Goal: Task Accomplishment & Management: Use online tool/utility

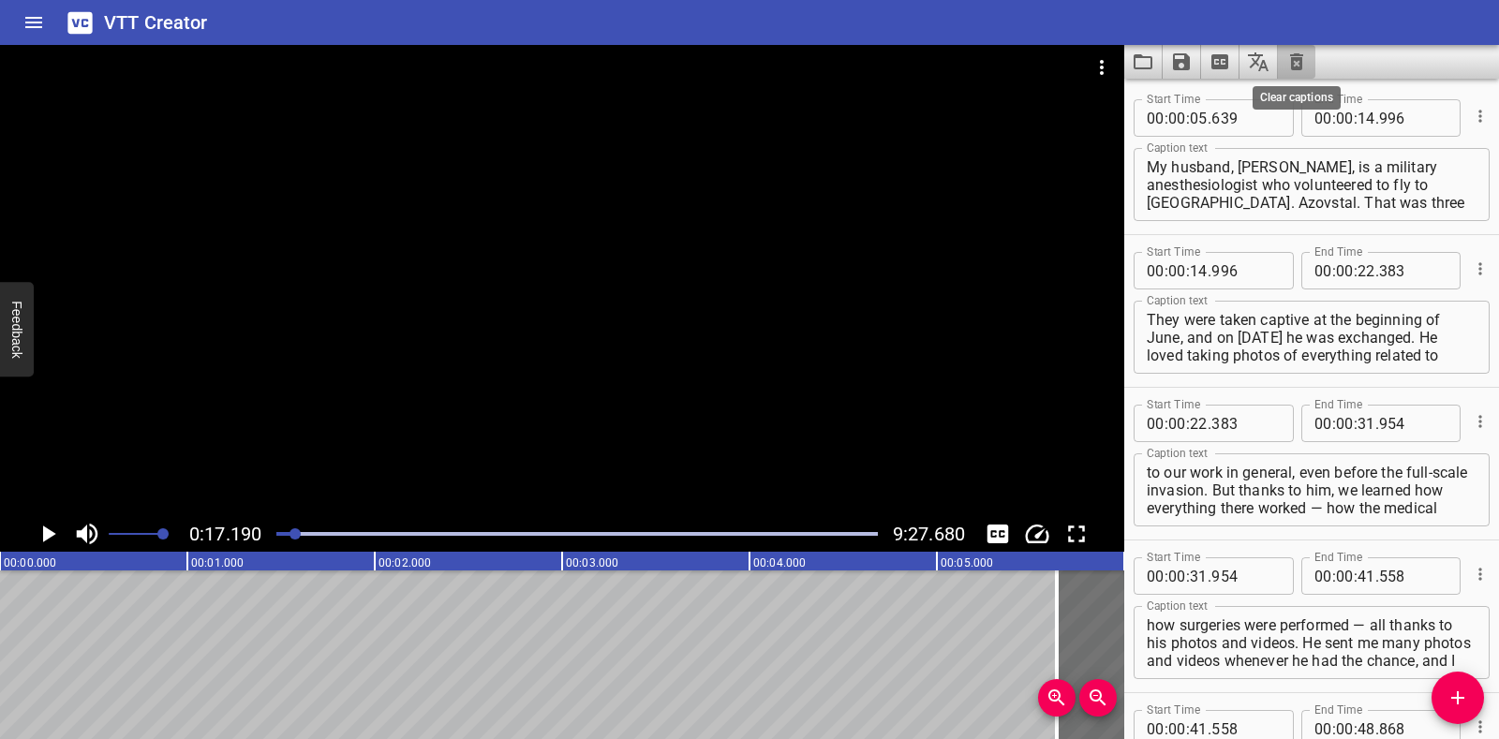
click at [1298, 63] on icon "Clear captions" at bounding box center [1296, 62] width 22 height 22
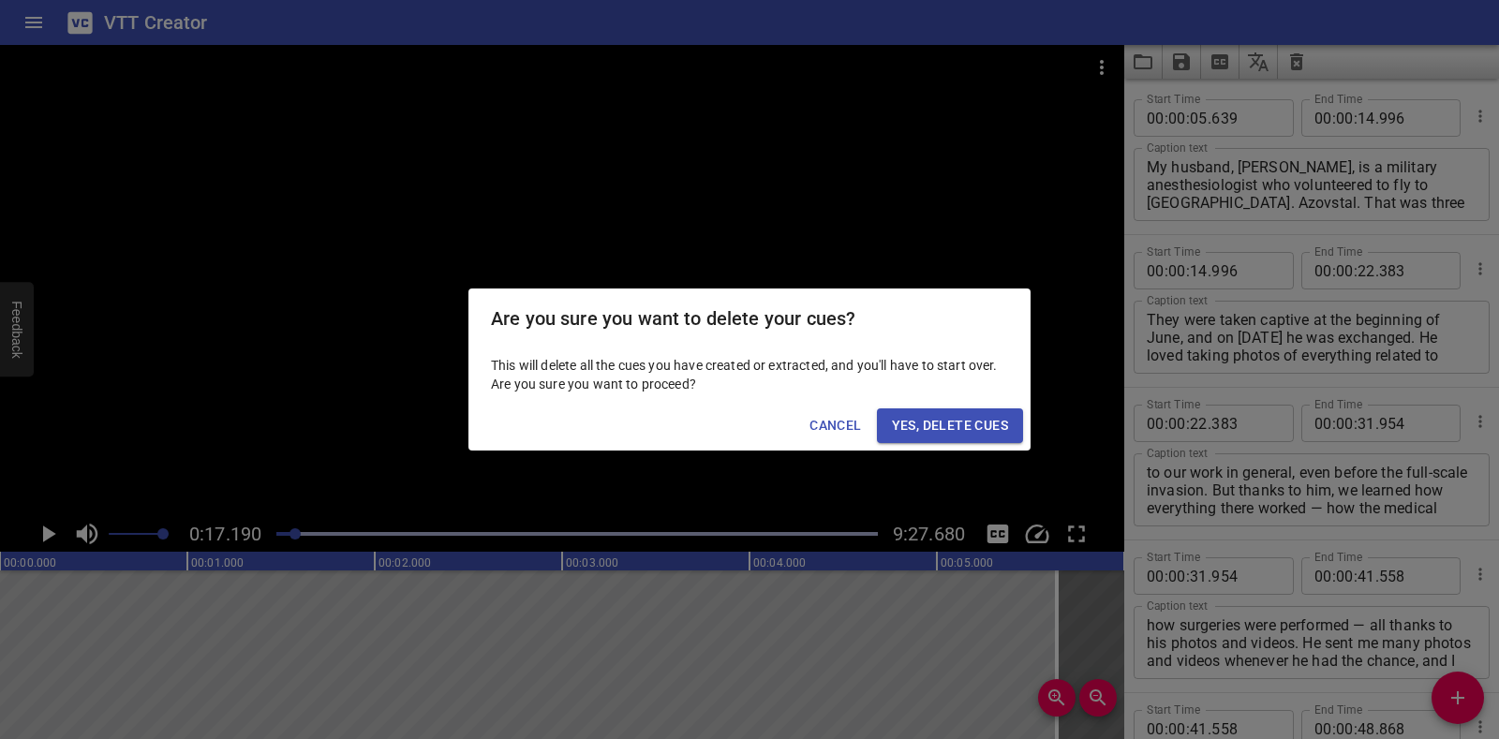
scroll to position [153, 0]
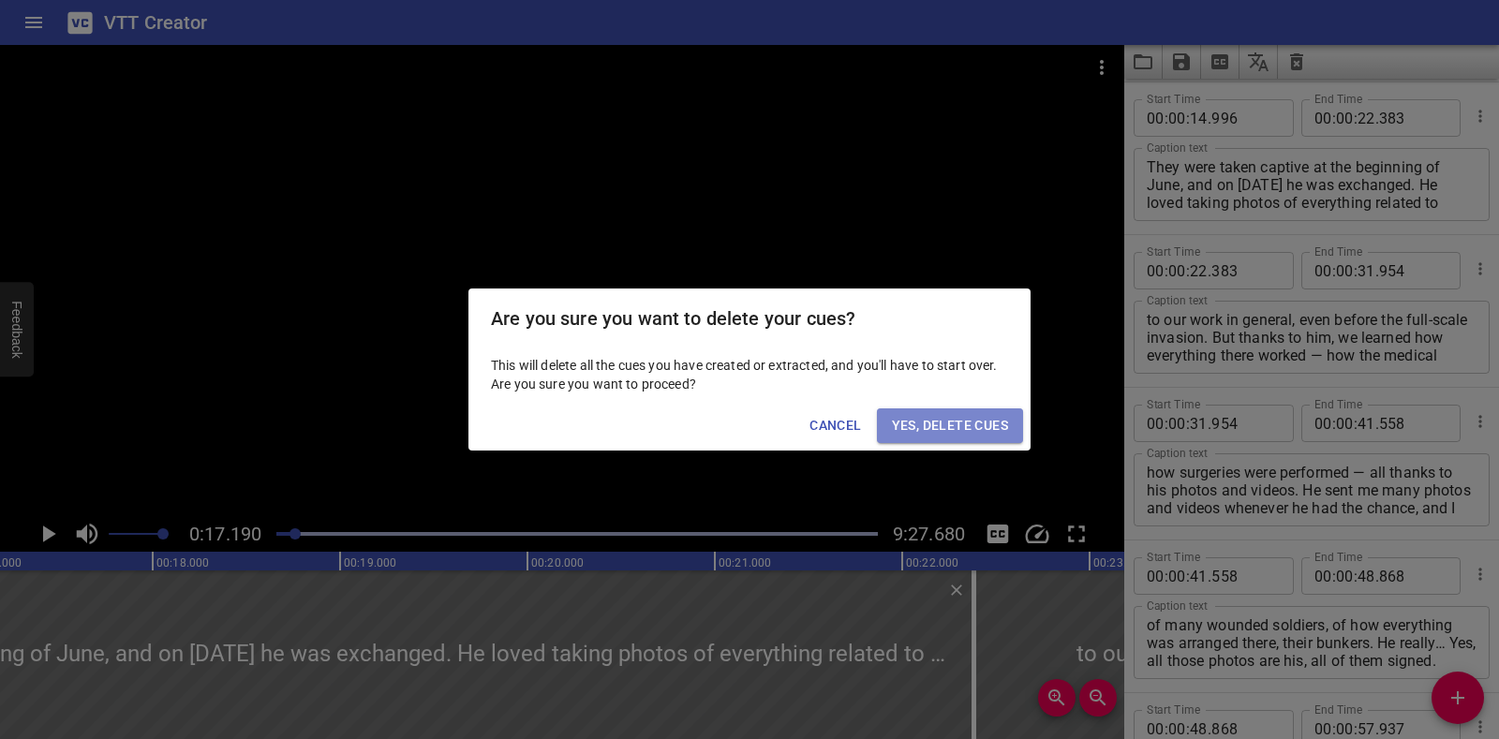
click at [985, 424] on span "Yes, Delete Cues" at bounding box center [950, 425] width 116 height 23
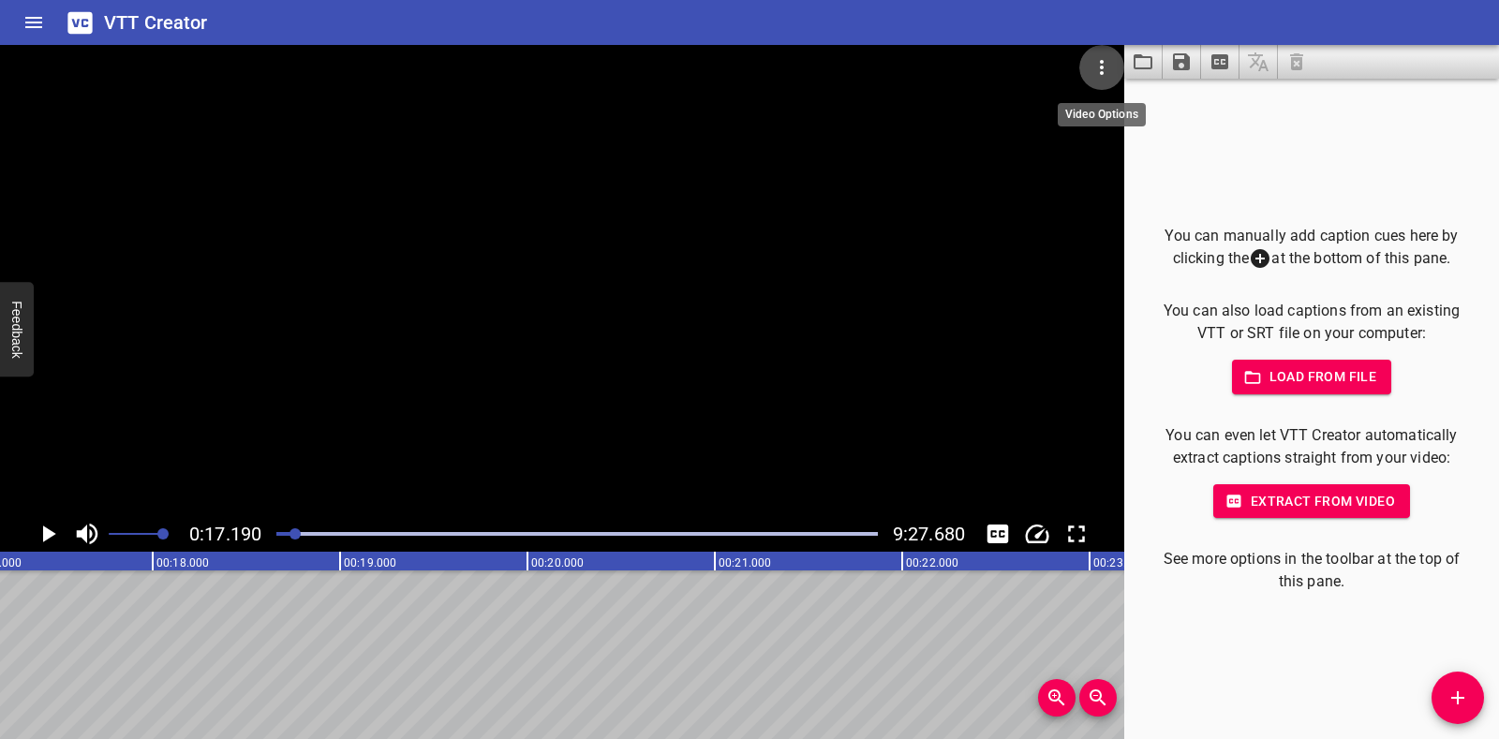
click at [1101, 72] on icon "Video Options" at bounding box center [1102, 67] width 4 height 15
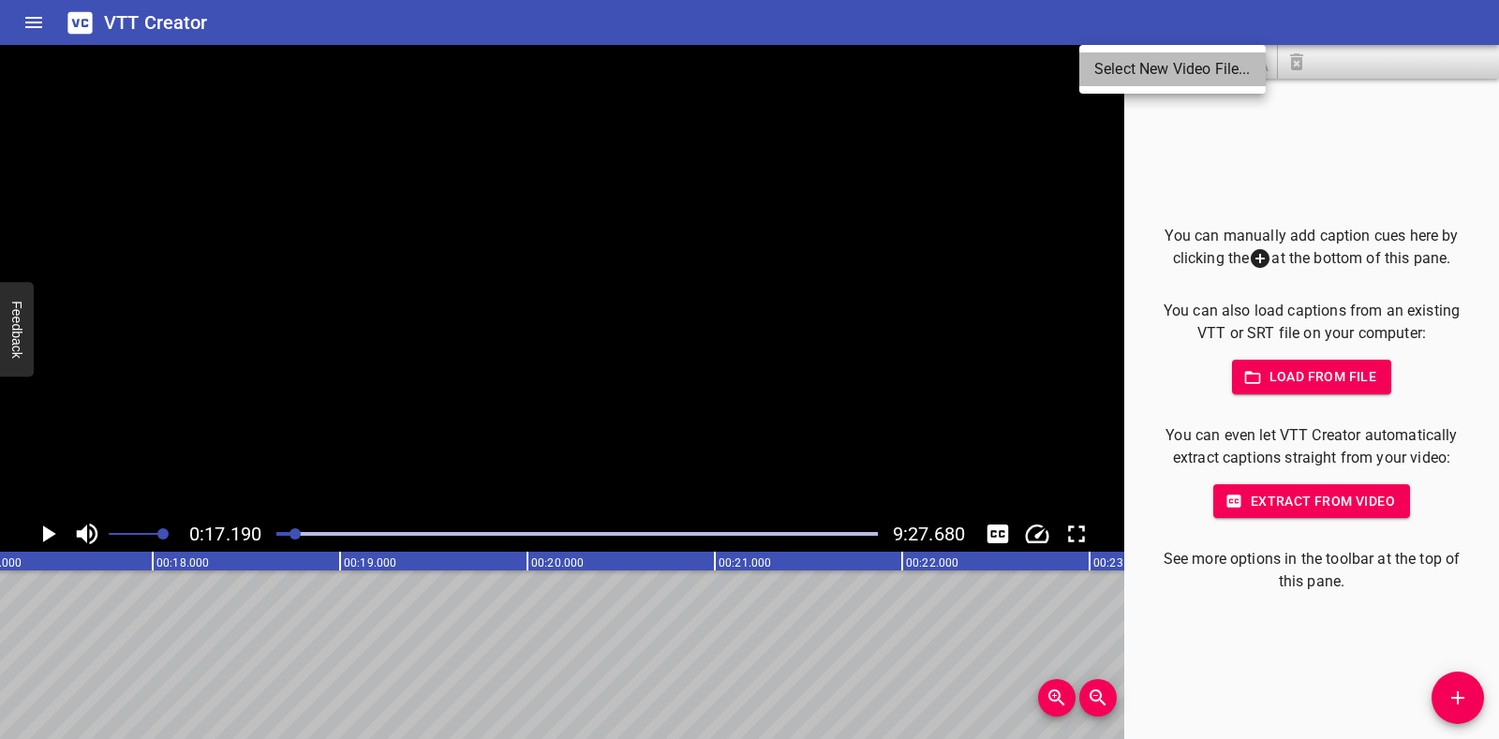
click at [1101, 72] on li "Select New Video File..." at bounding box center [1172, 69] width 186 height 34
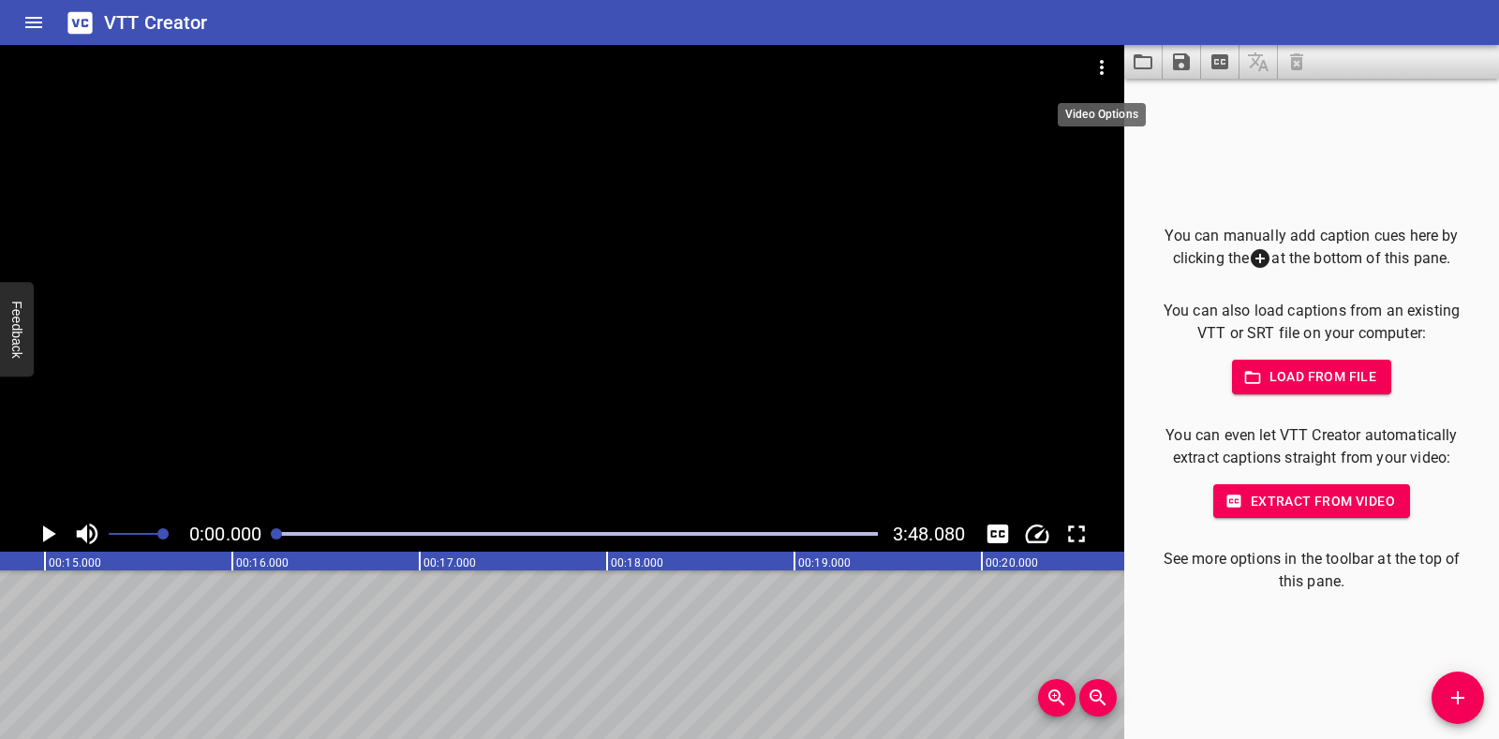
scroll to position [0, 0]
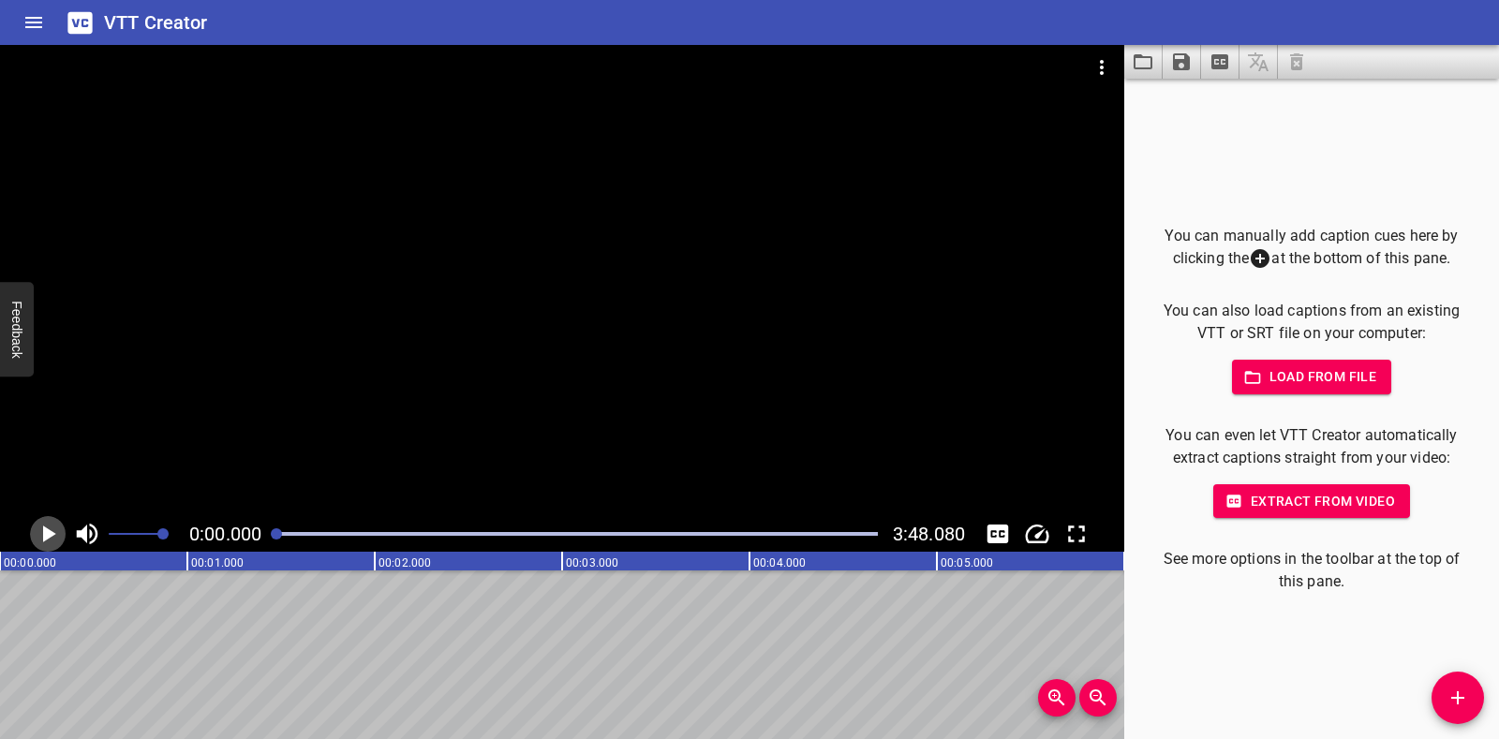
click at [54, 528] on icon "Play/Pause" at bounding box center [48, 534] width 28 height 28
click at [54, 528] on icon "Play/Pause" at bounding box center [48, 534] width 14 height 17
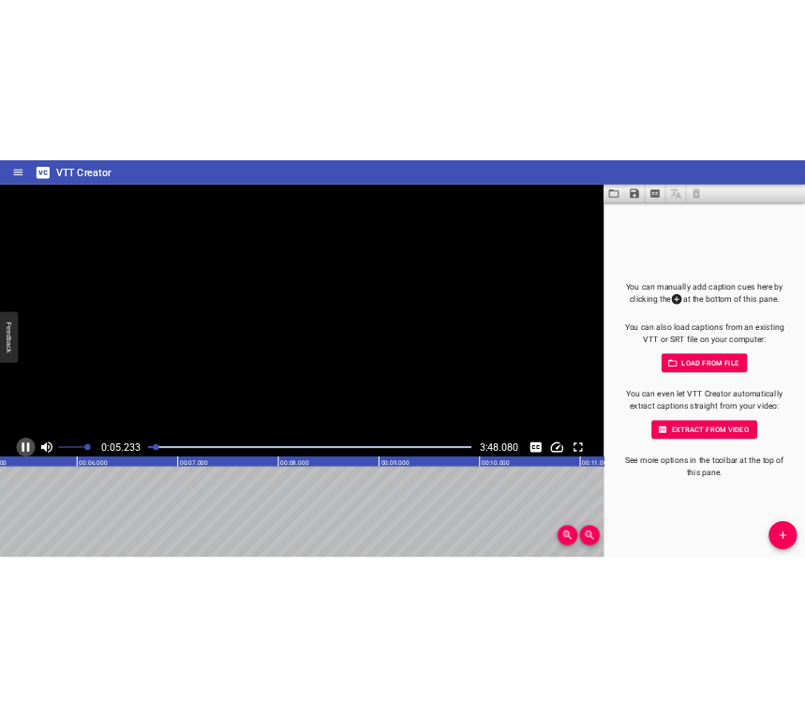
scroll to position [0, 1021]
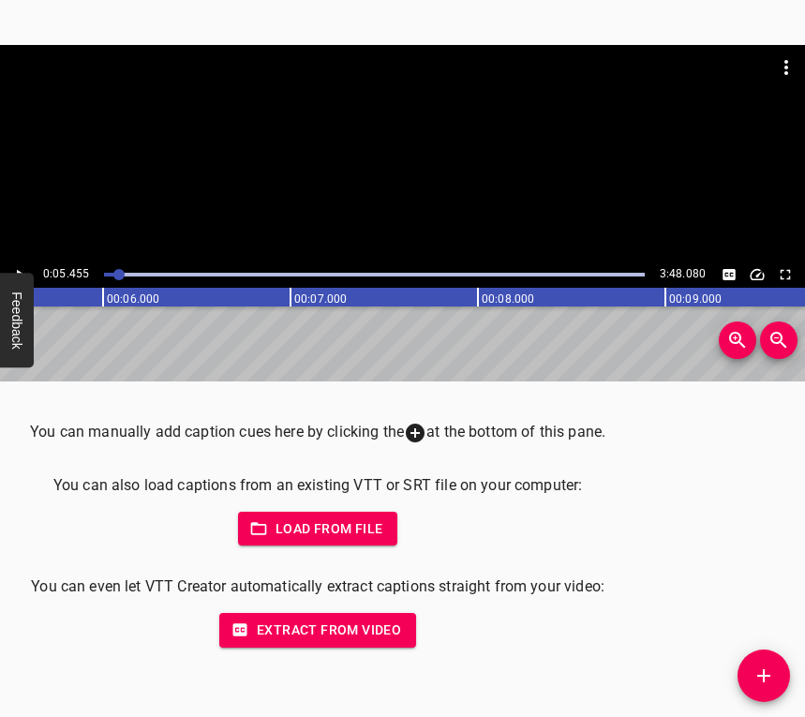
click at [788, 672] on span "Add Cue" at bounding box center [763, 675] width 52 height 22
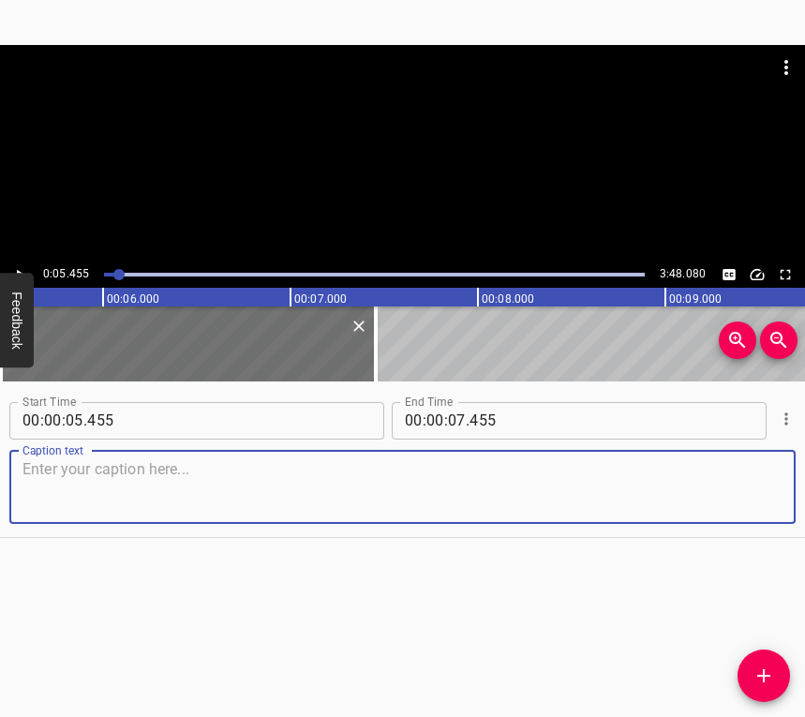
click at [59, 478] on textarea at bounding box center [402, 486] width 760 height 53
paste textarea "I had a small child in my arms. I was here, in the village at my mother’s place…"
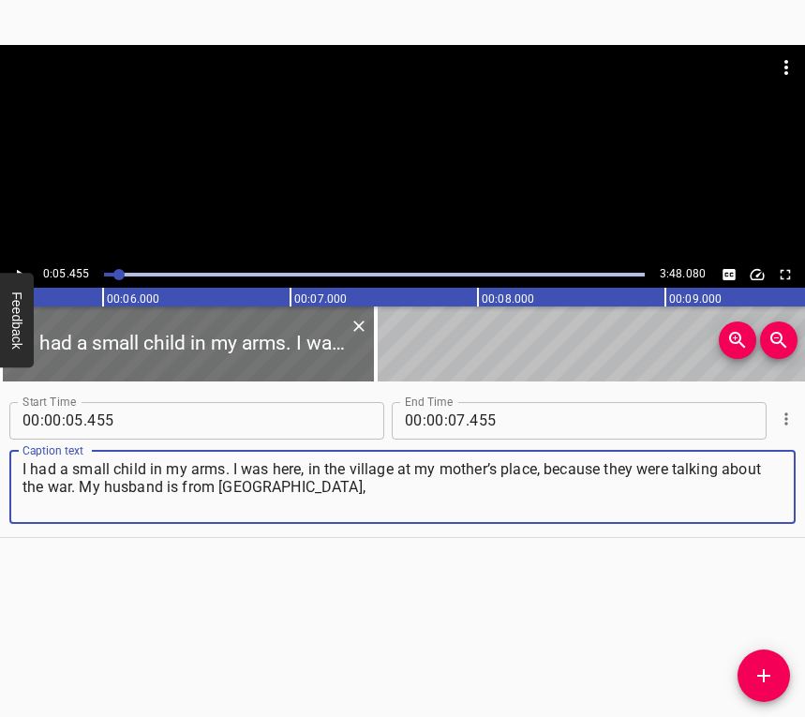
type textarea "I had a small child in my arms. I was here, in the village at my mother’s place…"
click at [23, 266] on icon "Play/Pause" at bounding box center [19, 274] width 17 height 17
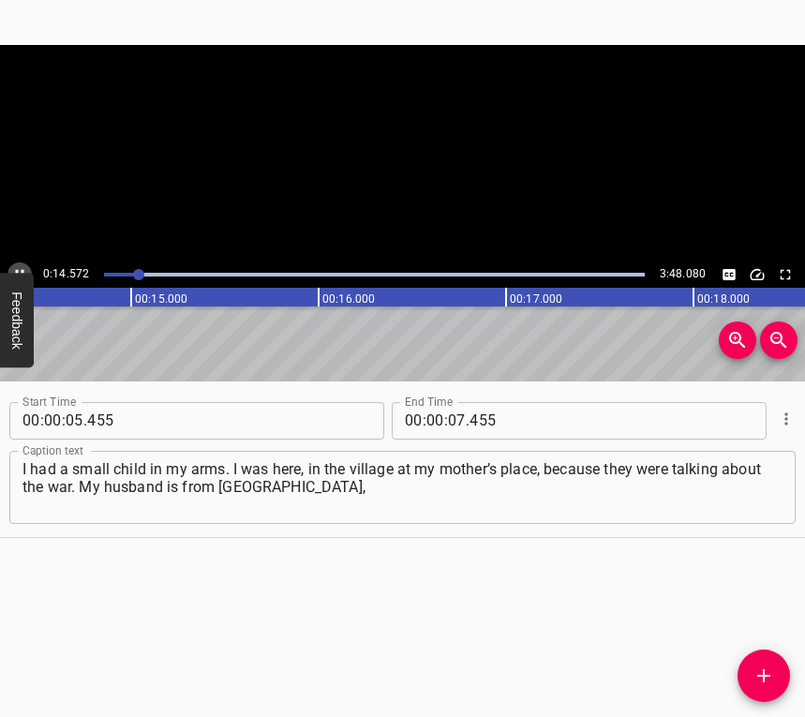
click at [23, 266] on icon "Play/Pause" at bounding box center [19, 274] width 17 height 17
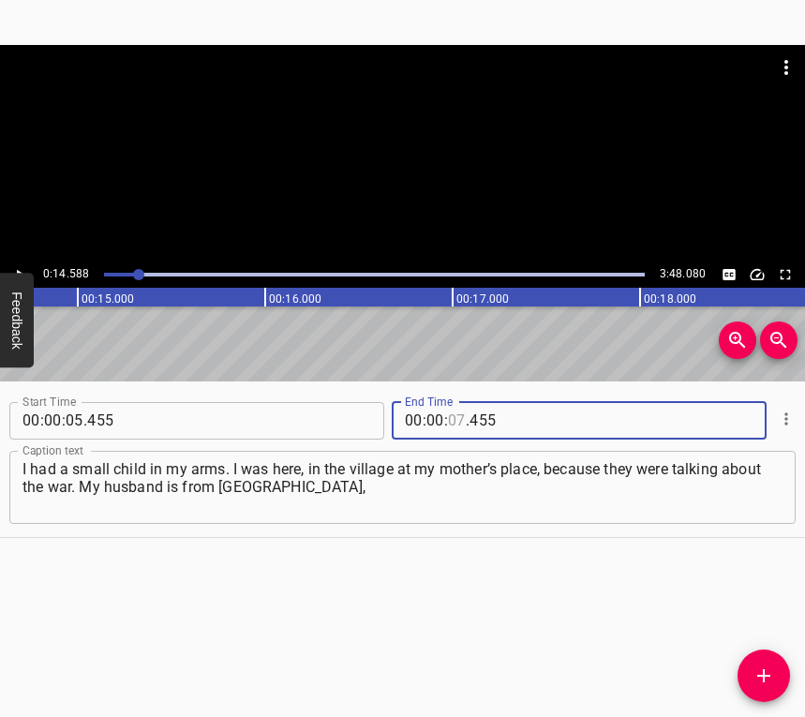
click at [453, 414] on input "number" at bounding box center [457, 420] width 18 height 37
type input "14"
type input "588"
click at [762, 675] on icon "Add Cue" at bounding box center [763, 675] width 13 height 13
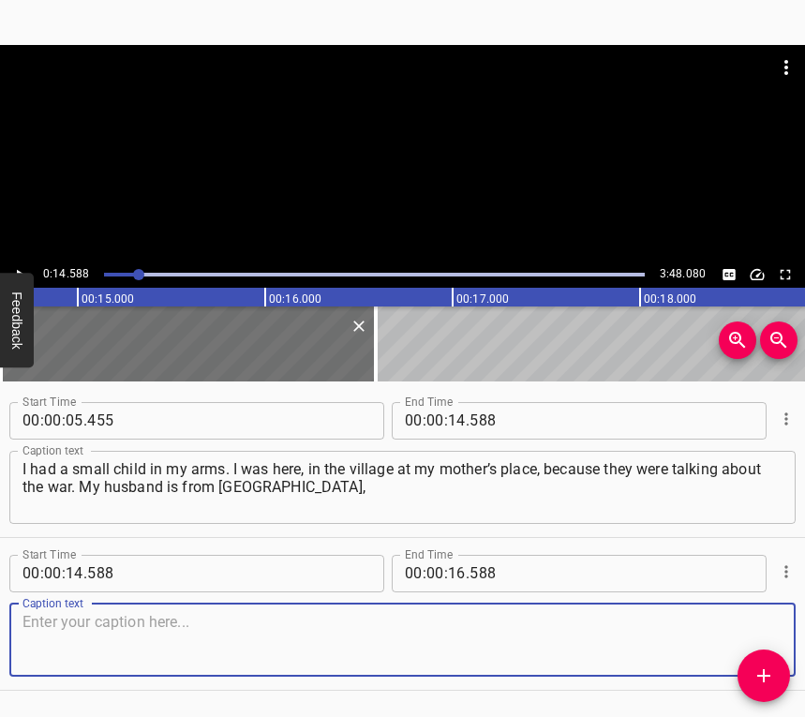
scroll to position [57, 0]
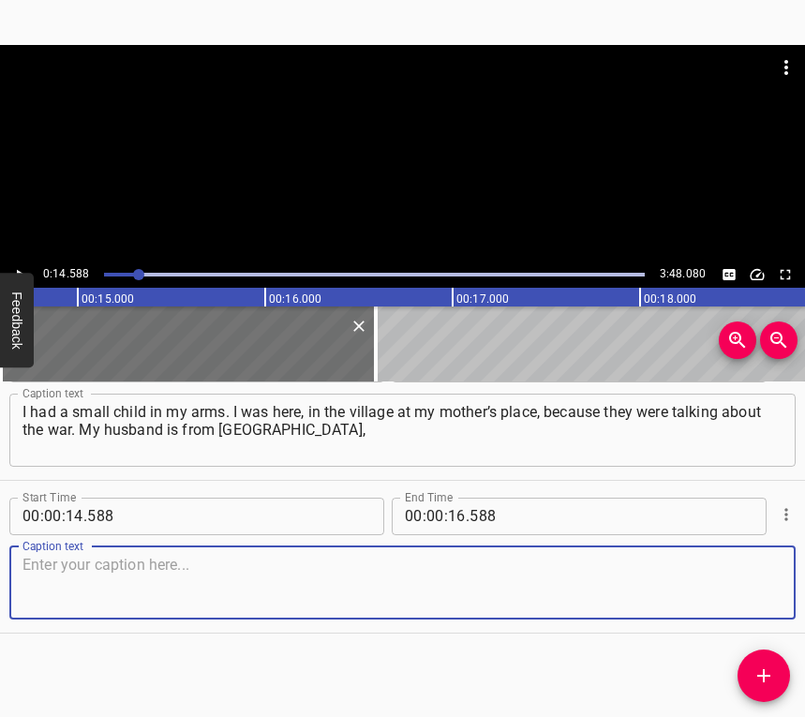
drag, startPoint x: 763, startPoint y: 582, endPoint x: 801, endPoint y: 548, distance: 51.1
click at [763, 579] on textarea at bounding box center [402, 581] width 760 height 53
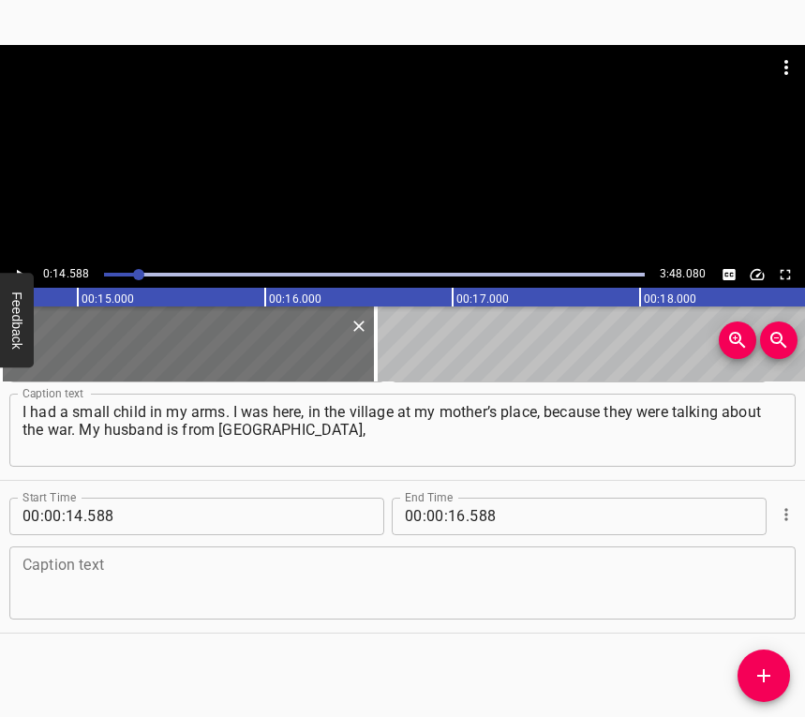
click at [120, 569] on textarea at bounding box center [402, 581] width 760 height 53
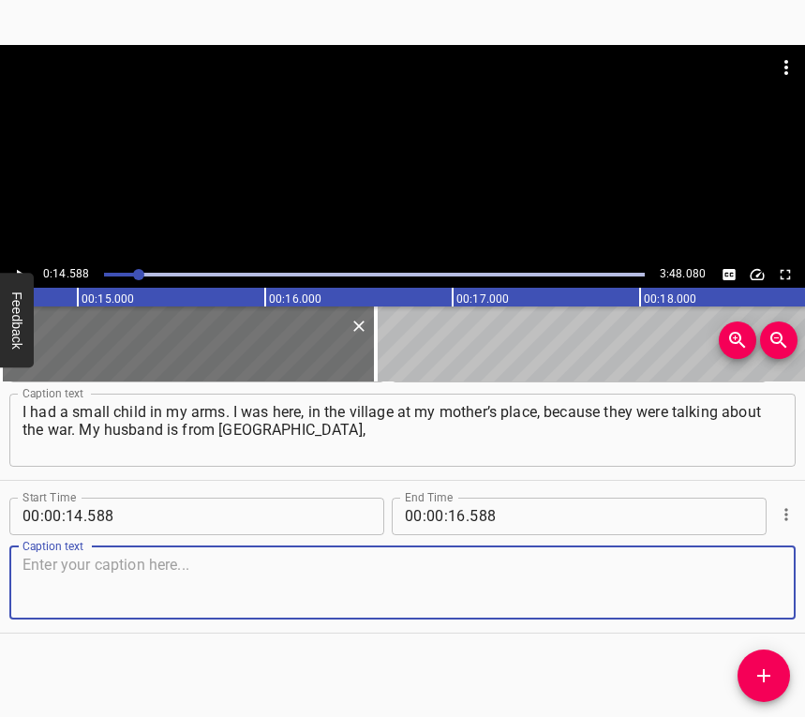
paste textarea "he worked there. We called each other in the morning, he said there were explos…"
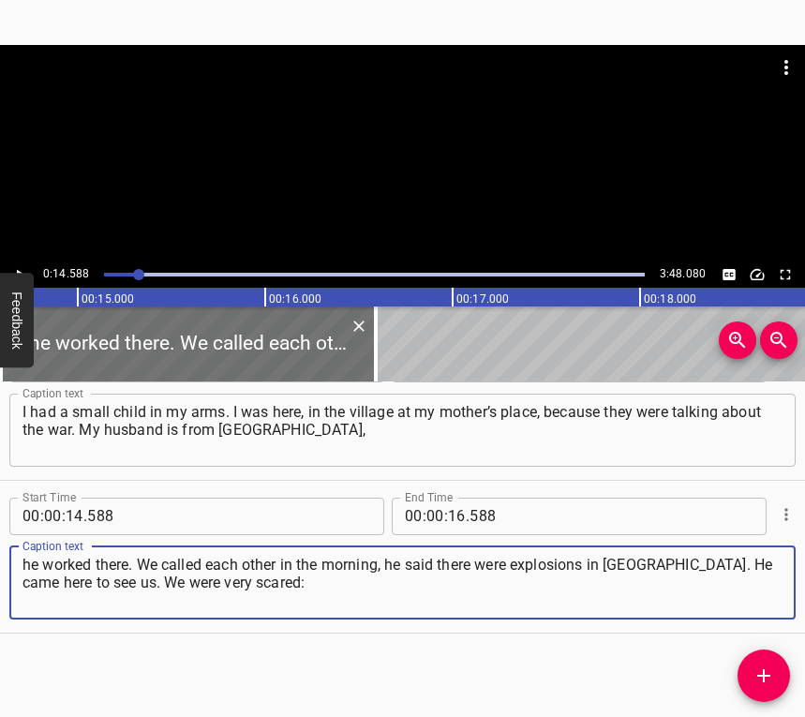
type textarea "he worked there. We called each other in the morning, he said there were explos…"
click at [11, 270] on button "Play/Pause" at bounding box center [19, 274] width 24 height 24
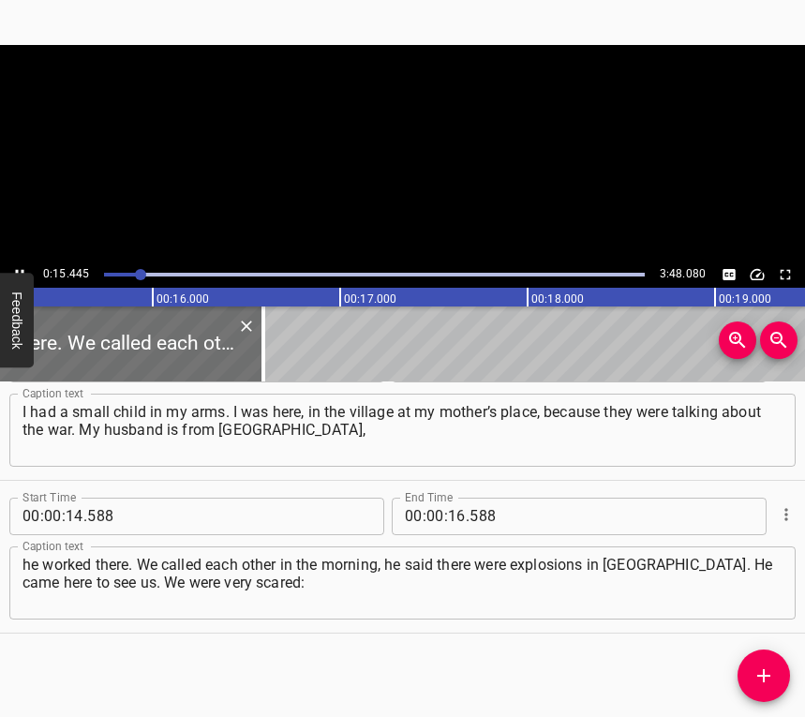
scroll to position [0, 2893]
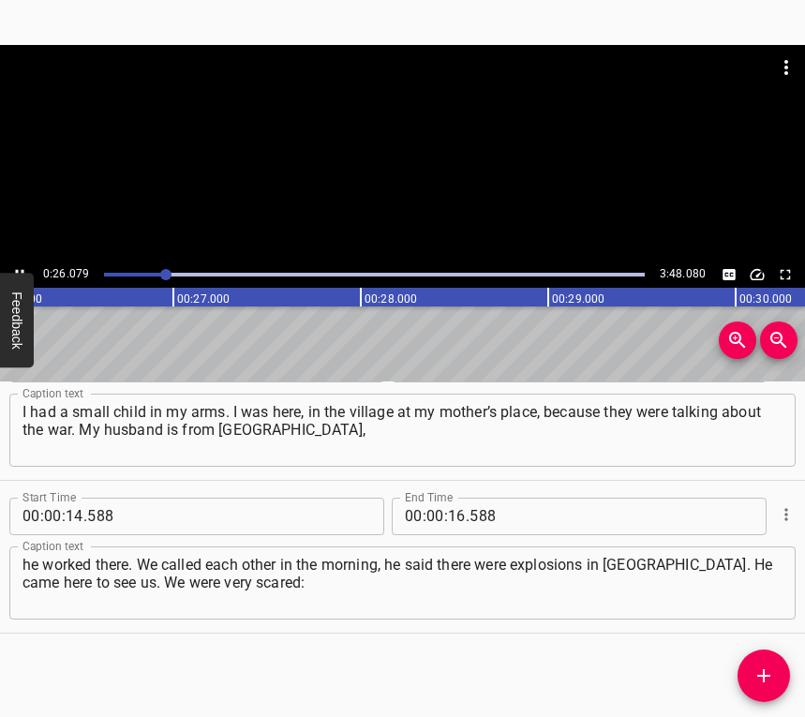
click at [15, 264] on button "Play/Pause" at bounding box center [19, 274] width 24 height 24
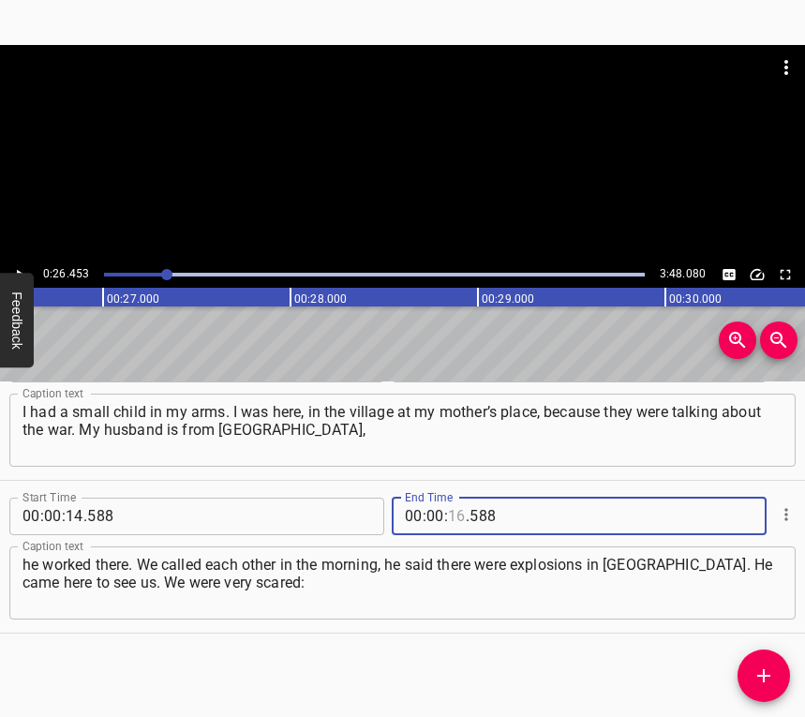
click at [450, 508] on input "number" at bounding box center [457, 515] width 18 height 37
type input "26"
type input "453"
click at [765, 675] on icon "Add Cue" at bounding box center [763, 675] width 13 height 13
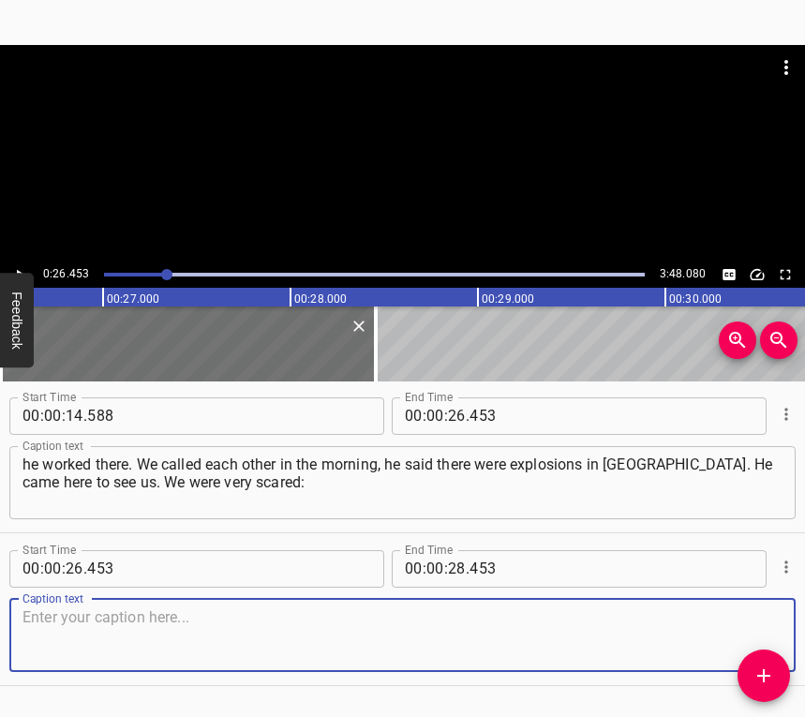
scroll to position [210, 0]
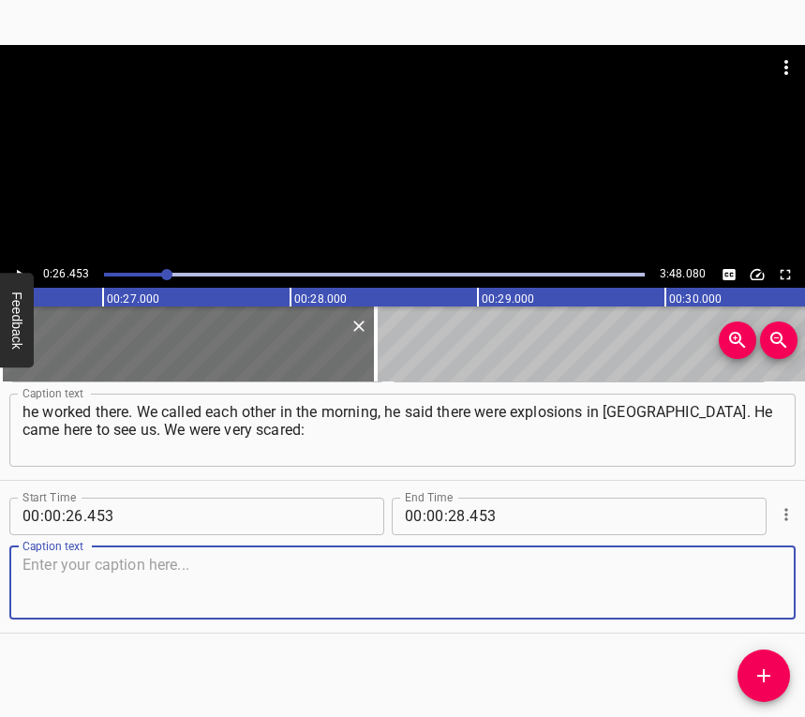
drag, startPoint x: 743, startPoint y: 587, endPoint x: 797, endPoint y: 550, distance: 66.0
click at [743, 585] on textarea at bounding box center [402, 581] width 760 height 53
click at [66, 585] on textarea at bounding box center [402, 581] width 760 height 53
paste textarea "what awaited us and our little child. At first we thought we were staying here,…"
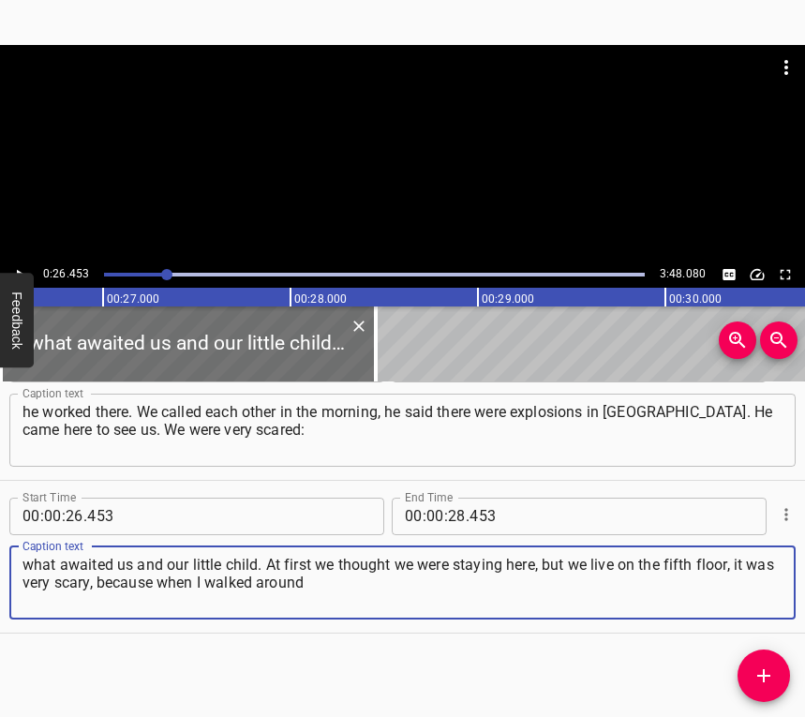
type textarea "what awaited us and our little child. At first we thought we were staying here,…"
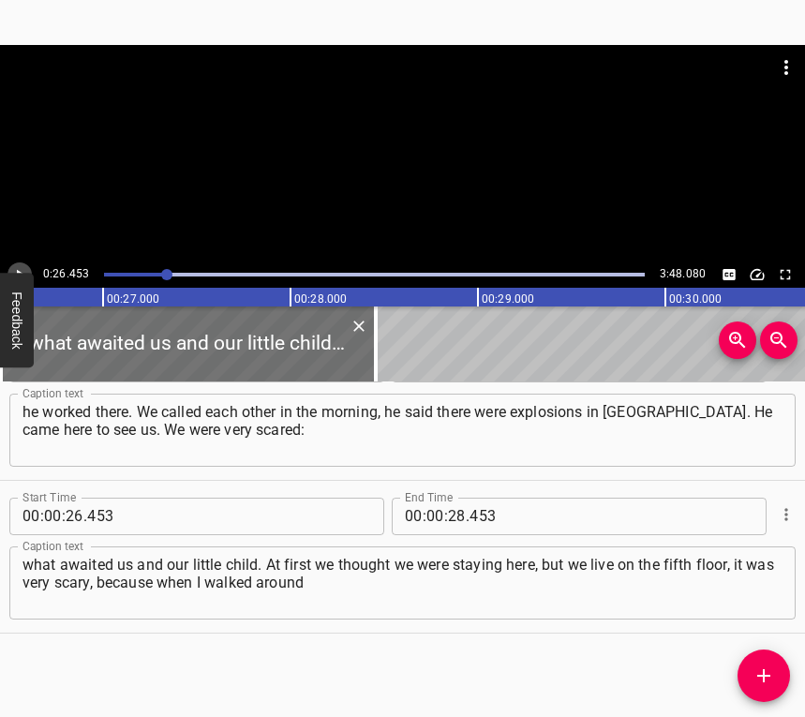
click at [23, 269] on icon "Play/Pause" at bounding box center [19, 274] width 17 height 17
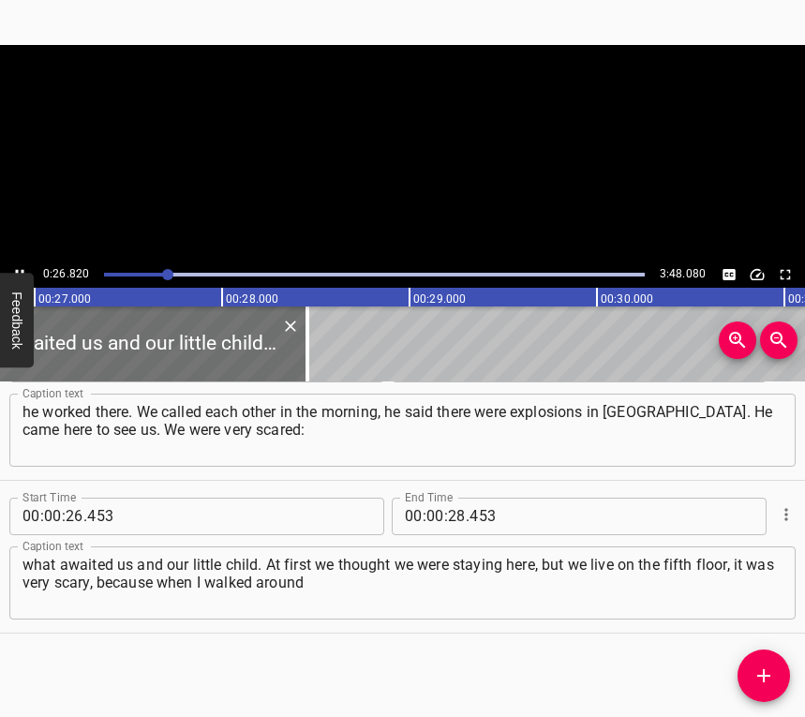
scroll to position [0, 5072]
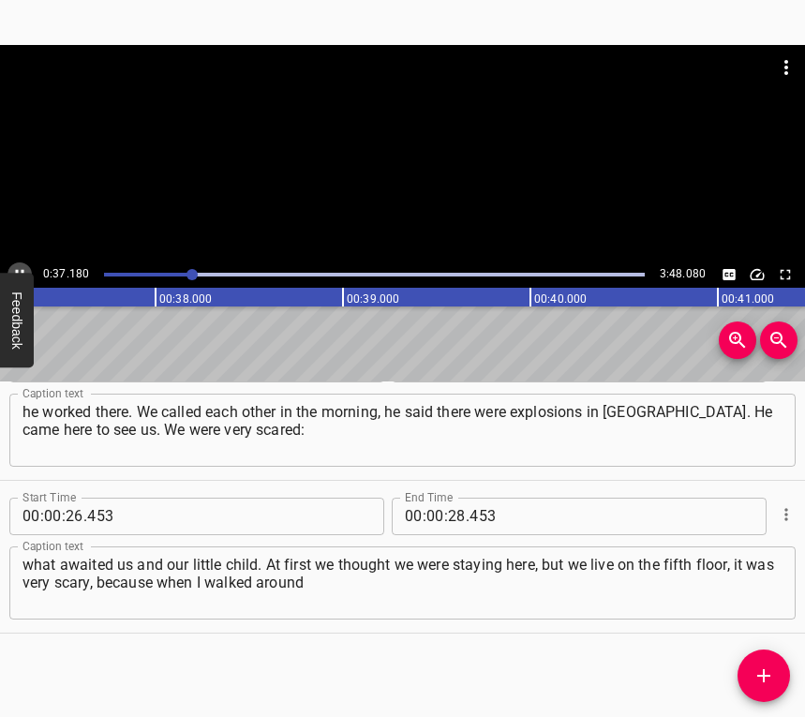
click at [21, 263] on button "Play/Pause" at bounding box center [19, 274] width 24 height 24
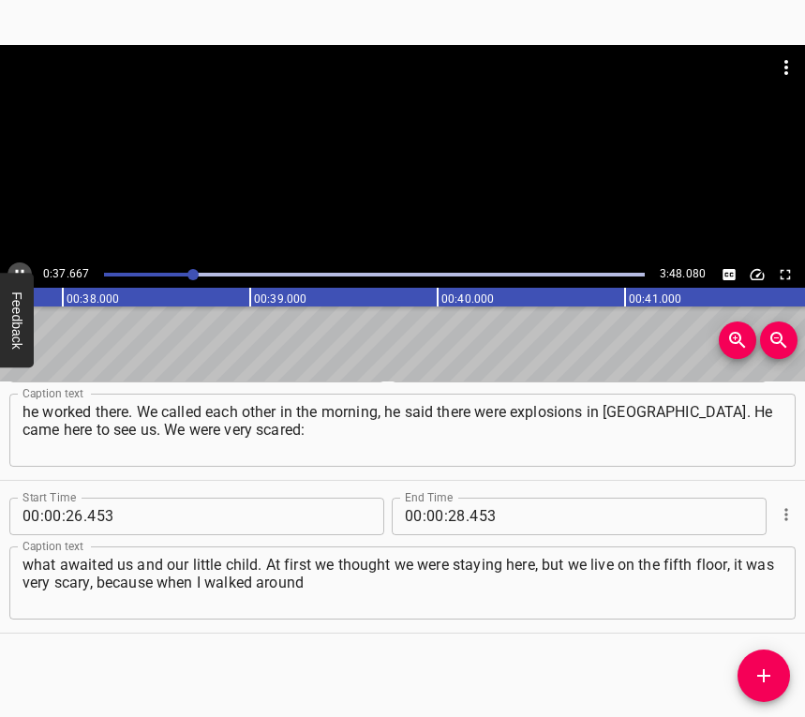
click at [21, 263] on button "Play/Pause" at bounding box center [19, 274] width 24 height 24
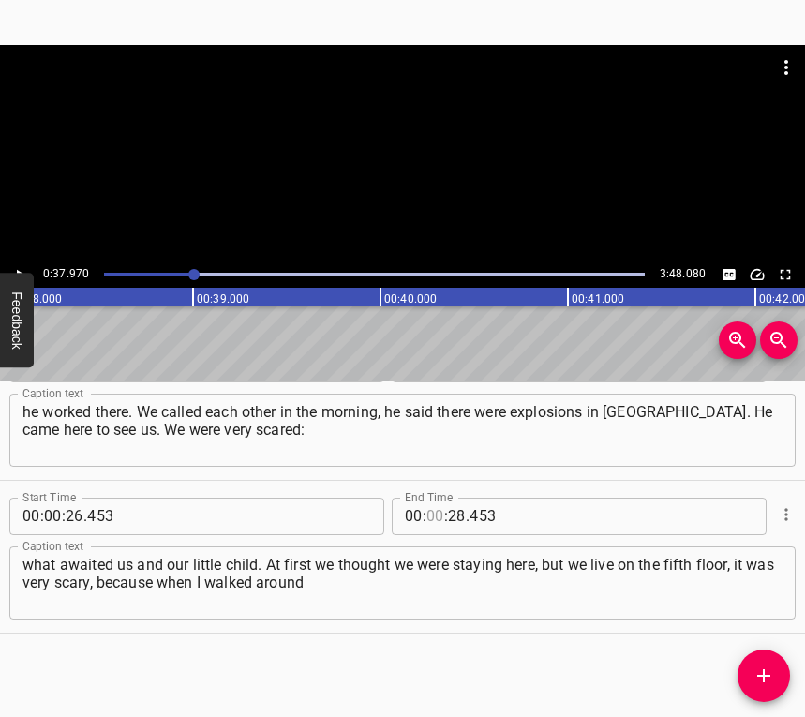
click at [433, 511] on input "number" at bounding box center [435, 515] width 18 height 37
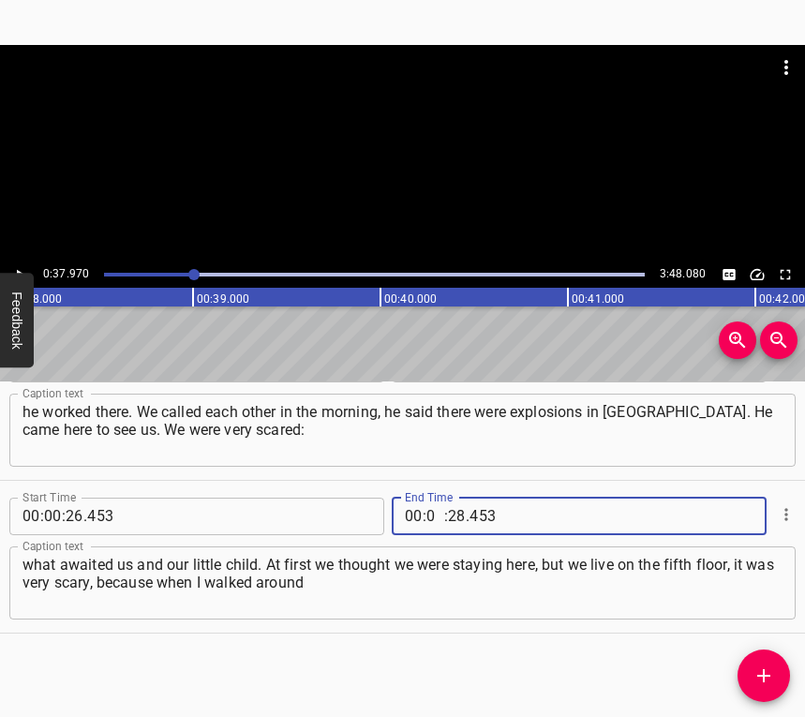
type input "00"
type input "37"
type input "970"
click at [763, 667] on icon "Add Cue" at bounding box center [763, 675] width 22 height 22
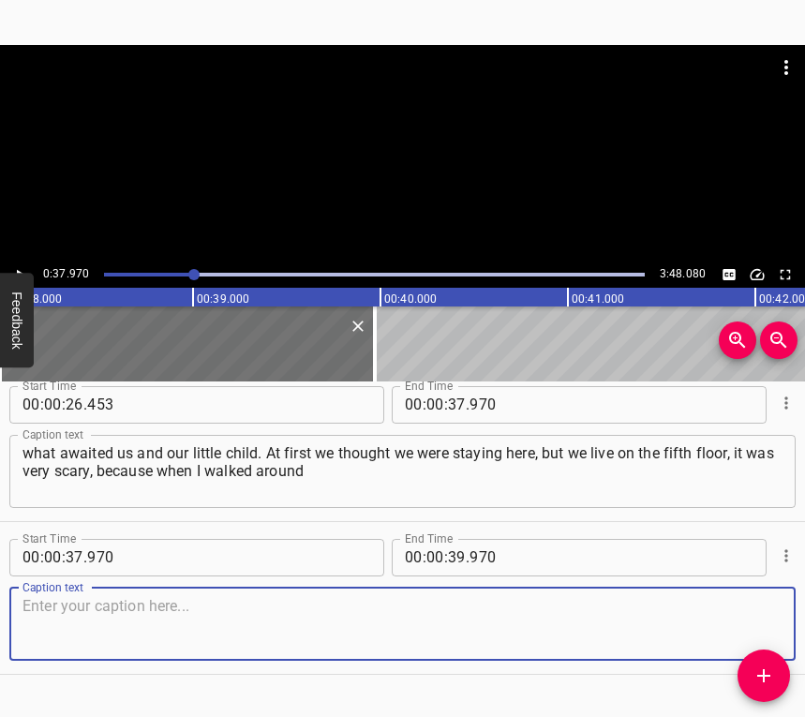
scroll to position [363, 0]
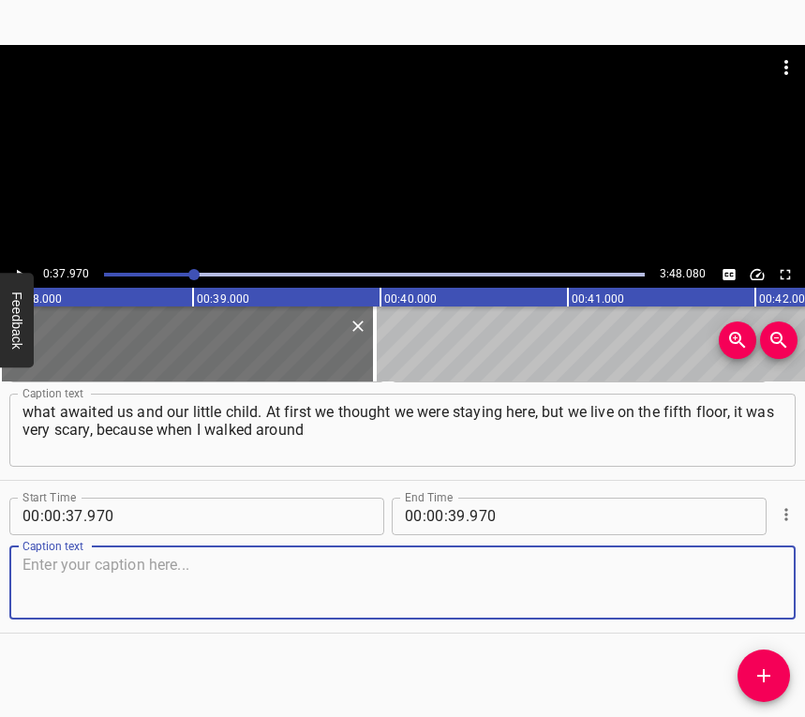
drag, startPoint x: 740, startPoint y: 590, endPoint x: 753, endPoint y: 582, distance: 15.6
click at [740, 589] on textarea at bounding box center [402, 581] width 760 height 53
click at [79, 578] on textarea at bounding box center [402, 581] width 760 height 53
paste textarea "the village with my child, with a stroller, I could hear explosions even in our…"
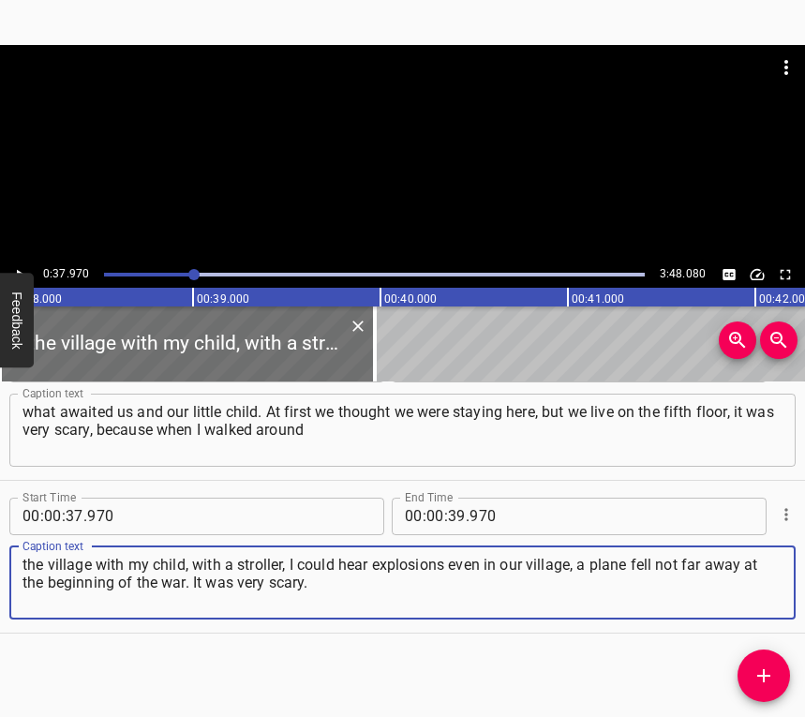
type textarea "the village with my child, with a stroller, I could hear explosions even in our…"
click at [25, 264] on button "Play/Pause" at bounding box center [19, 274] width 24 height 24
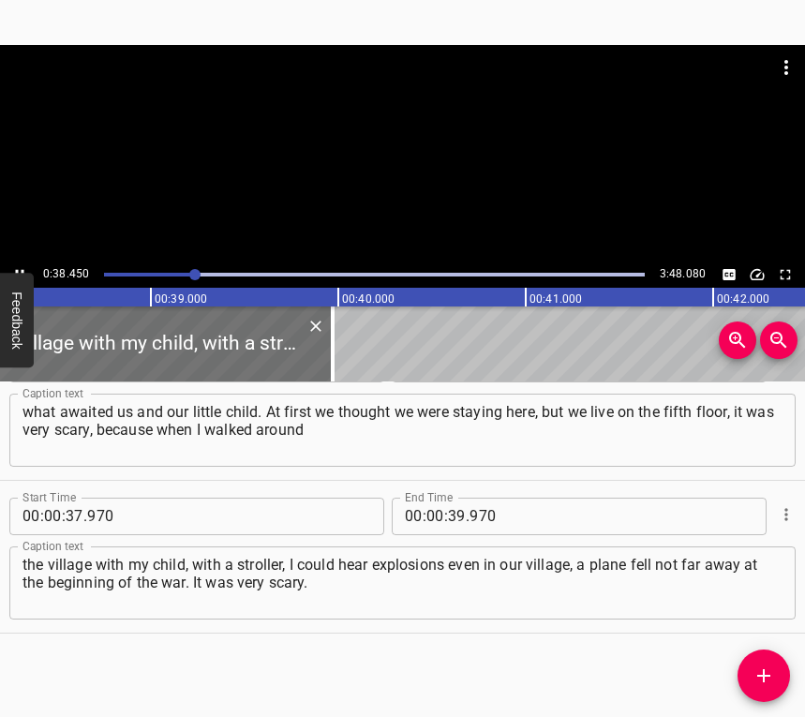
scroll to position [0, 7194]
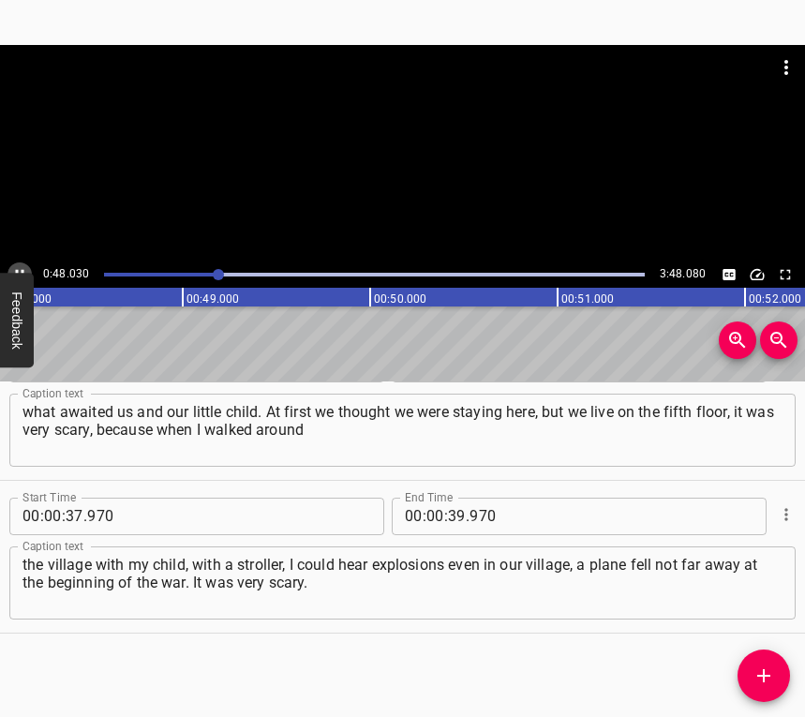
click at [13, 272] on icon "Play/Pause" at bounding box center [19, 274] width 17 height 17
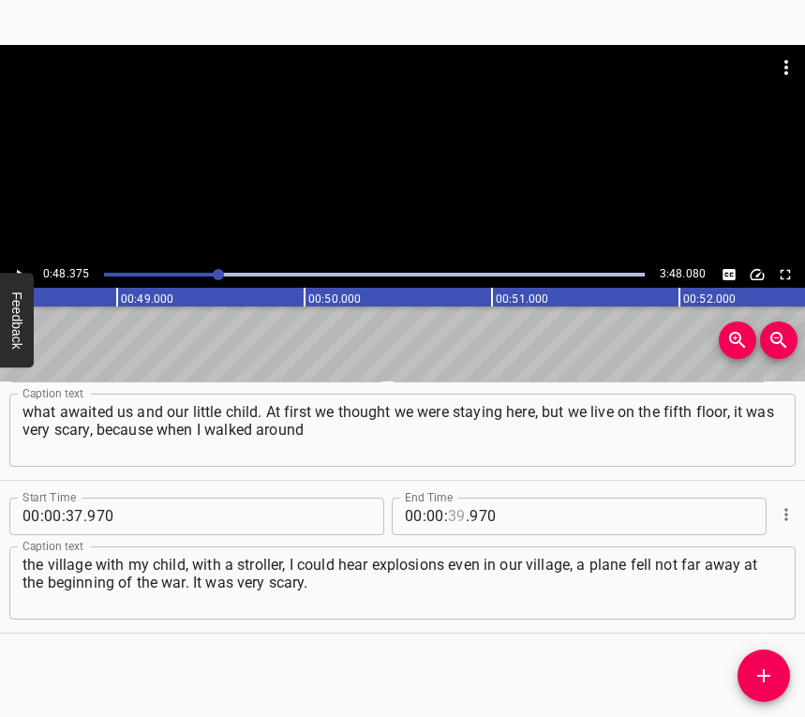
click at [456, 514] on input "number" at bounding box center [457, 515] width 18 height 37
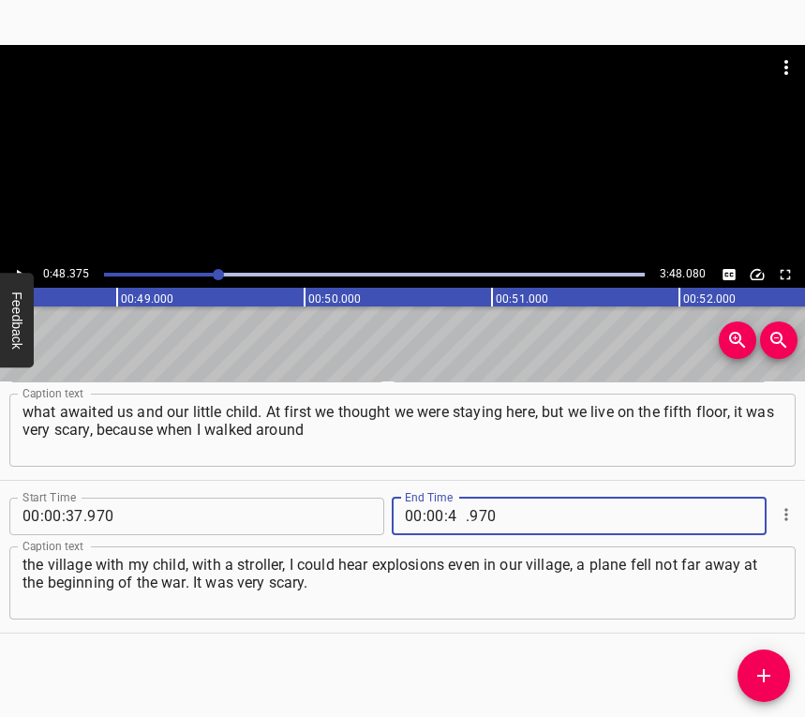
type input "48"
type input "375"
click at [759, 674] on icon "Add Cue" at bounding box center [763, 675] width 13 height 13
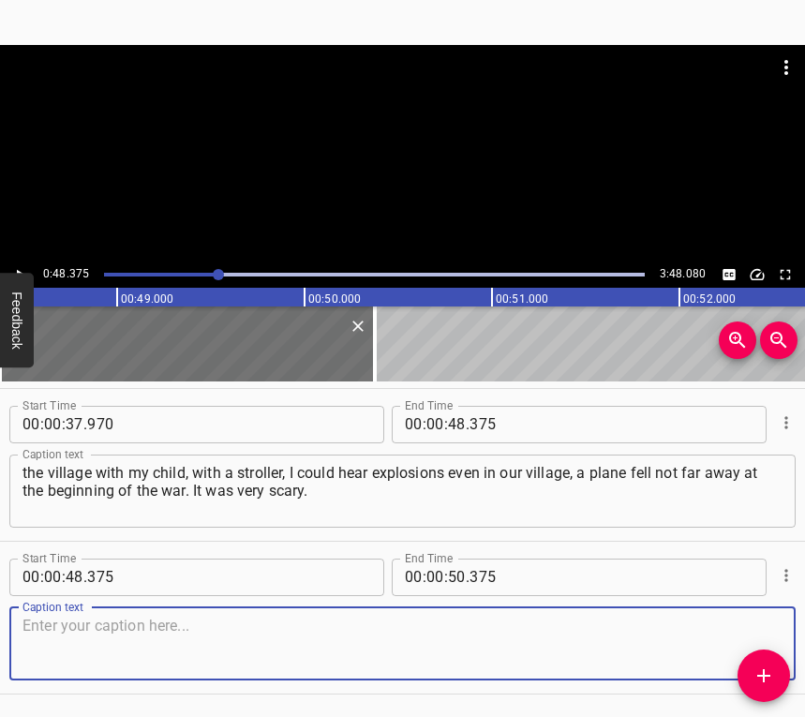
scroll to position [515, 0]
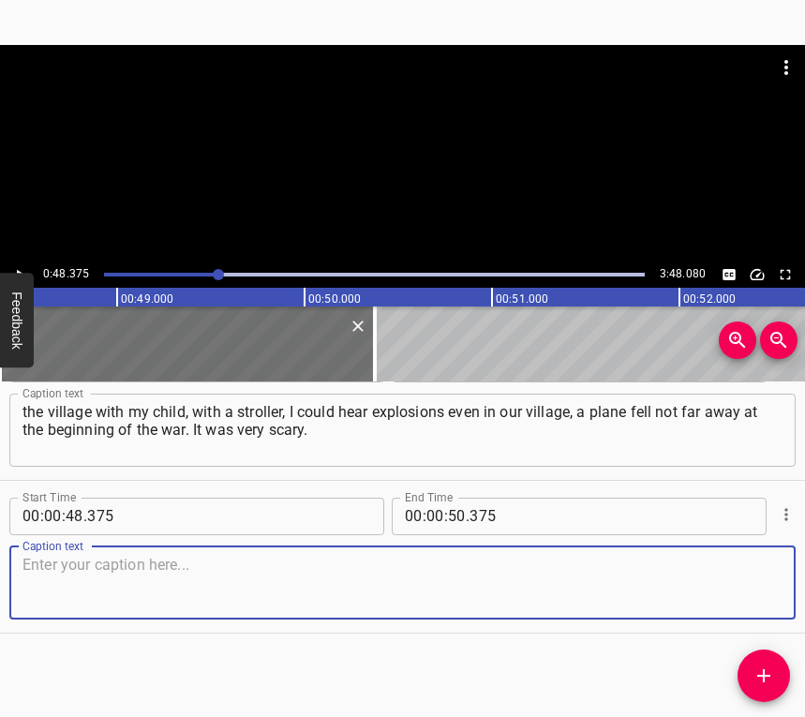
click at [757, 585] on textarea at bounding box center [402, 581] width 760 height 53
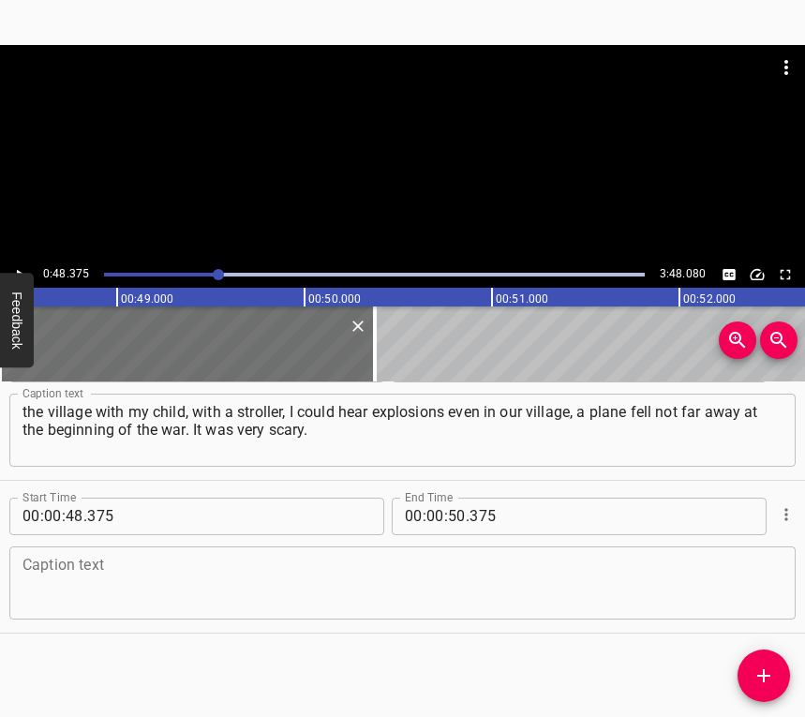
click at [119, 579] on textarea at bounding box center [402, 581] width 760 height 53
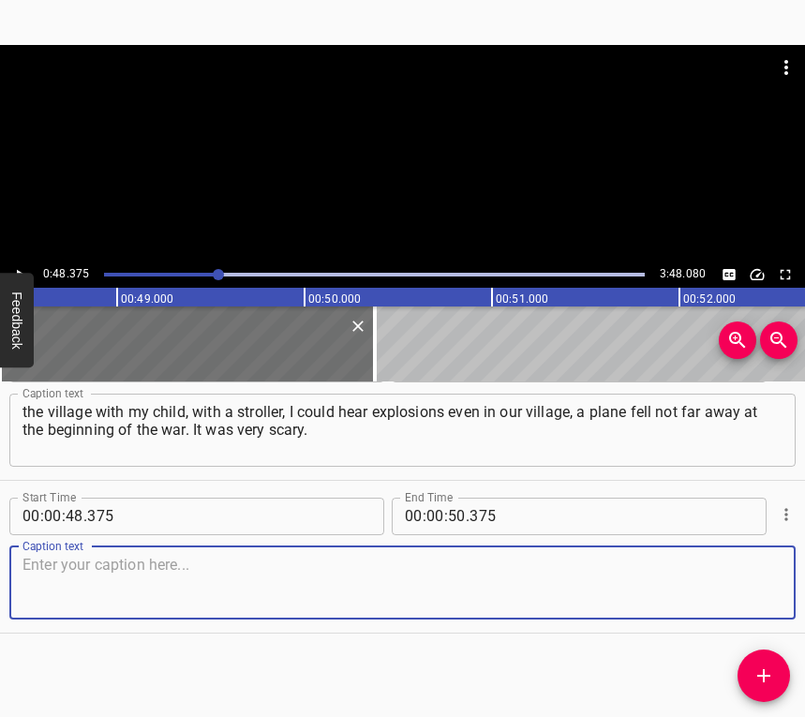
paste textarea "We were thinking about what to do. My husband arranged with his friend (his fri…"
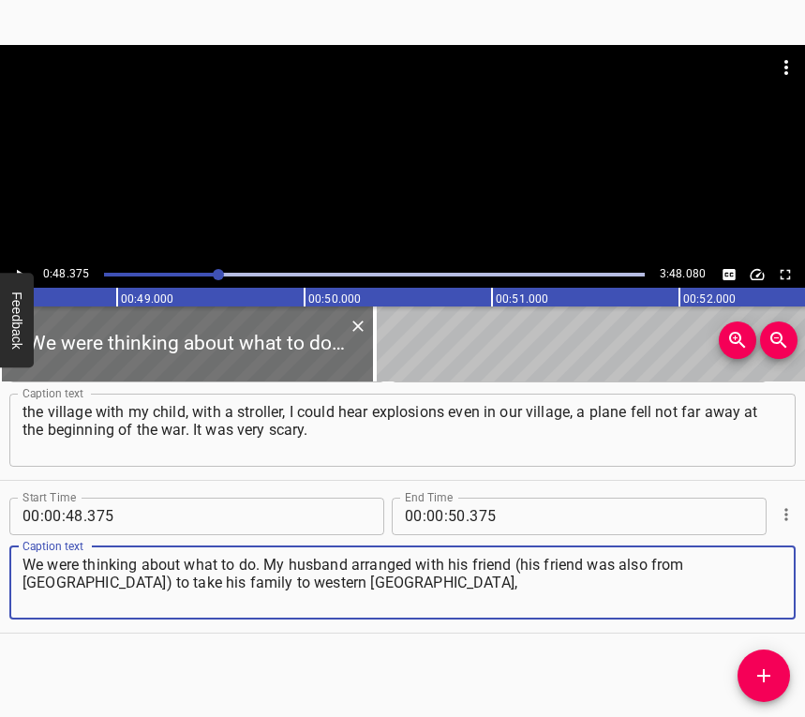
type textarea "We were thinking about what to do. My husband arranged with his friend (his fri…"
click at [19, 263] on button "Play/Pause" at bounding box center [19, 274] width 24 height 24
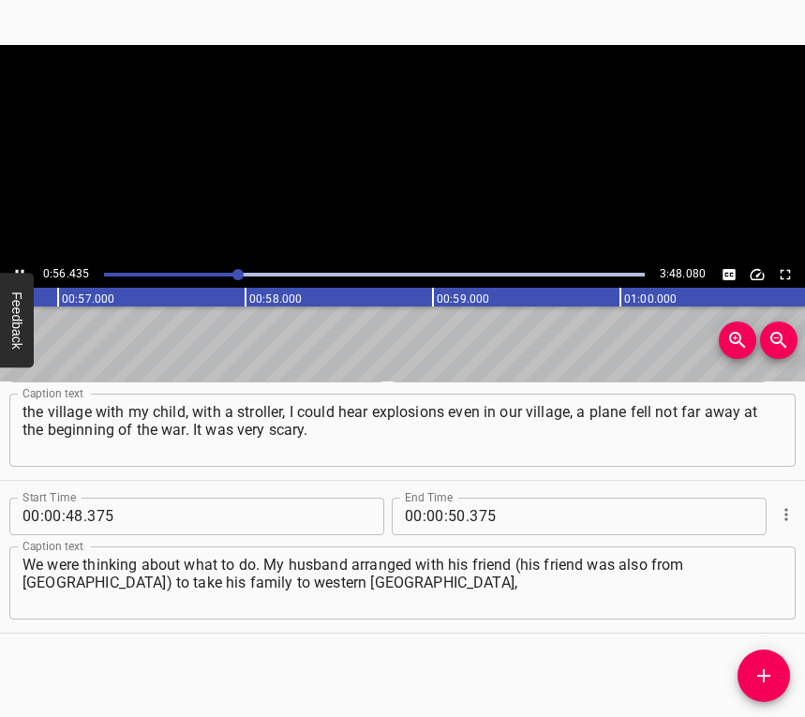
click at [19, 263] on button "Play/Pause" at bounding box center [19, 274] width 24 height 24
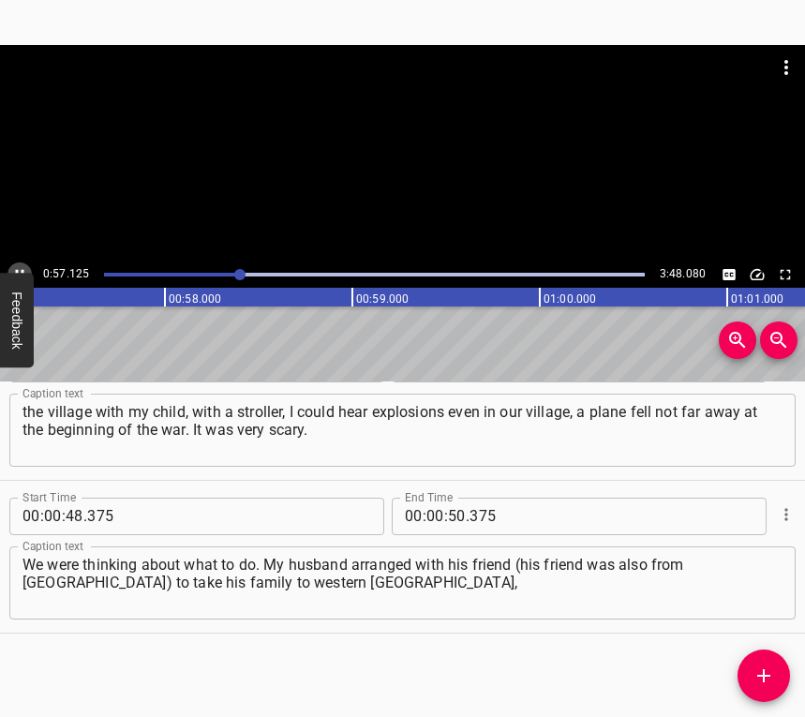
click at [19, 263] on button "Play/Pause" at bounding box center [19, 274] width 24 height 24
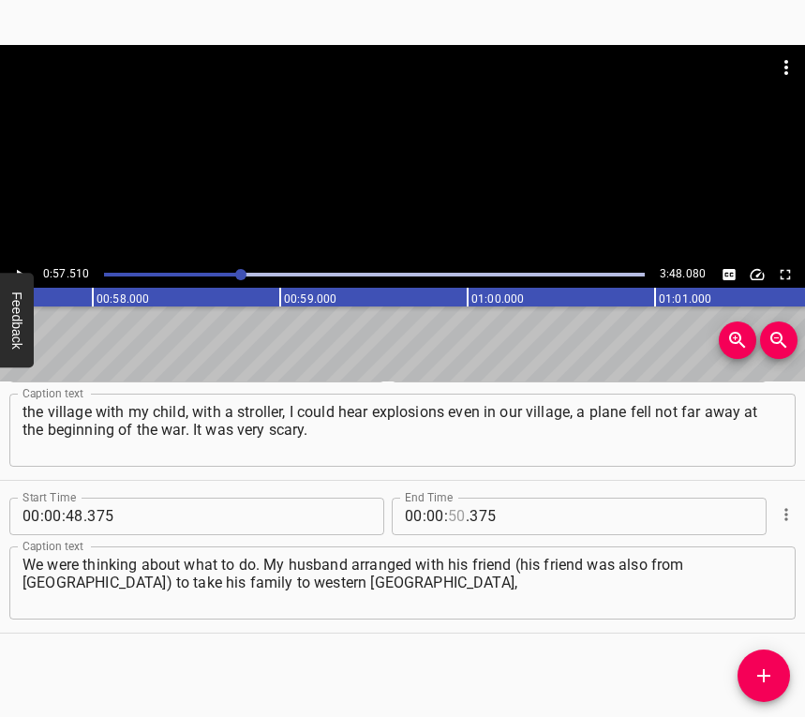
click at [449, 511] on input "number" at bounding box center [457, 515] width 18 height 37
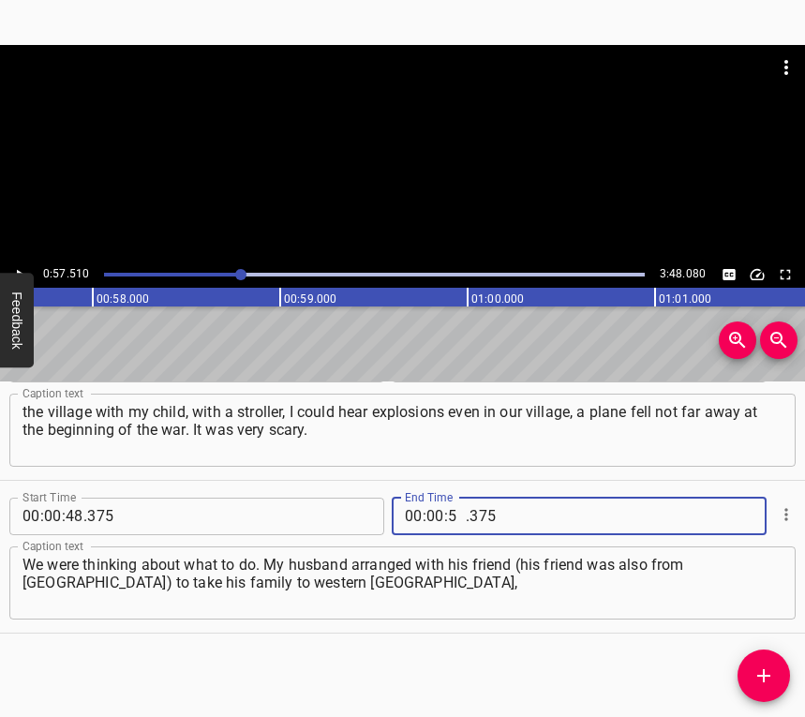
type input "57"
type input "510"
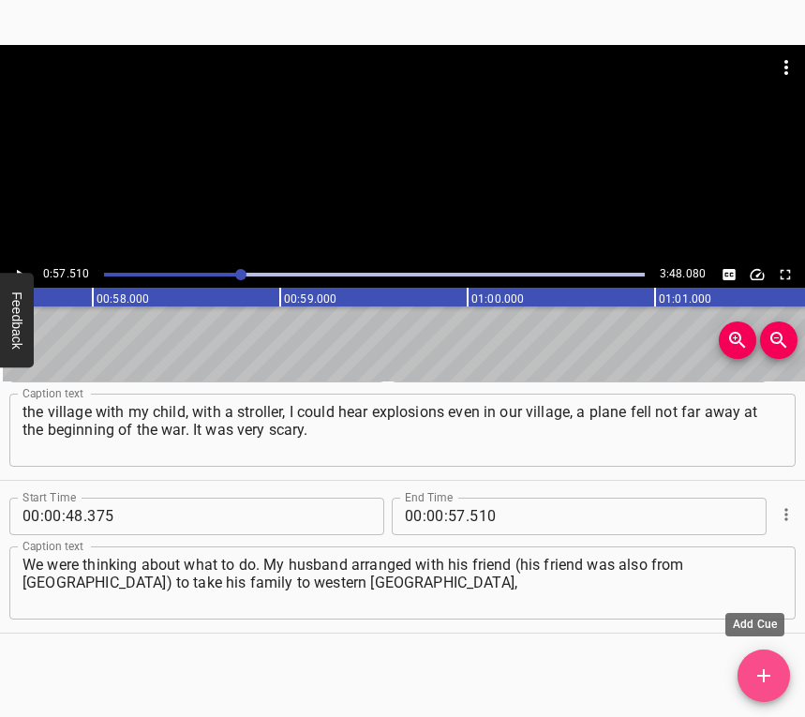
click at [756, 678] on icon "Add Cue" at bounding box center [763, 675] width 22 height 22
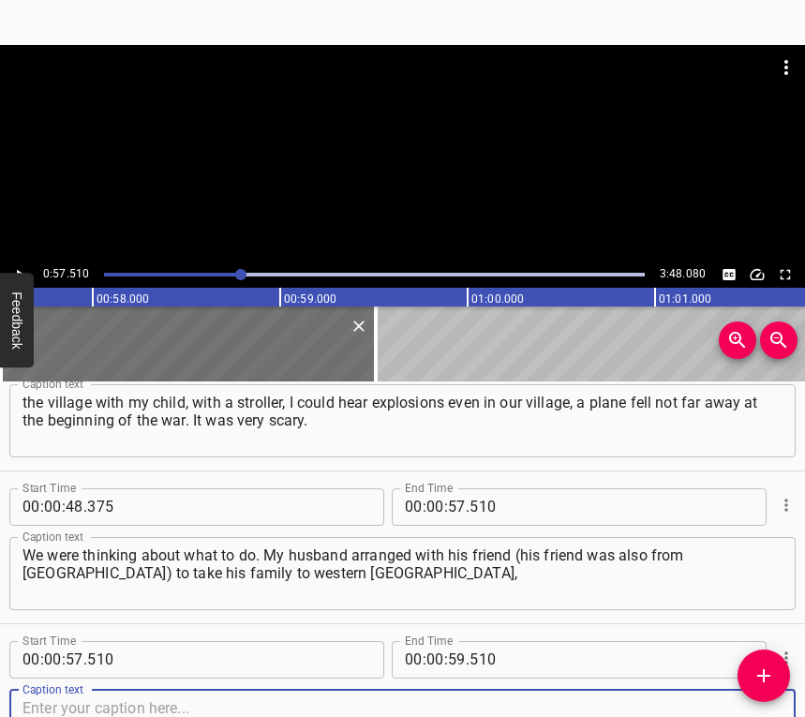
scroll to position [668, 0]
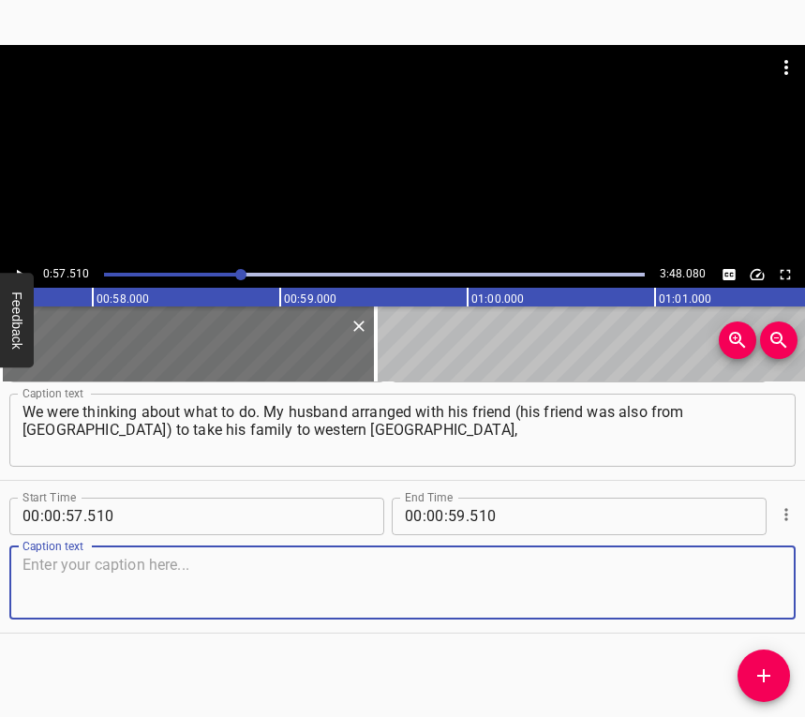
click at [745, 590] on textarea at bounding box center [402, 581] width 760 height 53
click at [91, 577] on textarea at bounding box center [402, 581] width 760 height 53
paste textarea "and they agreed to take us – me and my child. My husband sent us to [GEOGRAPHIC…"
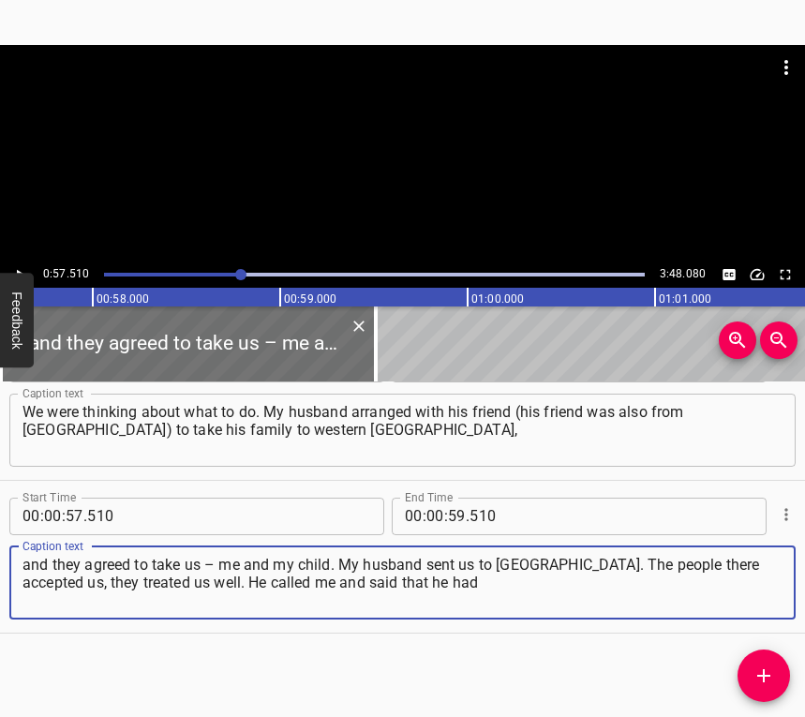
type textarea "and they agreed to take us – me and my child. My husband sent us to [GEOGRAPHIC…"
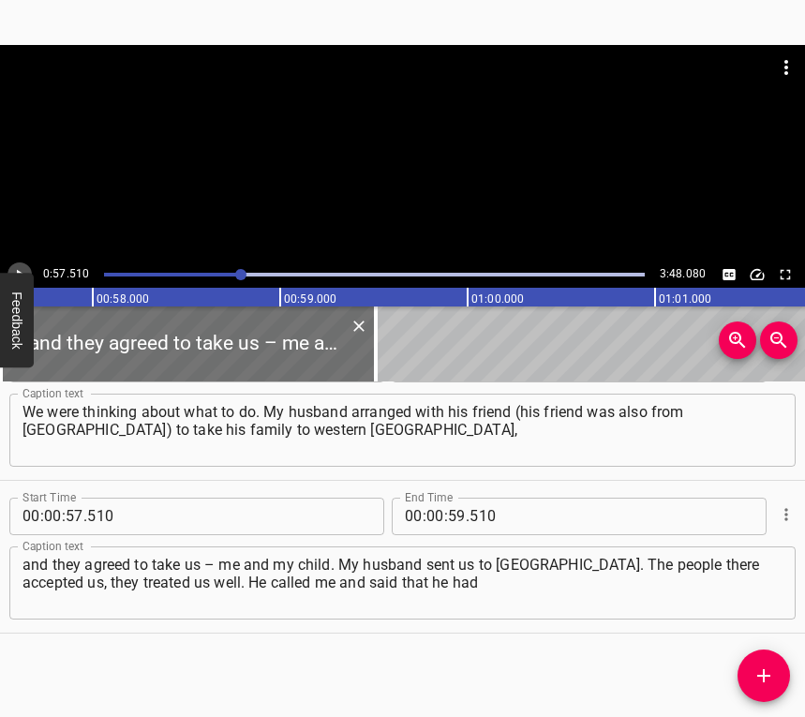
click at [20, 267] on icon "Play/Pause" at bounding box center [19, 274] width 17 height 17
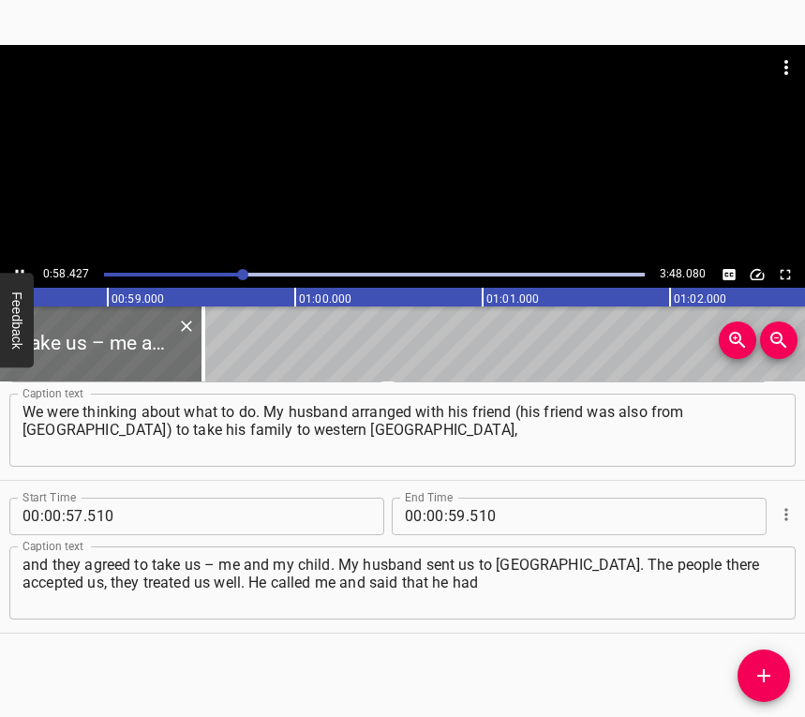
scroll to position [0, 10995]
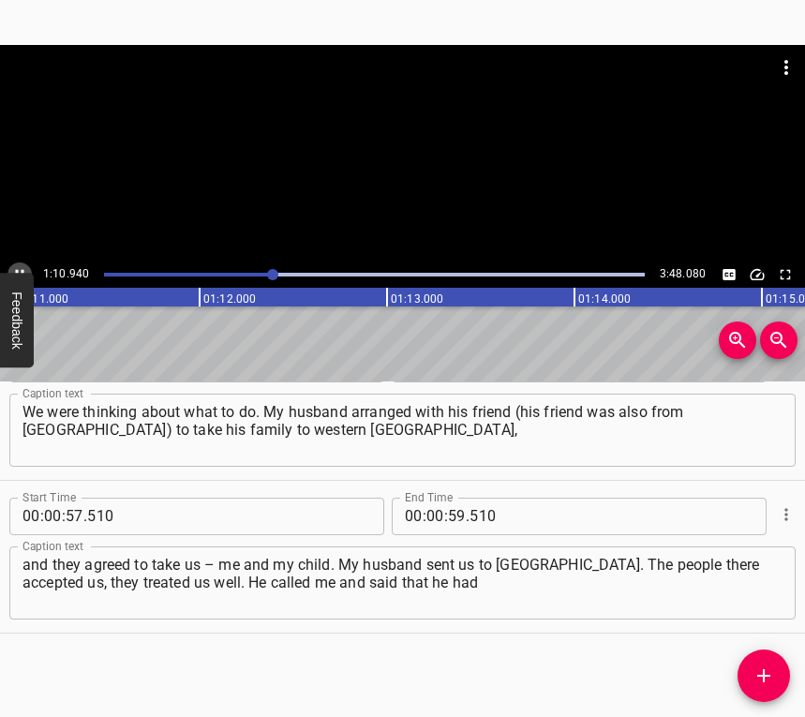
click at [17, 268] on icon "Play/Pause" at bounding box center [19, 274] width 17 height 17
click at [430, 501] on input "number" at bounding box center [435, 515] width 18 height 37
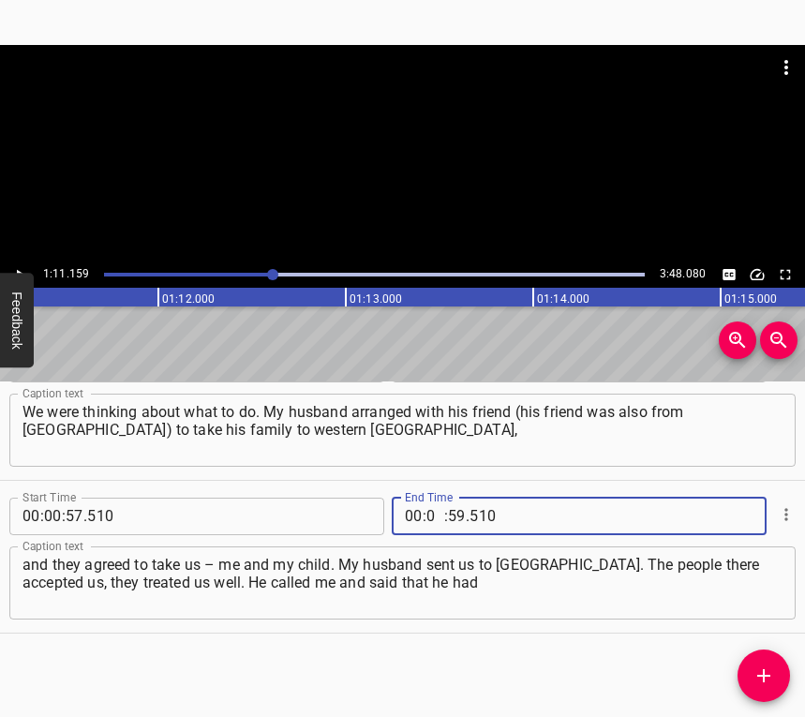
type input "01"
type input "11"
type input "159"
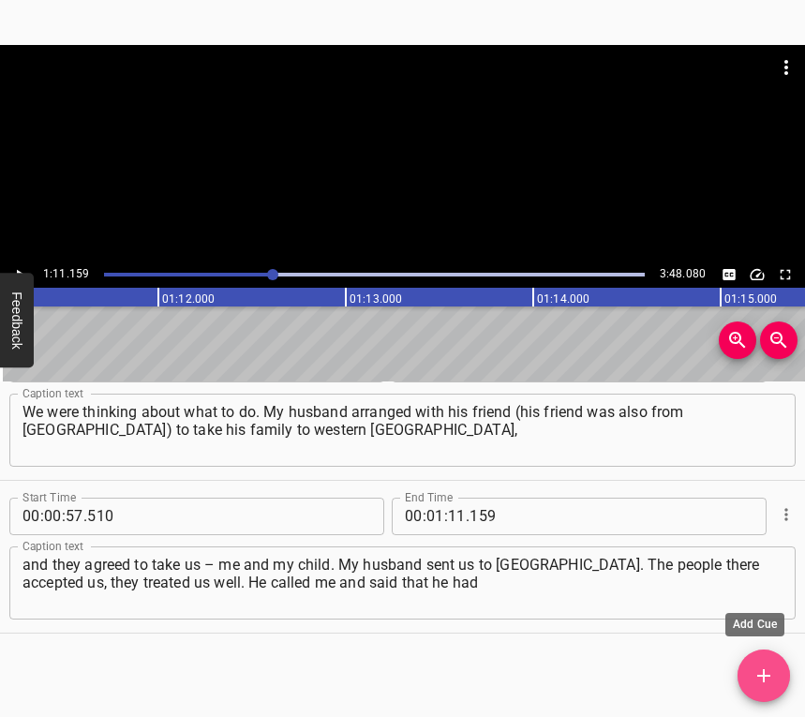
click at [758, 674] on icon "Add Cue" at bounding box center [763, 675] width 22 height 22
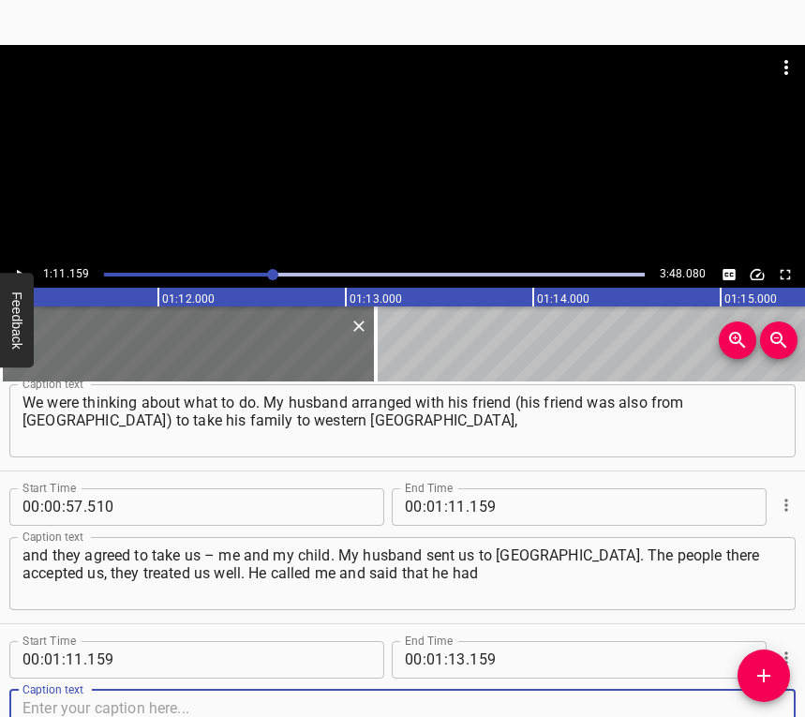
scroll to position [821, 0]
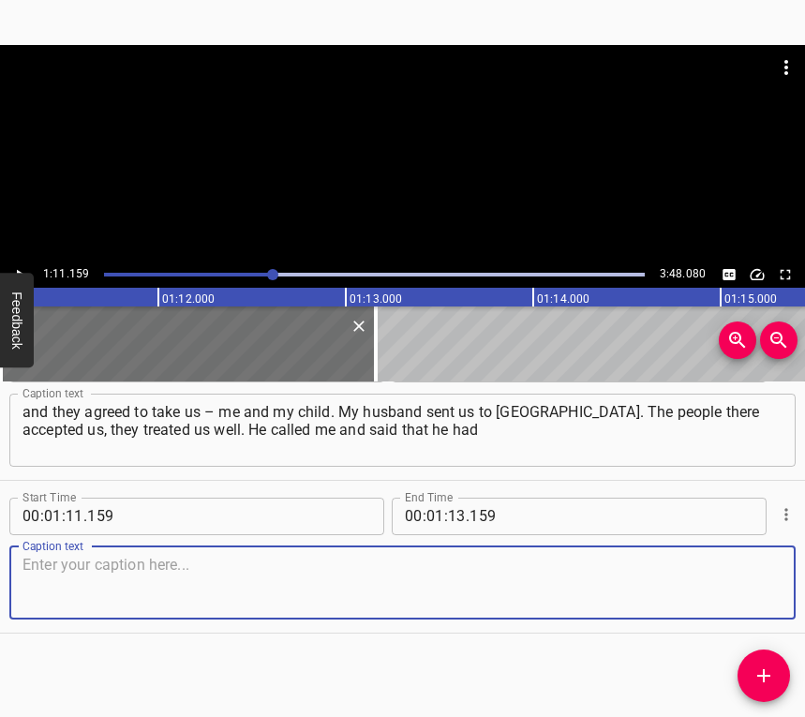
click at [775, 569] on div "Caption text" at bounding box center [402, 582] width 786 height 73
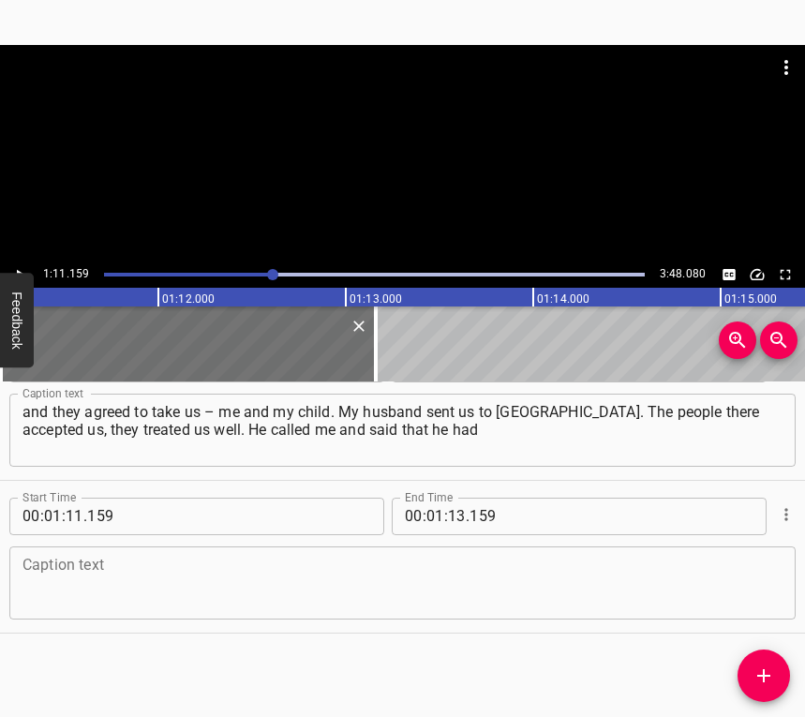
click at [153, 572] on textarea at bounding box center [402, 581] width 760 height 53
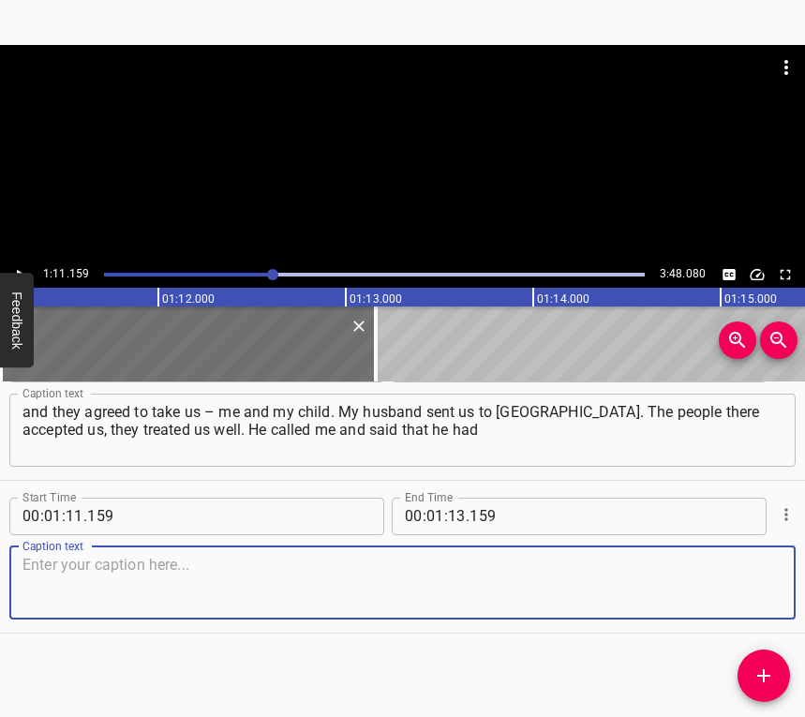
paste textarea "taken his military ID and was already in the army. He volunteered. He sent us t…"
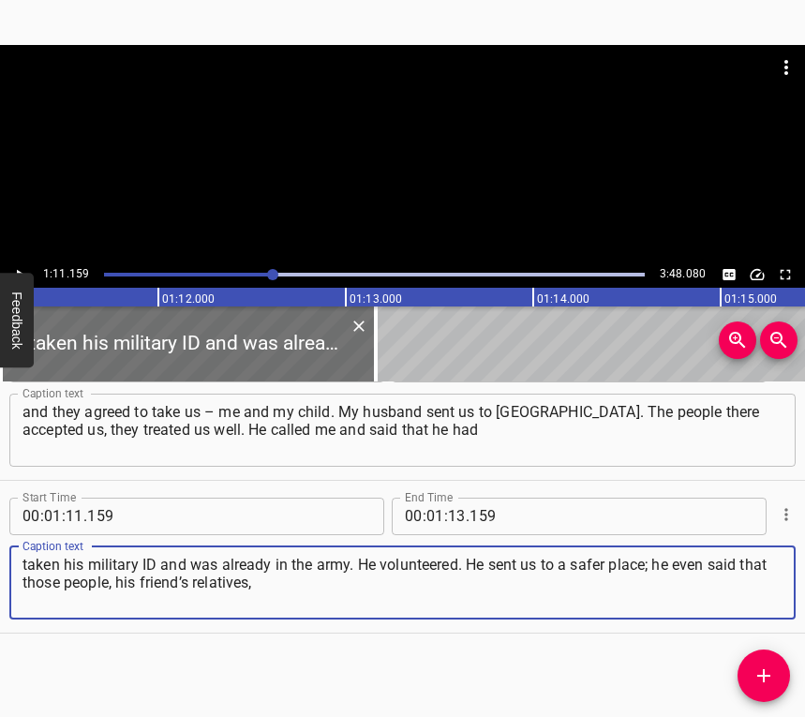
type textarea "taken his military ID and was already in the army. He volunteered. He sent us t…"
click at [21, 273] on button "Feedback" at bounding box center [17, 320] width 34 height 95
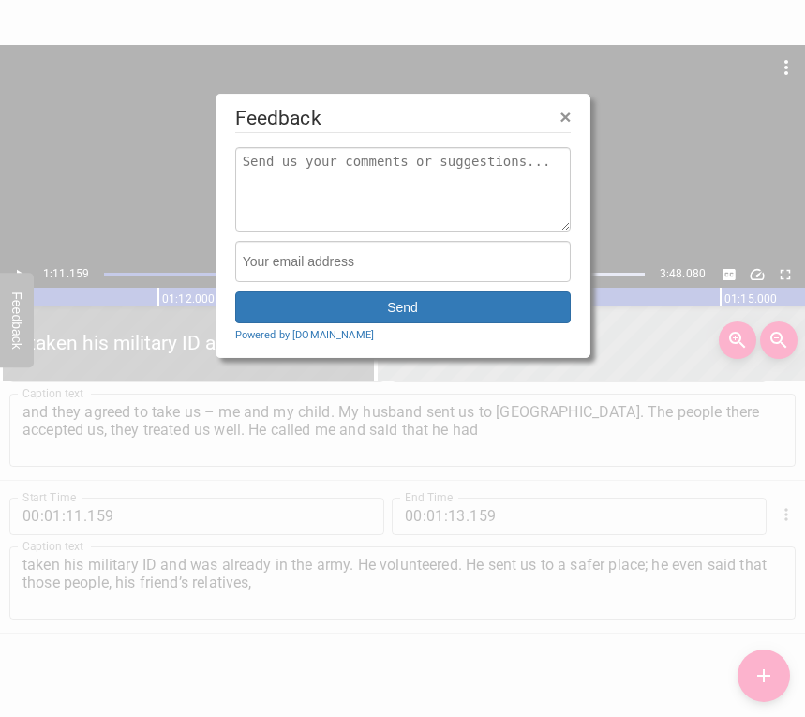
click at [17, 265] on div at bounding box center [402, 358] width 805 height 717
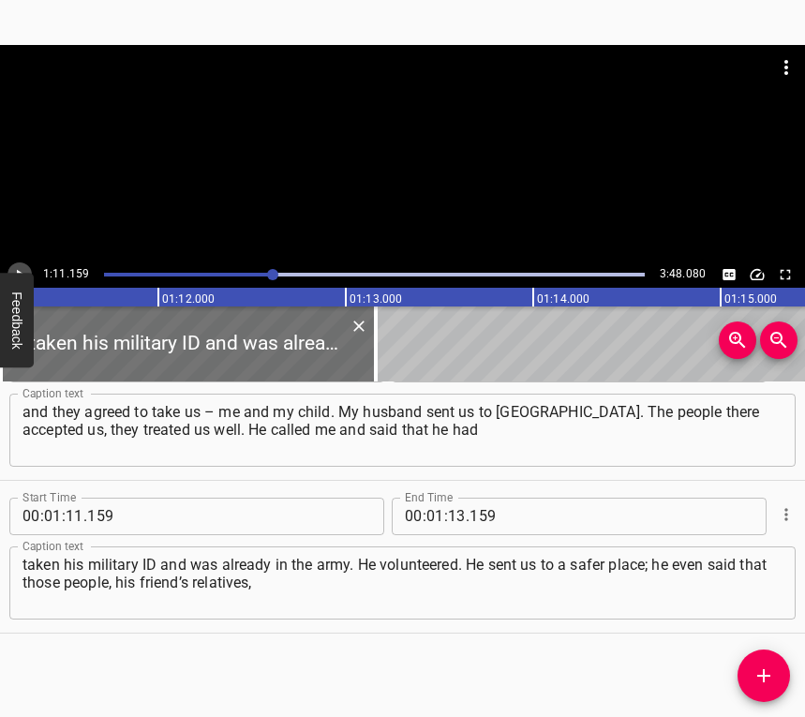
click at [17, 266] on icon "Play/Pause" at bounding box center [19, 274] width 17 height 17
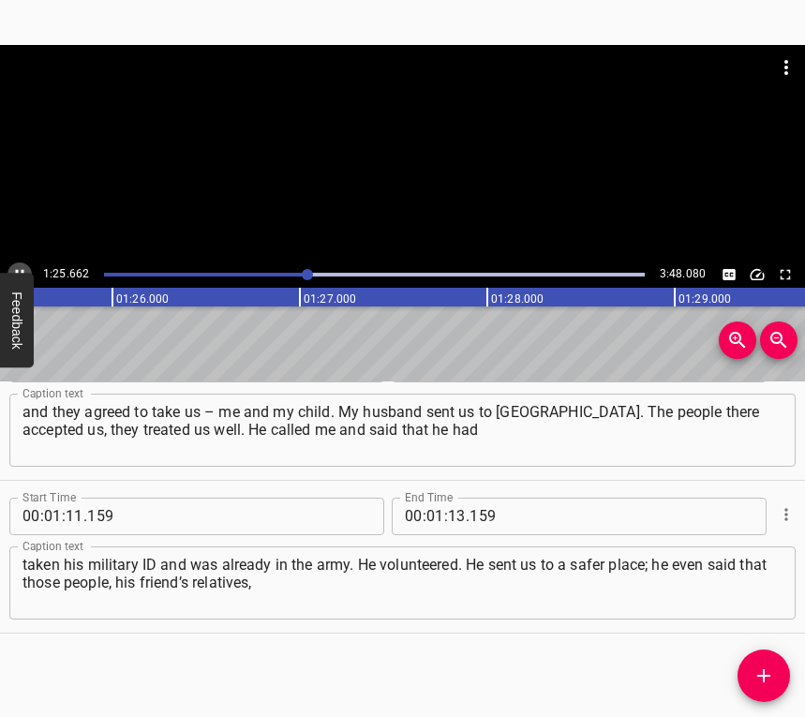
click at [15, 268] on icon "Play/Pause" at bounding box center [19, 274] width 17 height 17
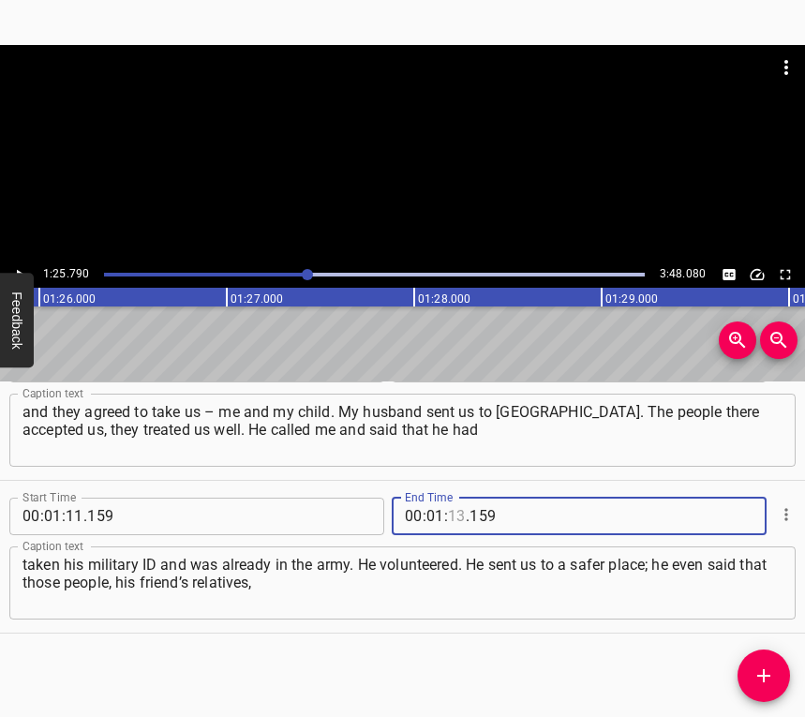
click at [448, 517] on input "number" at bounding box center [457, 515] width 18 height 37
type input "25"
type input "790"
click at [766, 670] on icon "Add Cue" at bounding box center [763, 675] width 22 height 22
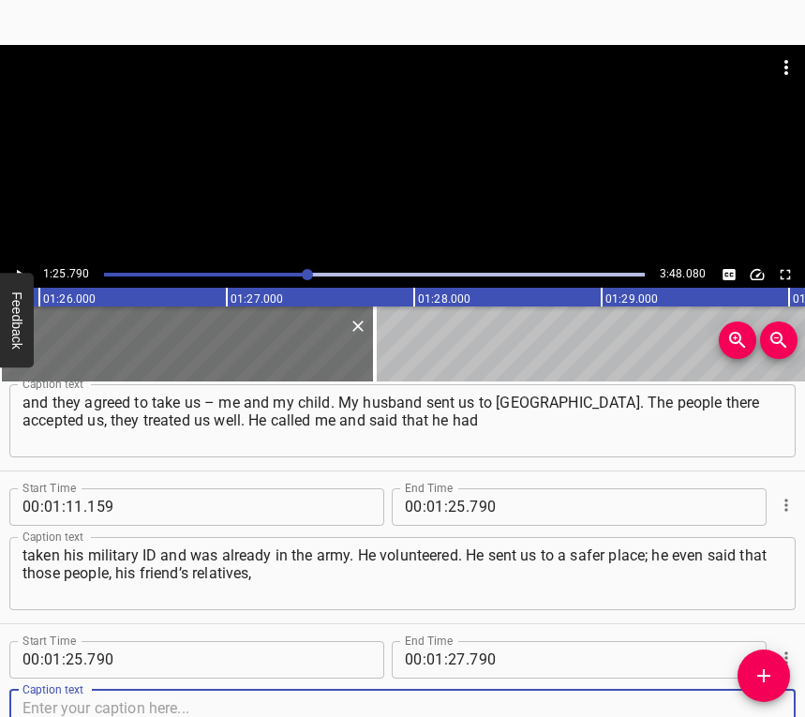
scroll to position [973, 0]
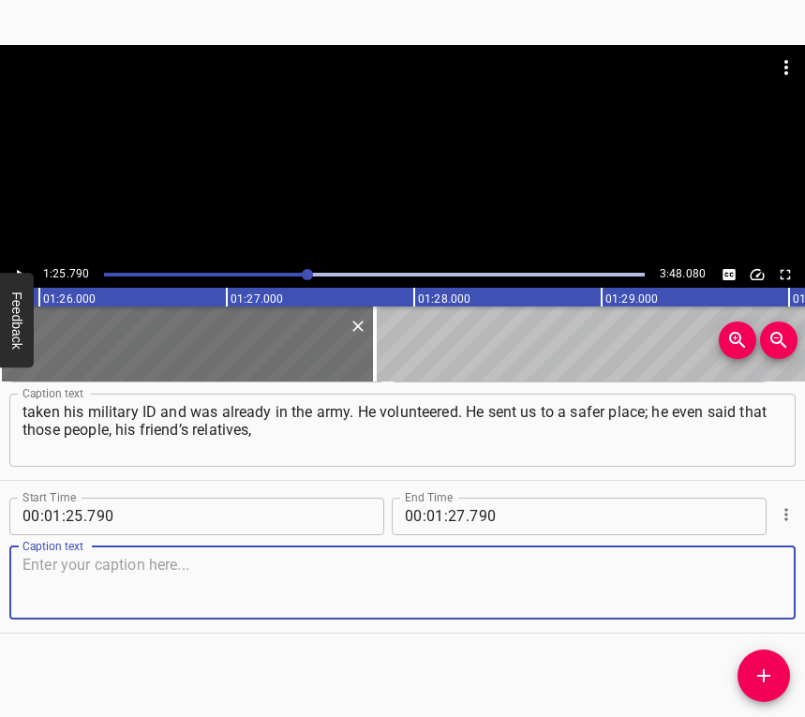
drag, startPoint x: 755, startPoint y: 583, endPoint x: 796, endPoint y: 565, distance: 44.9
click at [762, 579] on textarea at bounding box center [402, 581] width 760 height 53
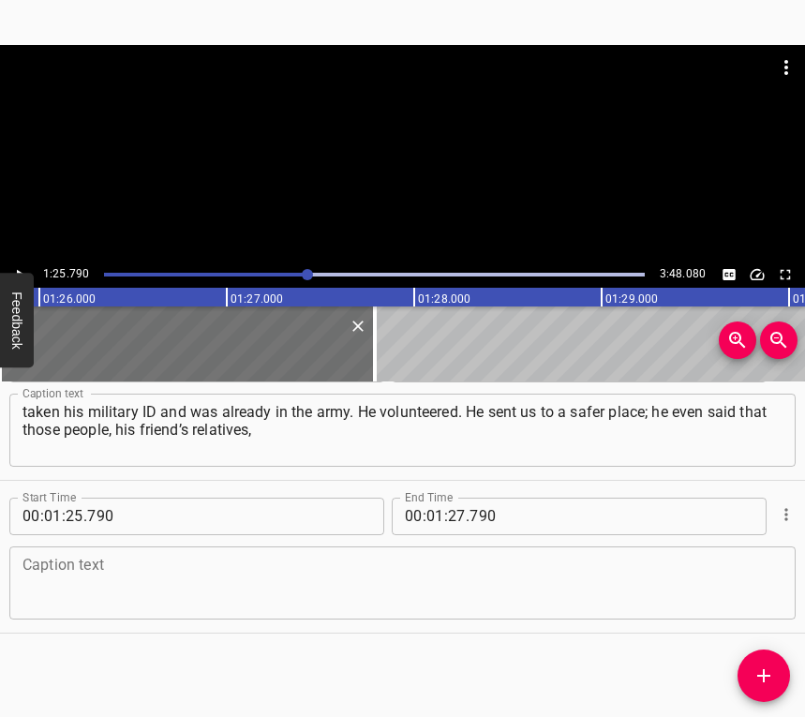
click at [96, 565] on textarea at bounding box center [402, 581] width 760 height 53
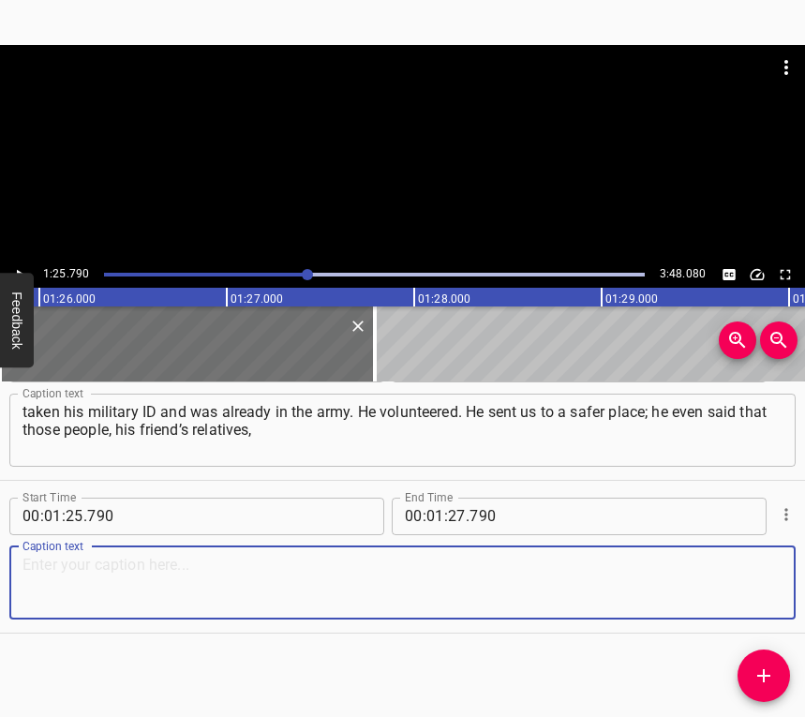
paste textarea "were supposed to go further abroad if there was even more danger, and they woul…"
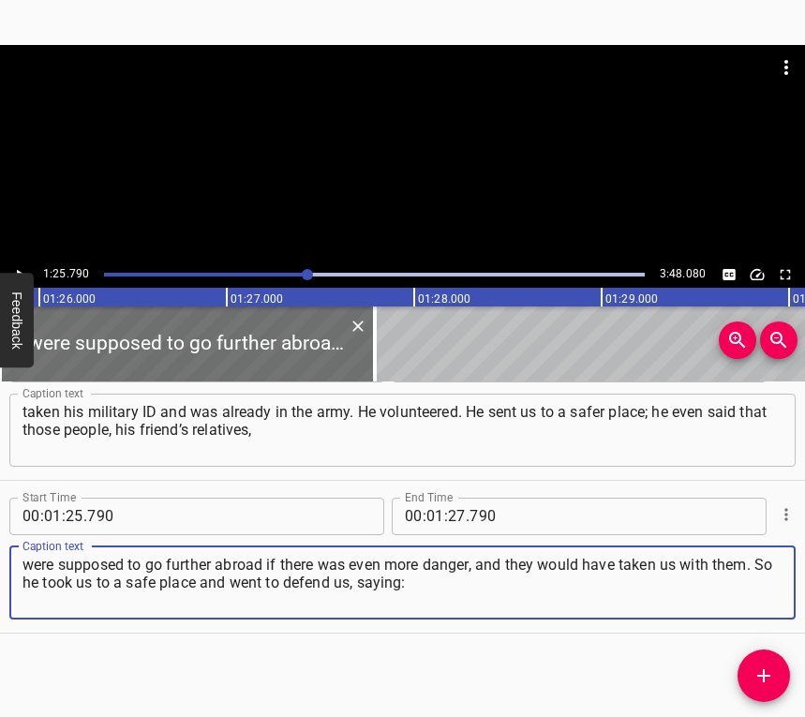
type textarea "were supposed to go further abroad if there was even more danger, and they woul…"
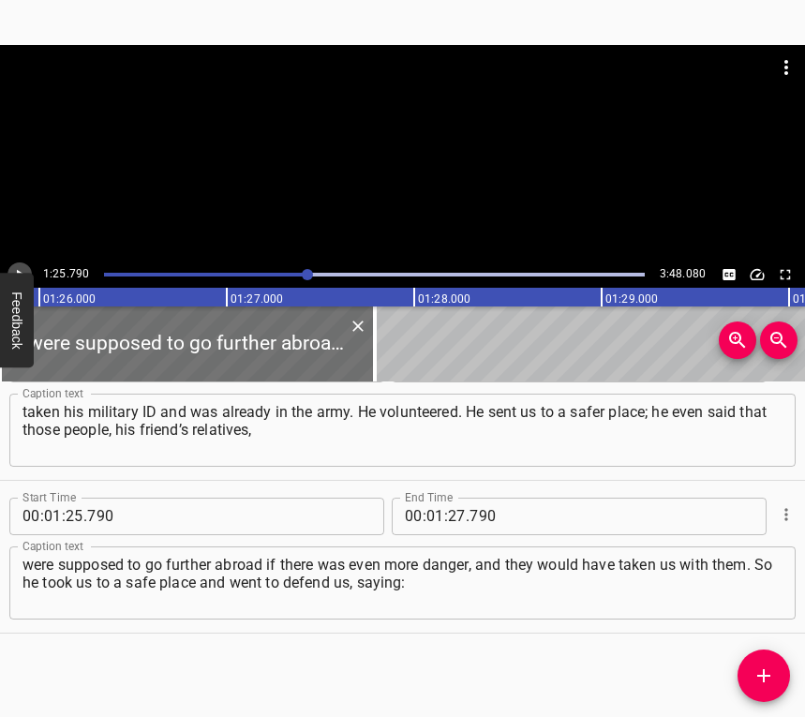
click at [21, 267] on icon "Play/Pause" at bounding box center [19, 274] width 17 height 17
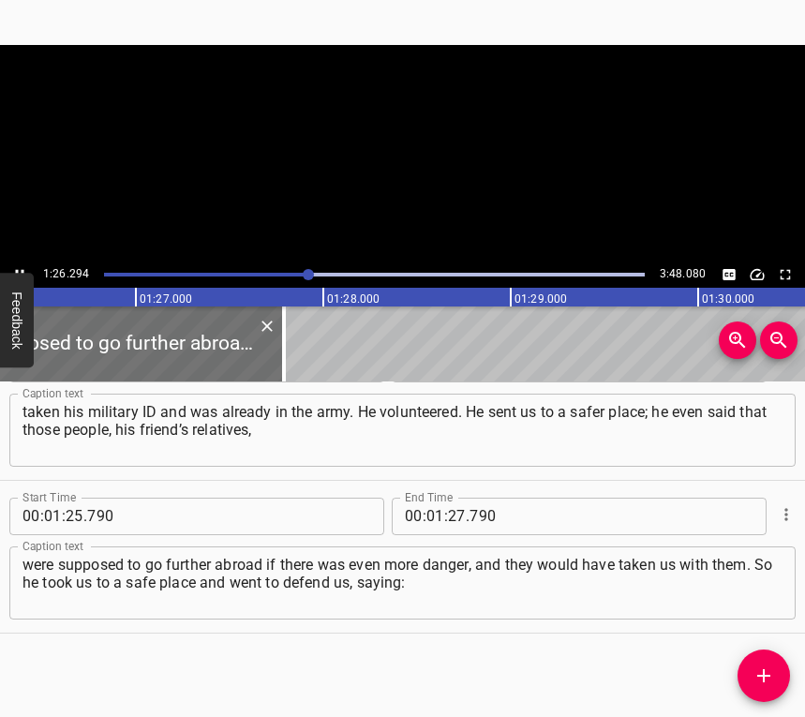
scroll to position [0, 16166]
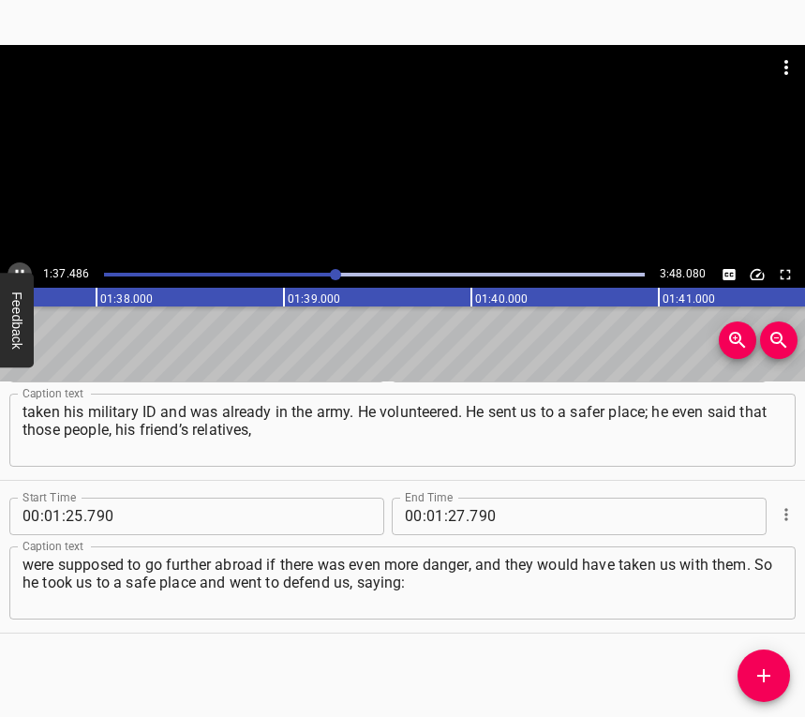
click at [21, 266] on icon "Play/Pause" at bounding box center [19, 274] width 17 height 17
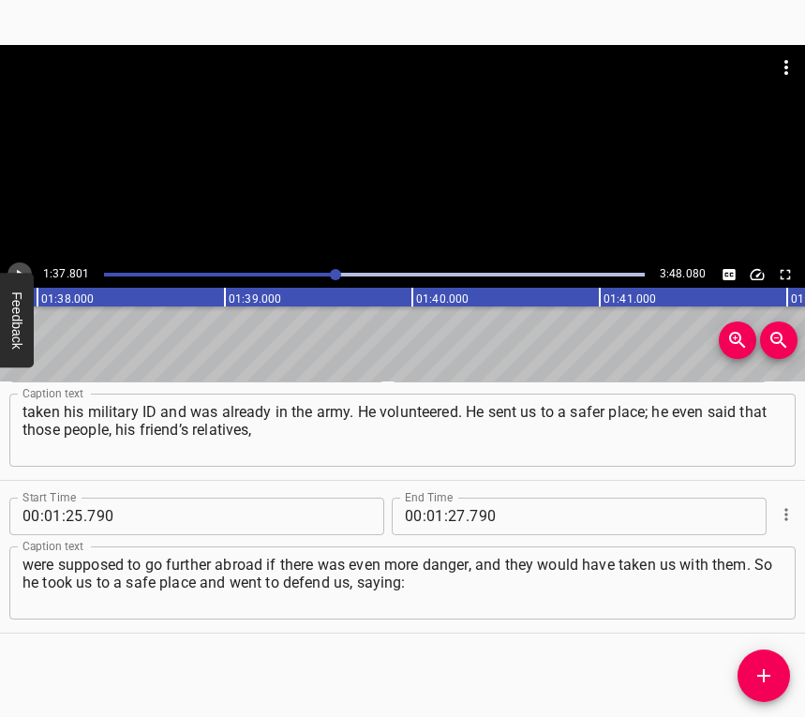
click at [16, 266] on icon "Play/Pause" at bounding box center [19, 274] width 17 height 17
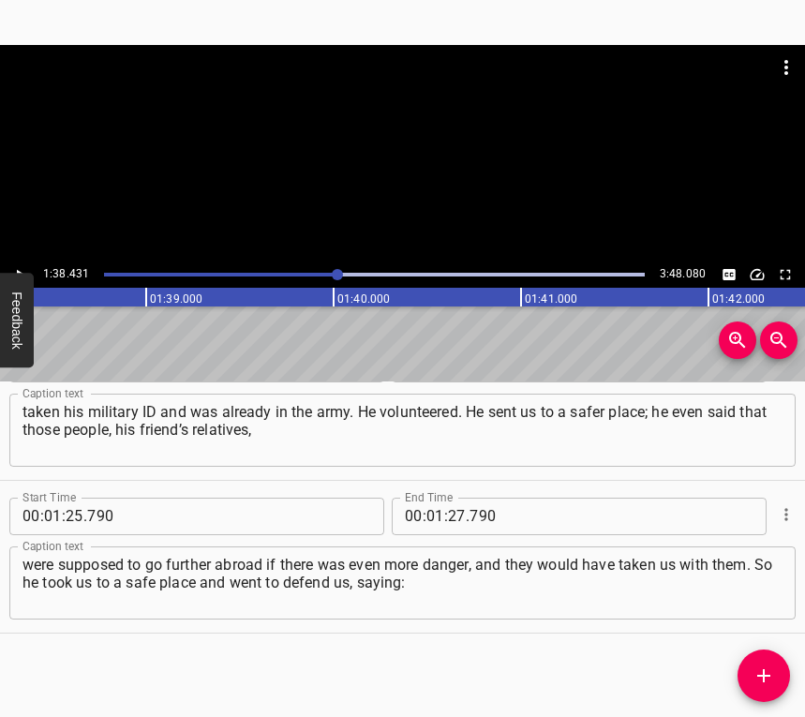
scroll to position [0, 18441]
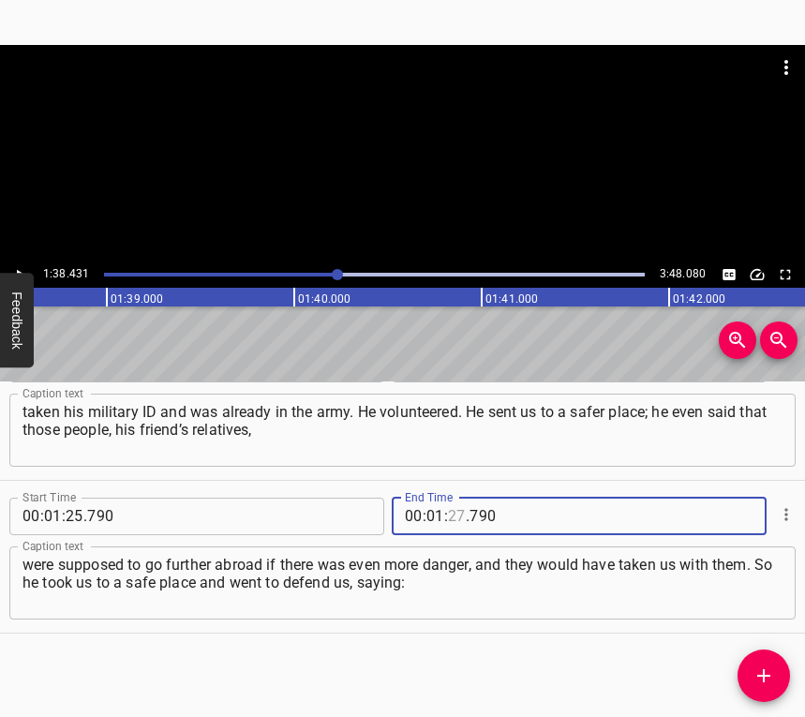
click at [448, 511] on input "number" at bounding box center [457, 515] width 18 height 37
type input "38"
type input "431"
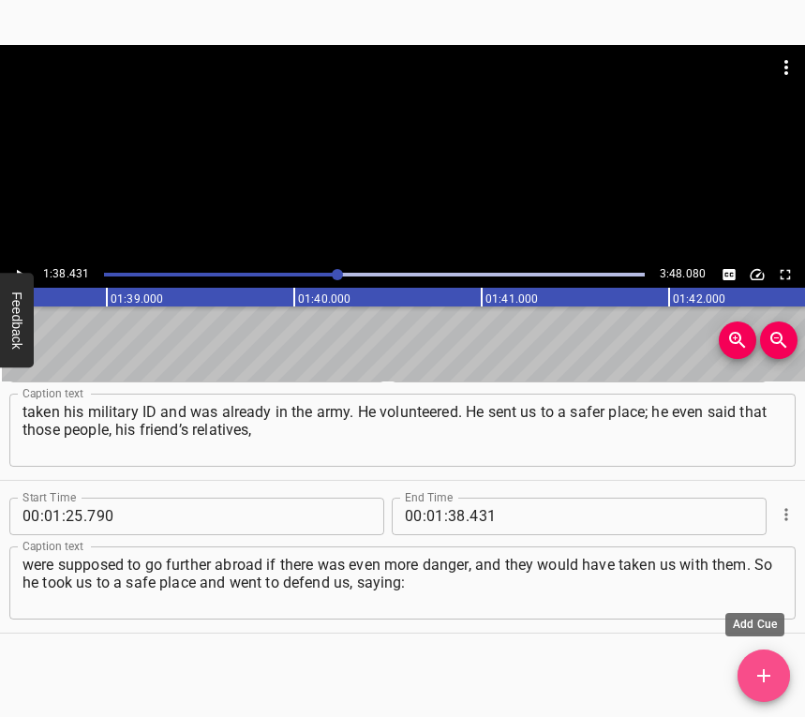
click at [762, 677] on icon "Add Cue" at bounding box center [763, 675] width 22 height 22
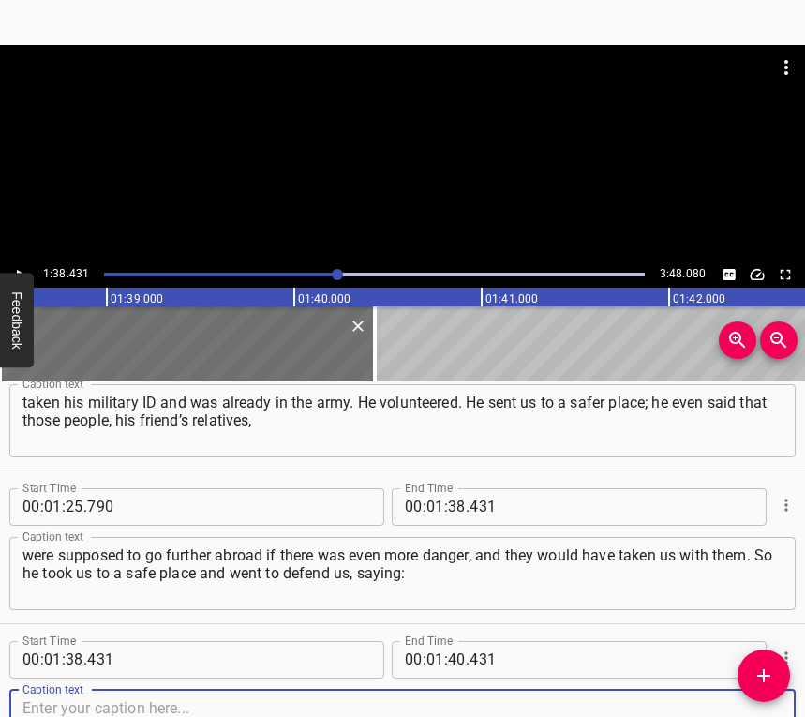
scroll to position [1126, 0]
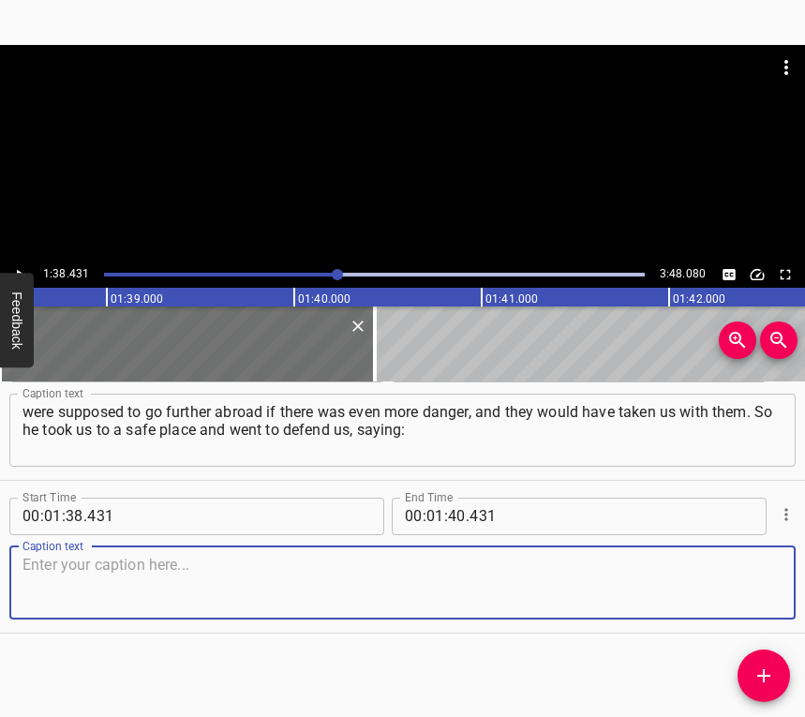
drag, startPoint x: 756, startPoint y: 578, endPoint x: 800, endPoint y: 562, distance: 46.8
click at [764, 573] on textarea at bounding box center [402, 581] width 760 height 53
click at [387, 570] on textarea at bounding box center [402, 581] width 760 height 53
paste textarea "“I will not wait for the enemy to come to my house”. He was immediately sent to…"
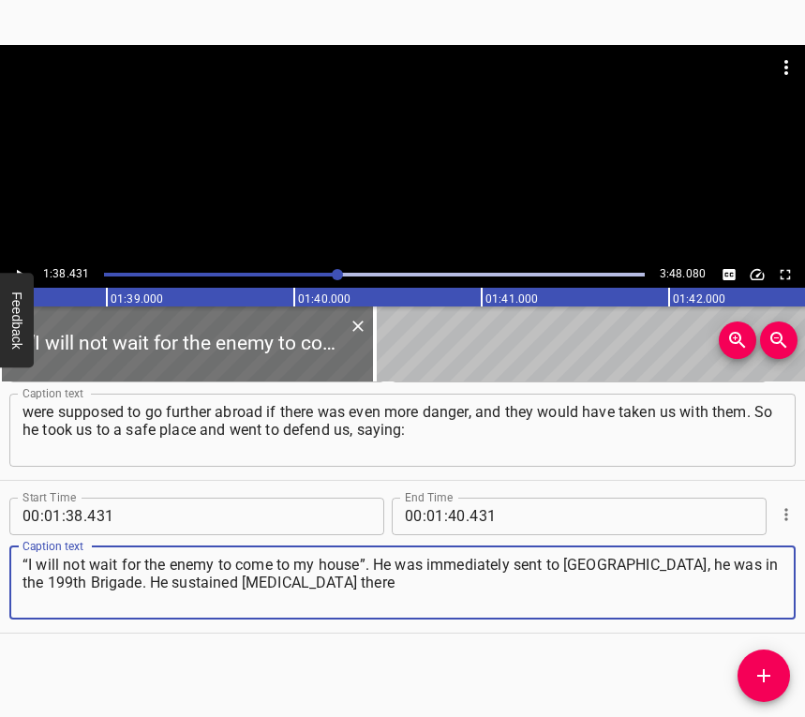
type textarea "“I will not wait for the enemy to come to my house”. He was immediately sent to…"
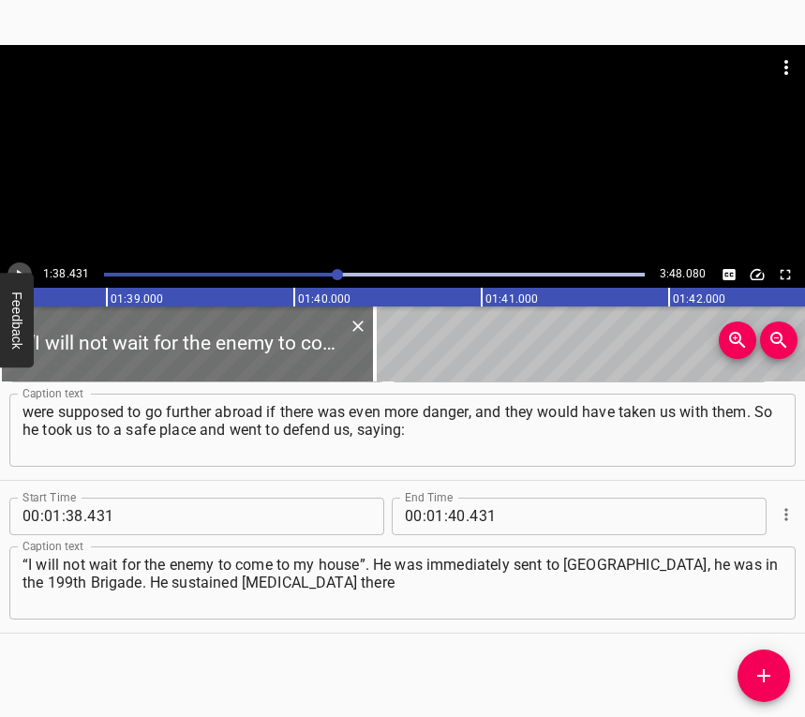
click at [20, 264] on button "Play/Pause" at bounding box center [19, 274] width 24 height 24
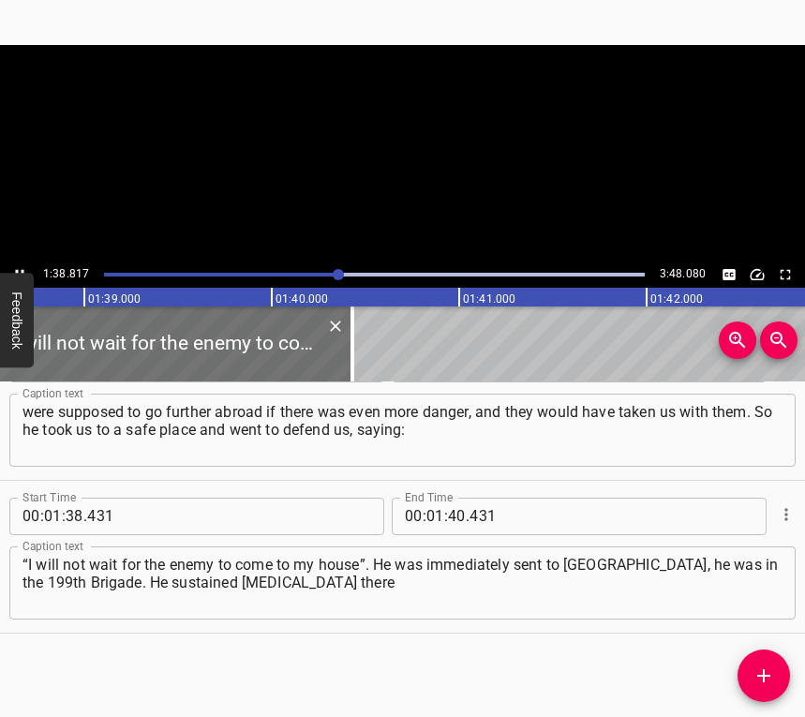
scroll to position [0, 18513]
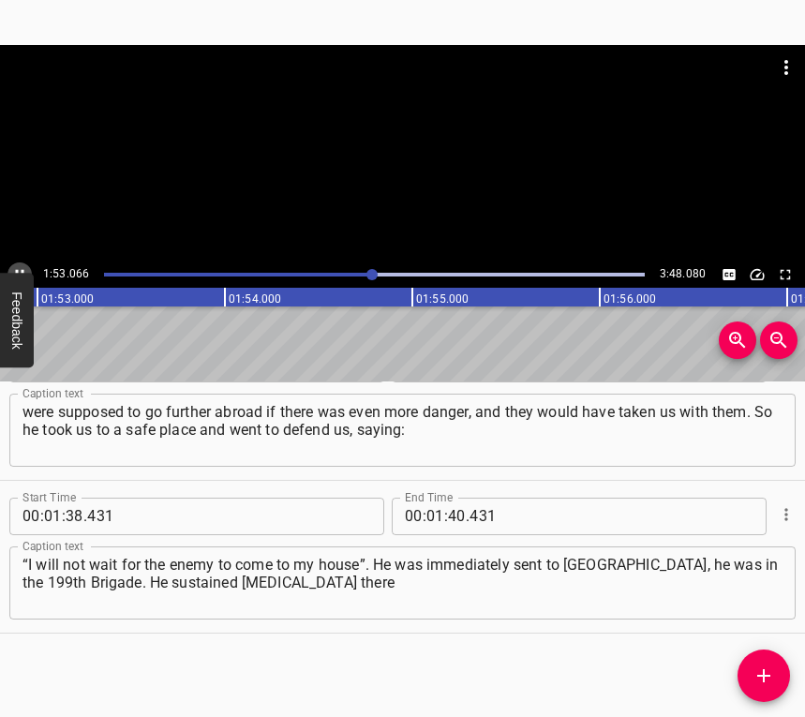
click at [19, 268] on icon "Play/Pause" at bounding box center [19, 274] width 17 height 17
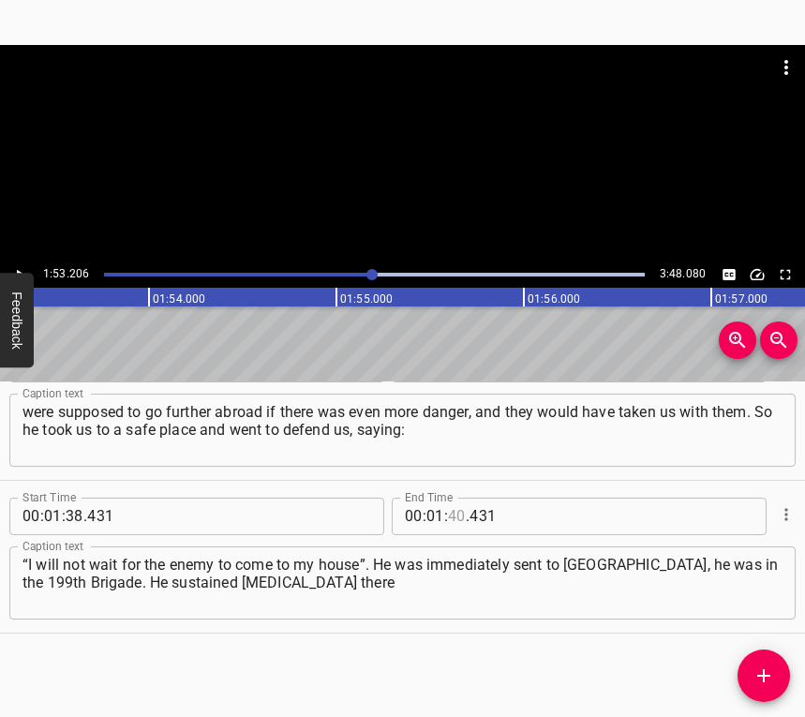
click at [455, 508] on input "number" at bounding box center [457, 515] width 18 height 37
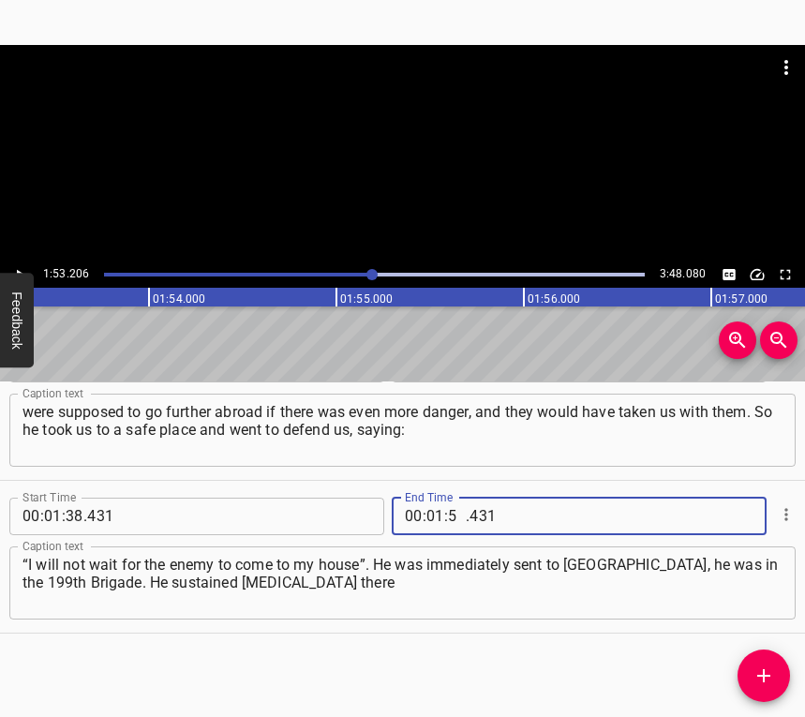
type input "53"
type input "206"
click at [766, 671] on icon "Add Cue" at bounding box center [763, 675] width 22 height 22
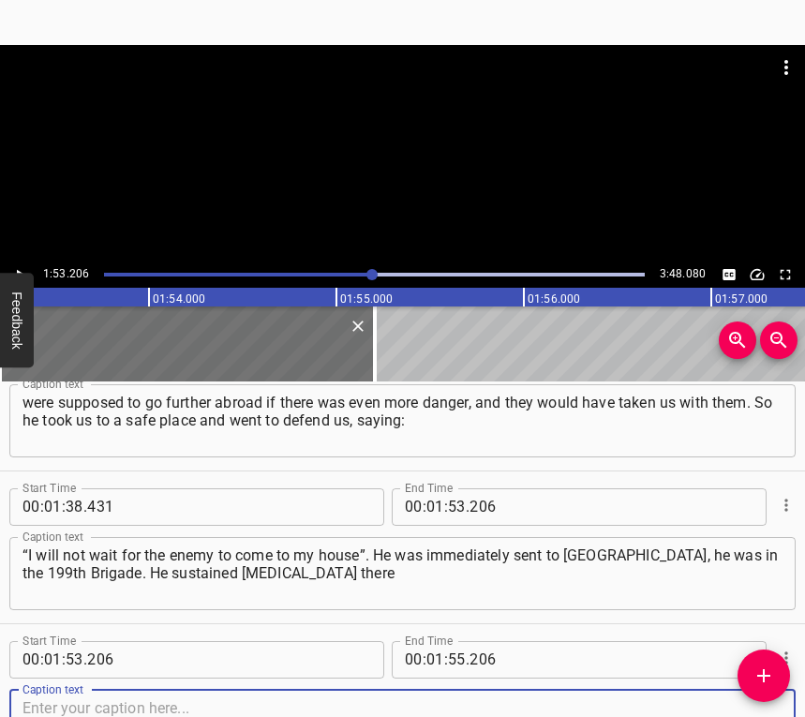
scroll to position [1279, 0]
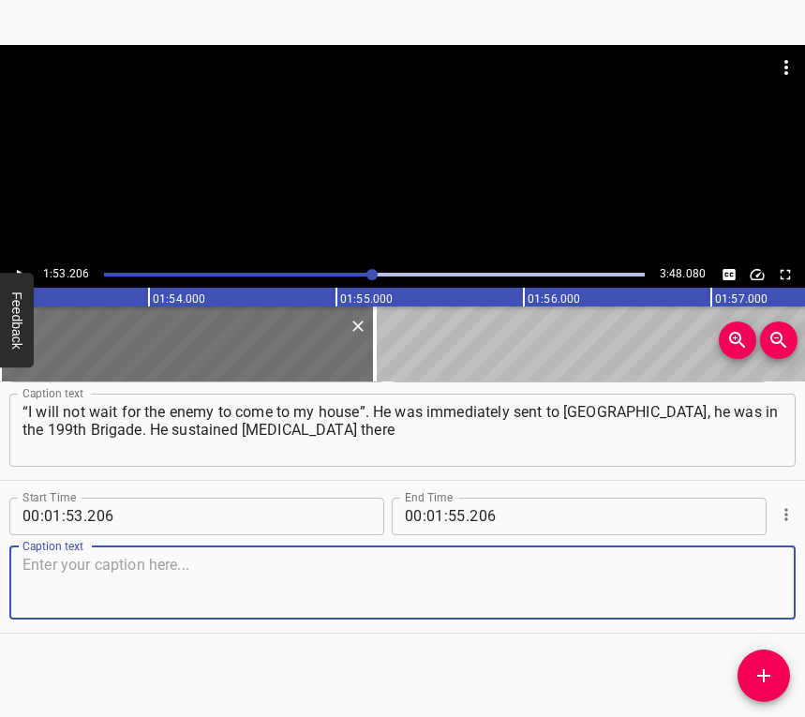
drag, startPoint x: 760, startPoint y: 584, endPoint x: 799, endPoint y: 566, distance: 43.2
click at [764, 579] on textarea at bounding box center [402, 581] width 760 height 53
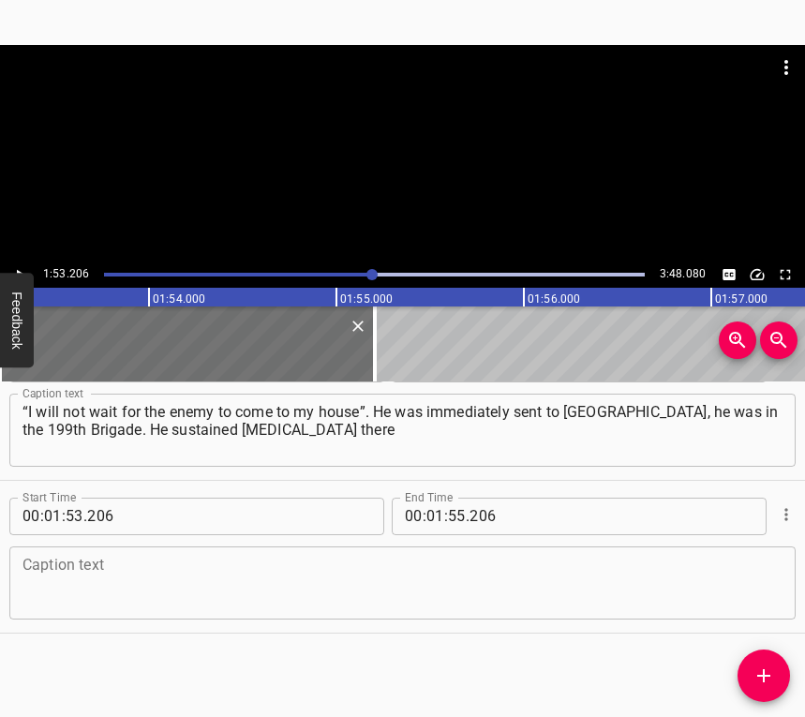
click at [77, 583] on textarea at bounding box center [402, 581] width 760 height 53
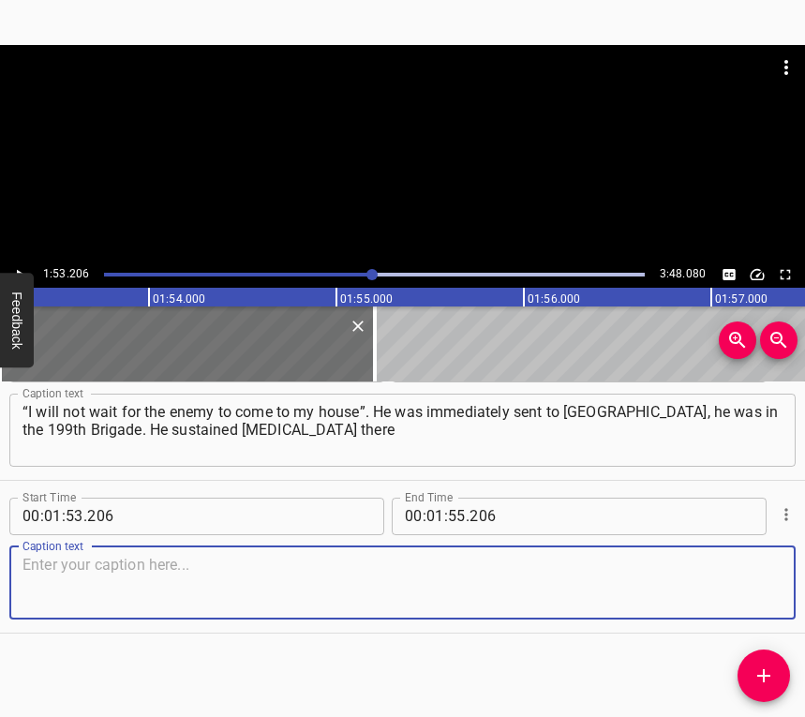
paste textarea "because they had almost nothing to fight with. They had four, as he said, [PERS…"
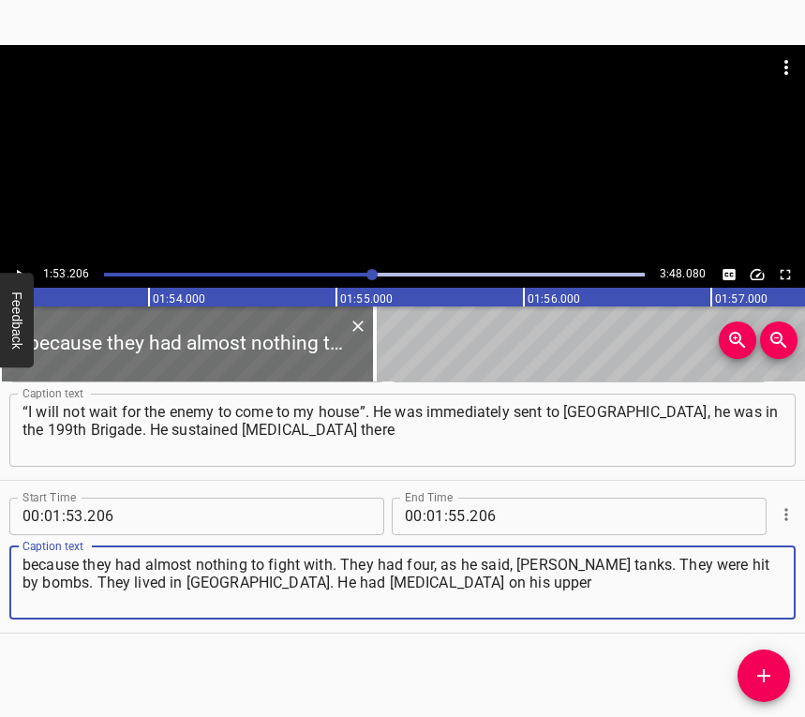
type textarea "because they had almost nothing to fight with. They had four, as he said, [PERS…"
click at [17, 268] on icon "Play/Pause" at bounding box center [19, 274] width 17 height 17
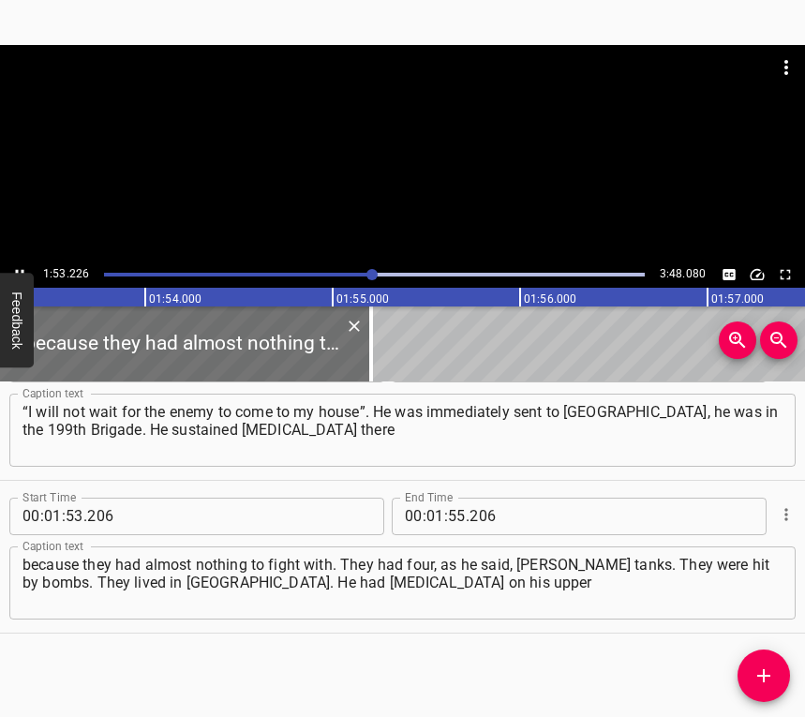
scroll to position [0, 21261]
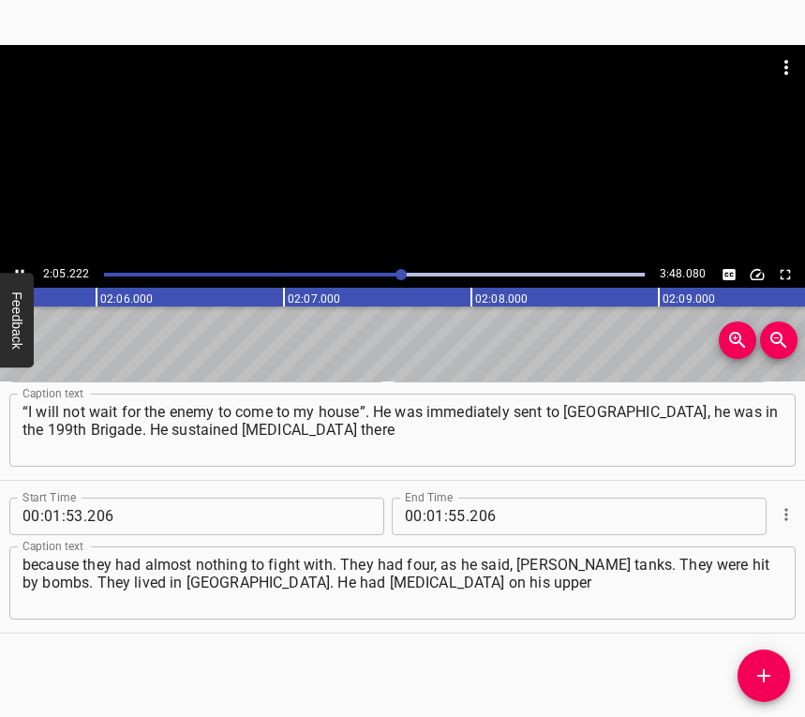
click at [15, 264] on button "Play/Pause" at bounding box center [19, 274] width 24 height 24
click at [429, 510] on input "number" at bounding box center [435, 515] width 18 height 37
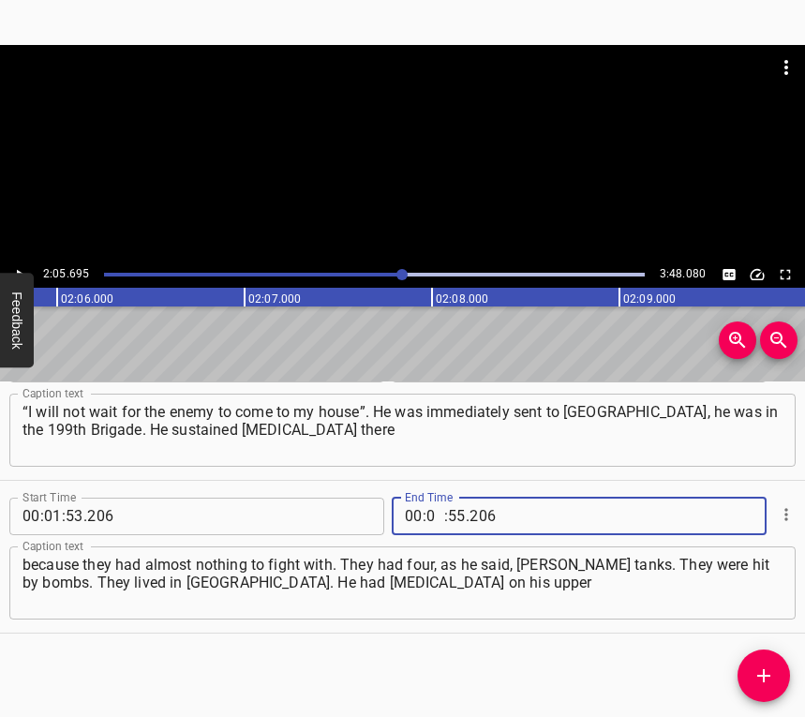
type input "02"
type input "05"
type input "695"
click at [763, 669] on icon "Add Cue" at bounding box center [763, 675] width 13 height 13
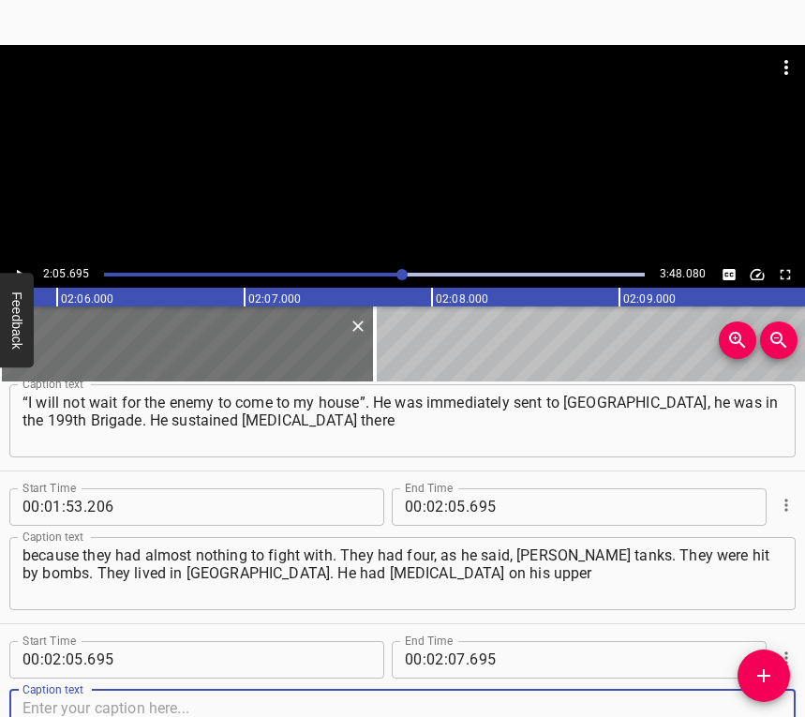
scroll to position [1431, 0]
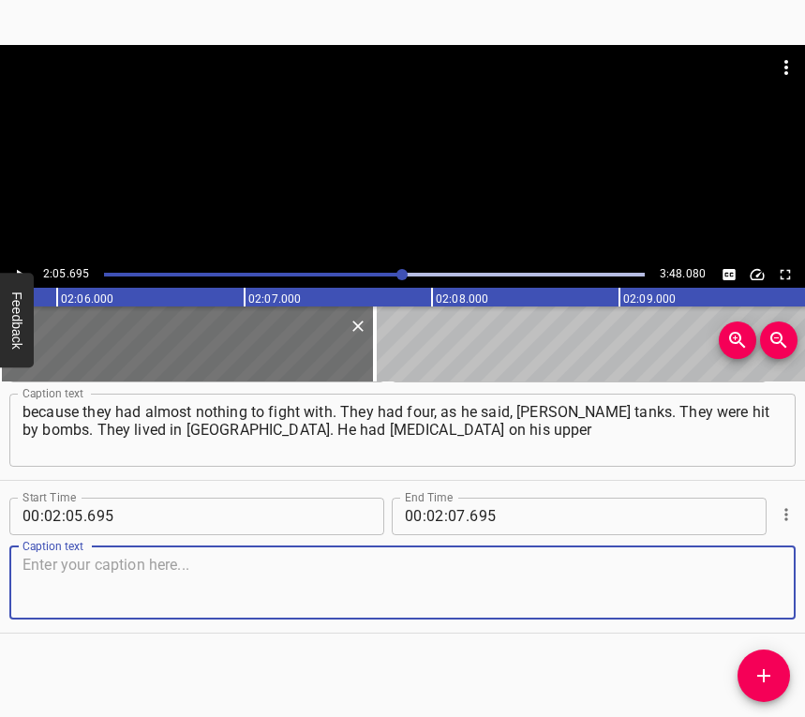
click at [750, 582] on textarea at bounding box center [402, 581] width 760 height 53
click at [55, 579] on textarea at bounding box center [402, 581] width 760 height 53
paste textarea "and lower limbs. The blast wave damaged his face, he still has it. And then, wh…"
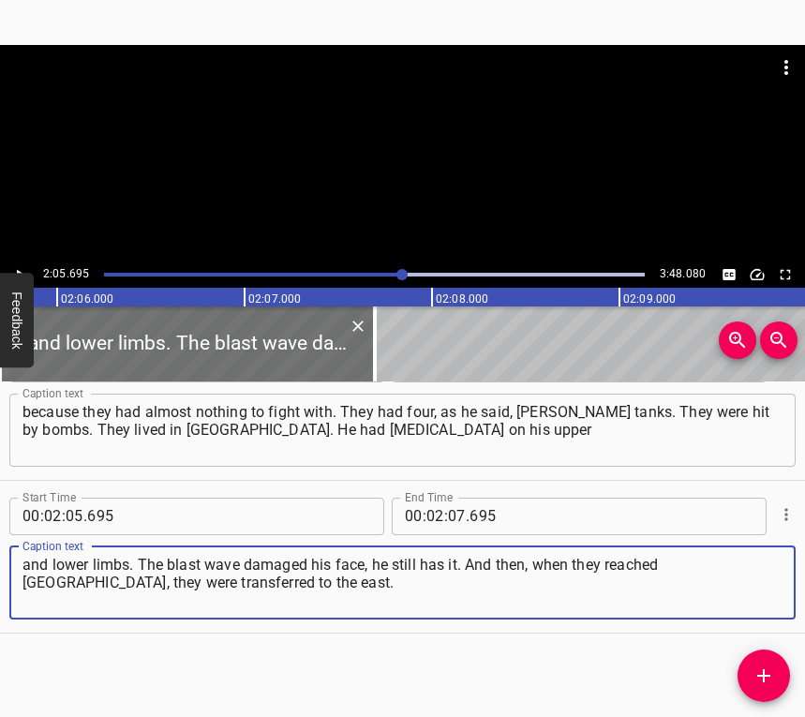
type textarea "and lower limbs. The blast wave damaged his face, he still has it. And then, wh…"
click at [20, 263] on button "Play/Pause" at bounding box center [19, 274] width 24 height 24
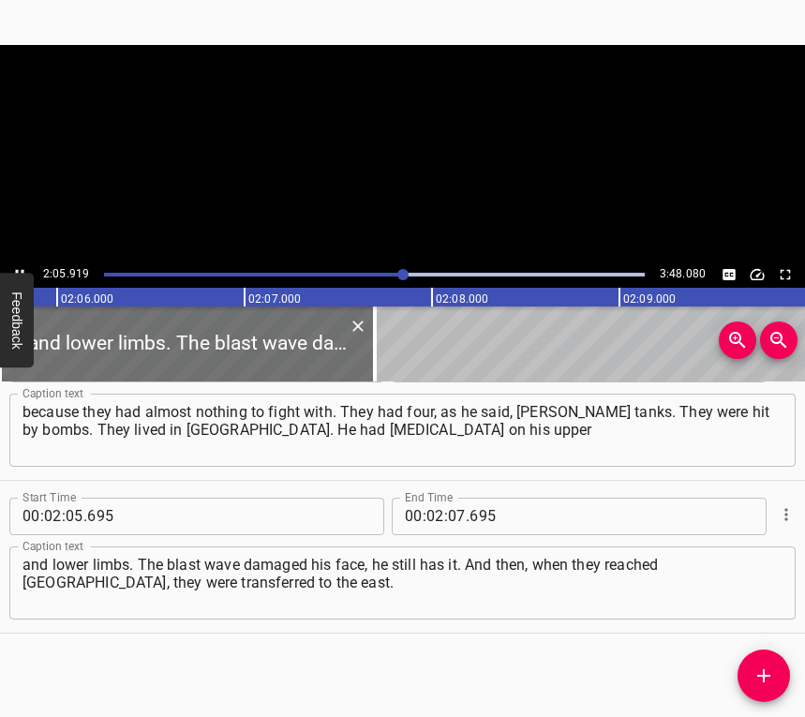
scroll to position [0, 23590]
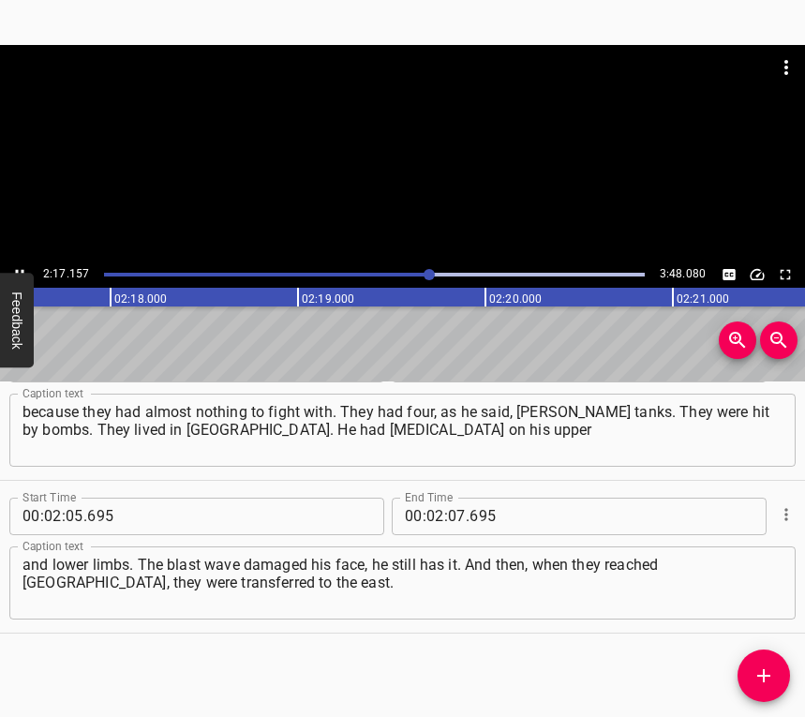
click at [23, 267] on icon "Play/Pause" at bounding box center [19, 274] width 17 height 17
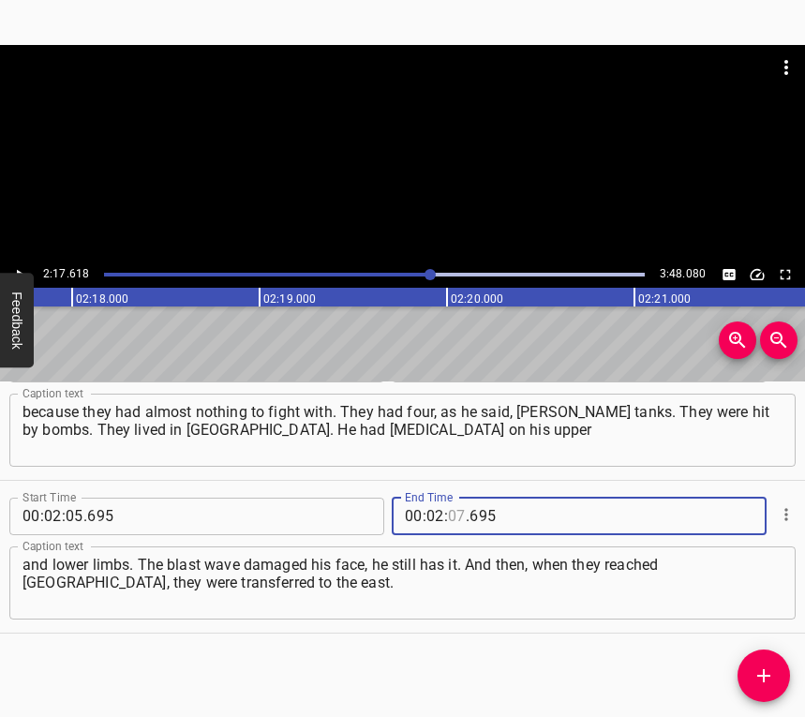
click at [448, 515] on input "number" at bounding box center [457, 515] width 18 height 37
type input "17"
type input "618"
click at [776, 676] on span "Add Cue" at bounding box center [763, 675] width 52 height 22
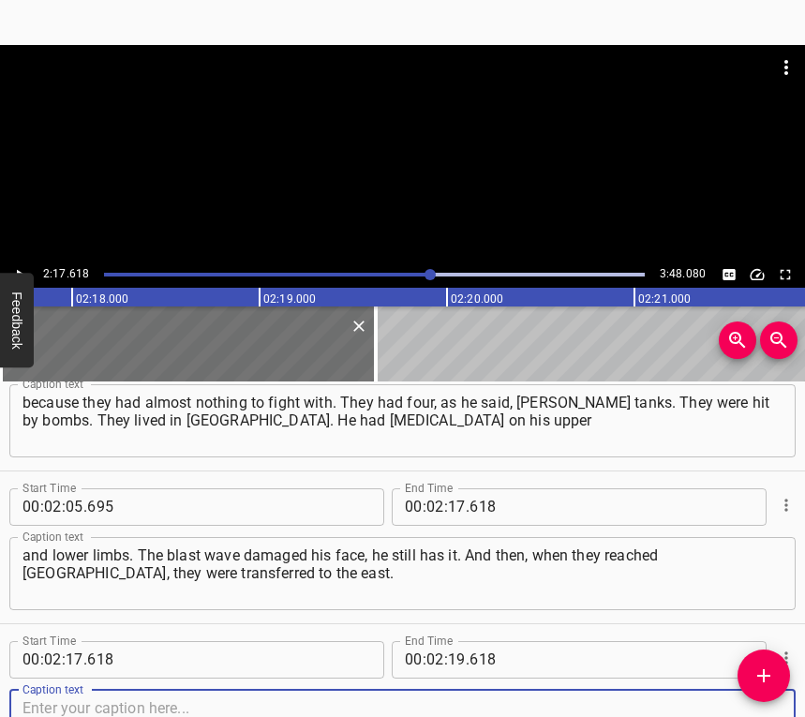
scroll to position [1584, 0]
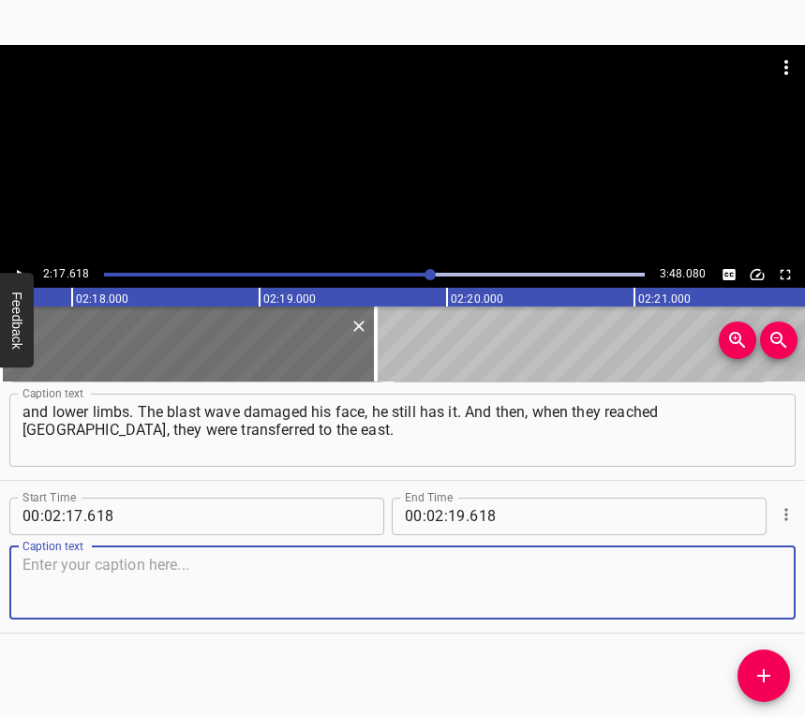
click at [765, 591] on textarea at bounding box center [402, 581] width 760 height 53
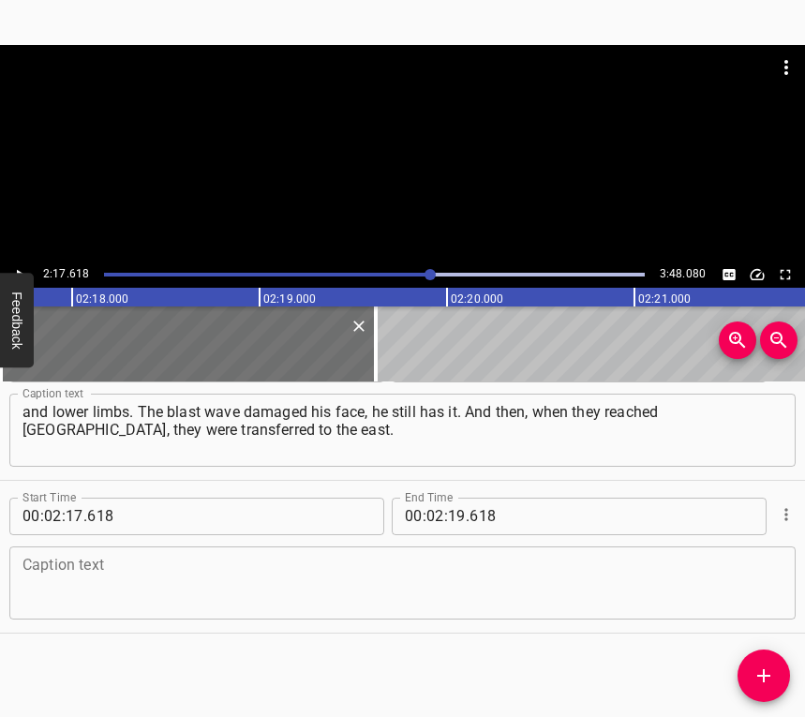
click at [35, 583] on textarea at bounding box center [402, 581] width 760 height 53
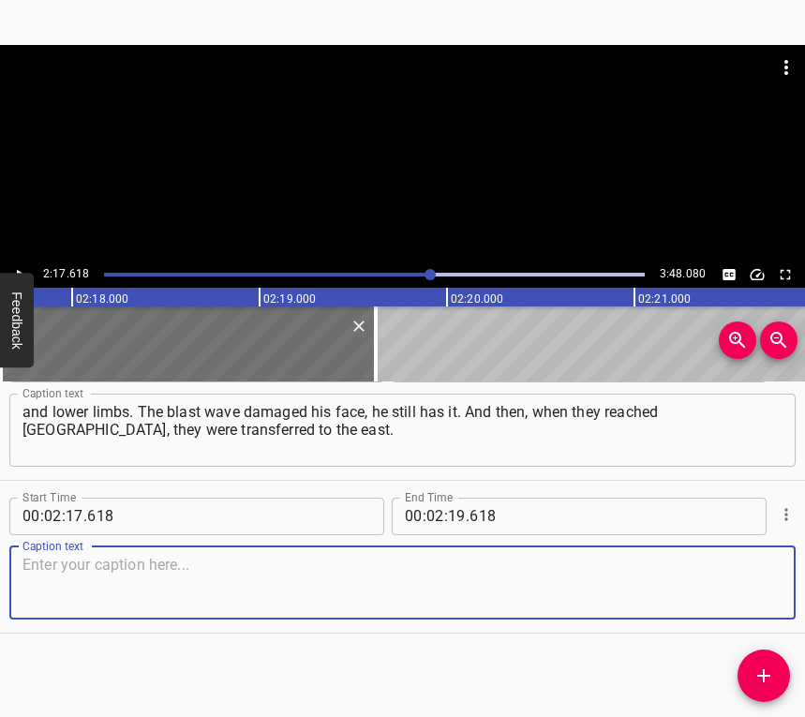
paste textarea "He was in the 25th Brigade, the Dnipro Brigade, special forces, because he serv…"
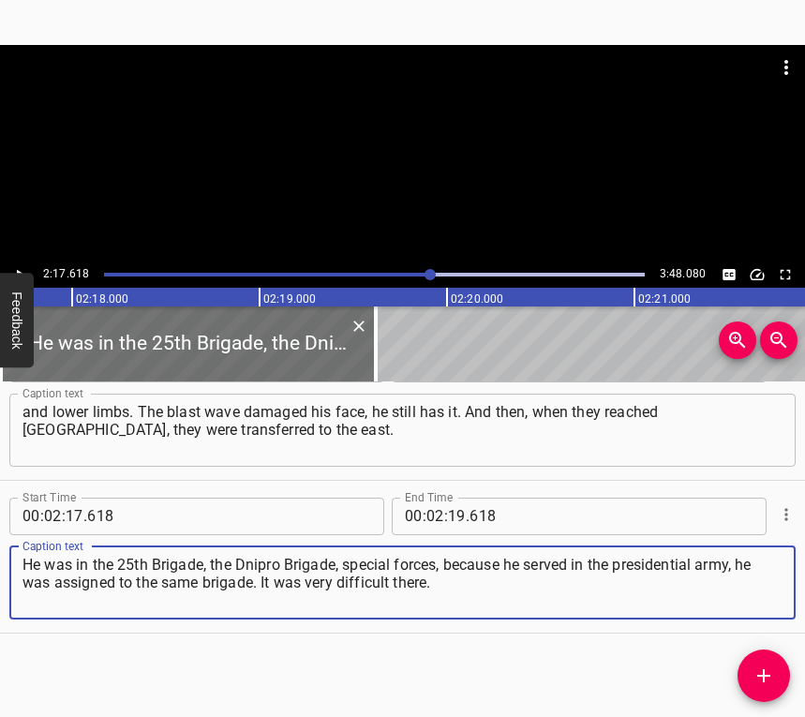
type textarea "He was in the 25th Brigade, the Dnipro Brigade, special forces, because he serv…"
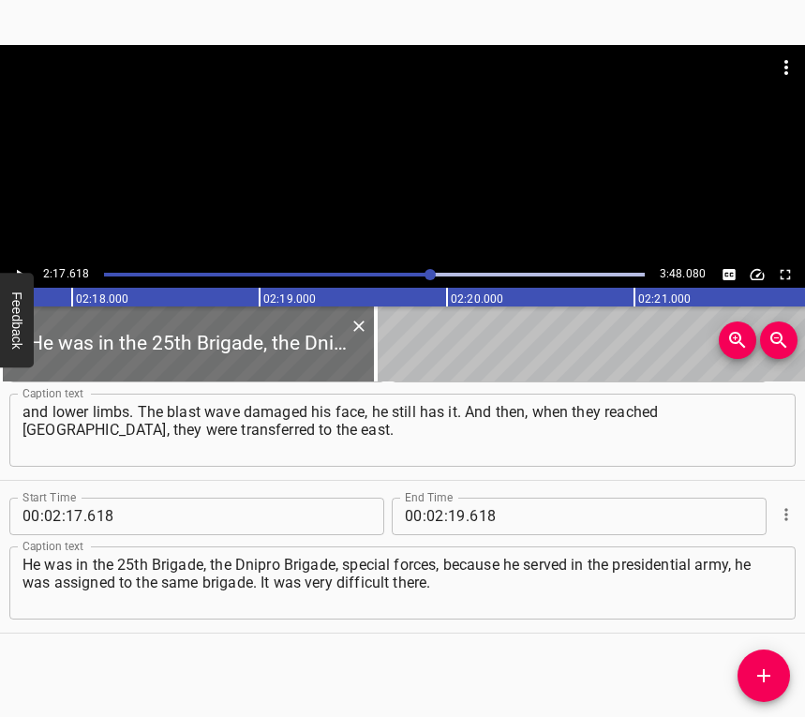
click at [9, 263] on div "2:17.618 3:48.080" at bounding box center [402, 274] width 805 height 26
click at [19, 270] on icon "Play/Pause" at bounding box center [19, 274] width 17 height 17
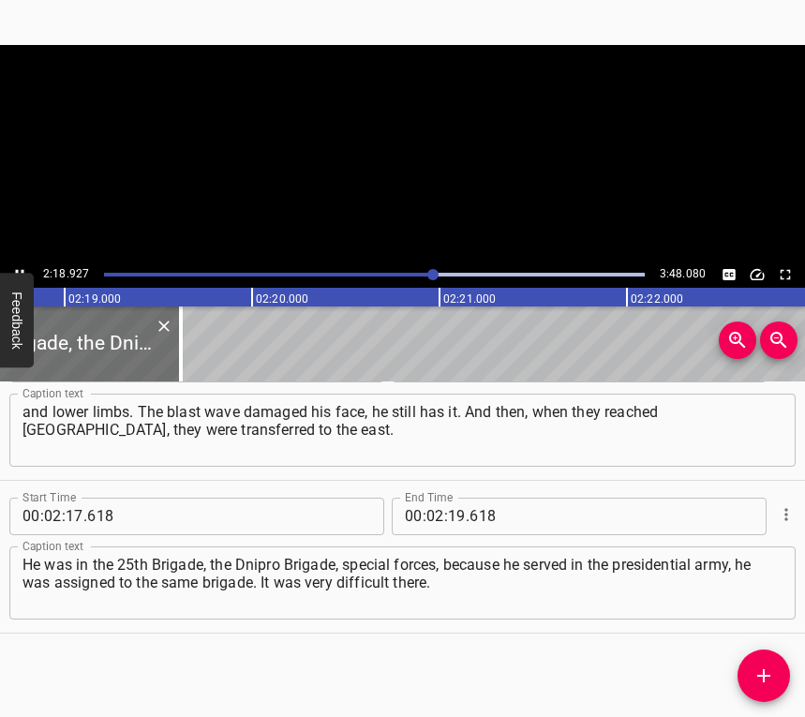
scroll to position [0, 26027]
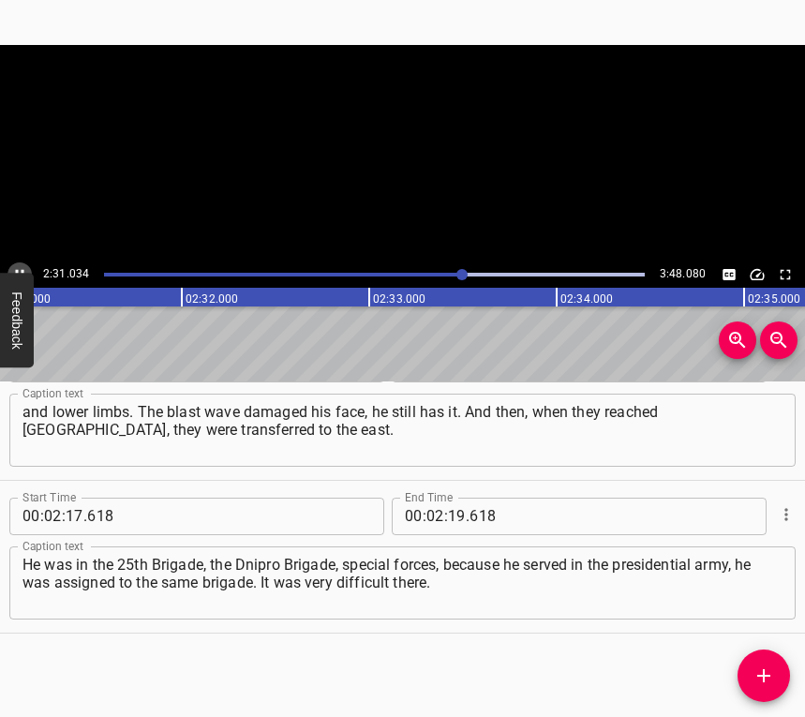
click at [15, 269] on icon "Play/Pause" at bounding box center [19, 274] width 17 height 17
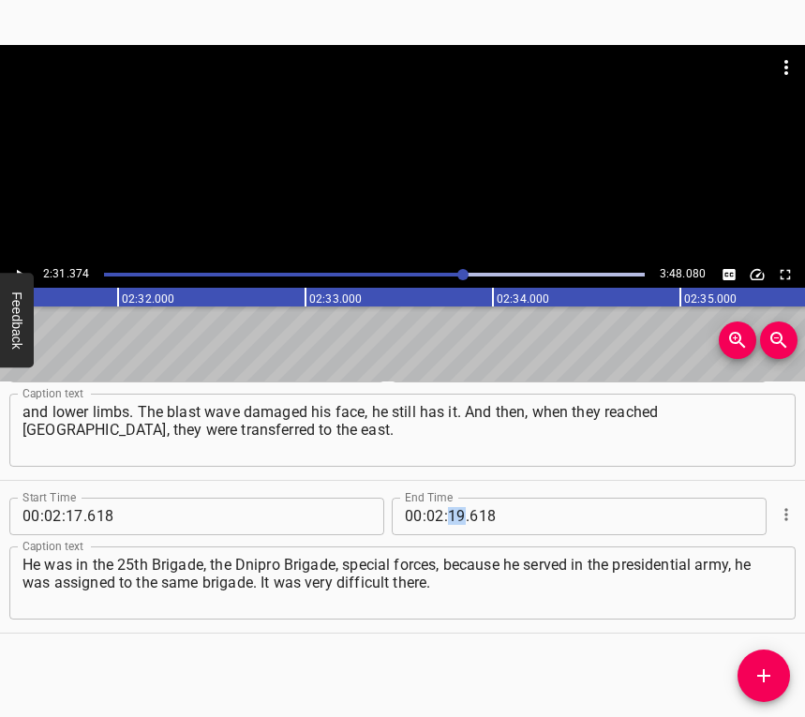
click at [457, 518] on div "00 : 02 : 19 . 618" at bounding box center [523, 515] width 262 height 37
click at [448, 511] on input "number" at bounding box center [457, 515] width 18 height 37
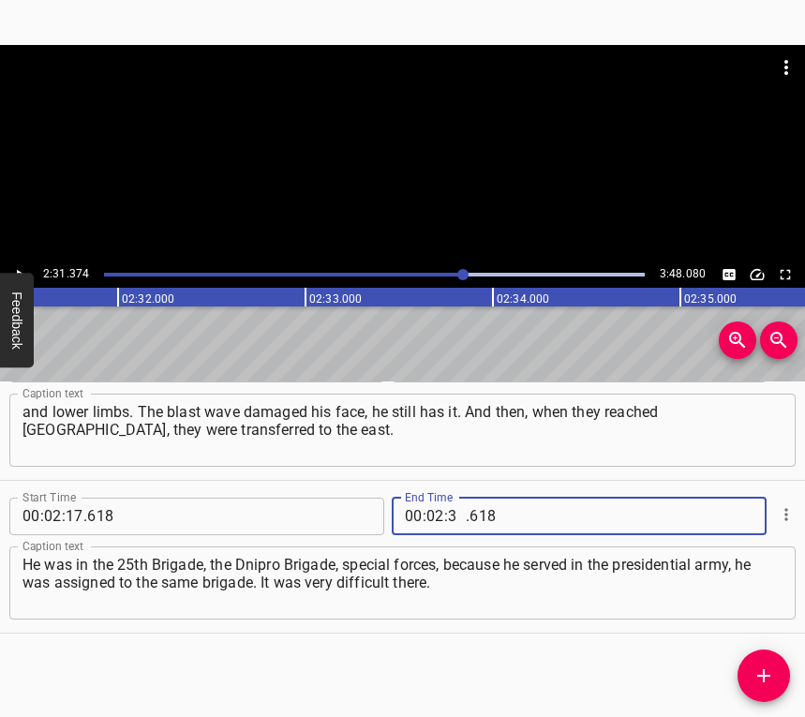
type input "31"
type input "374"
click at [765, 678] on icon "Add Cue" at bounding box center [763, 675] width 22 height 22
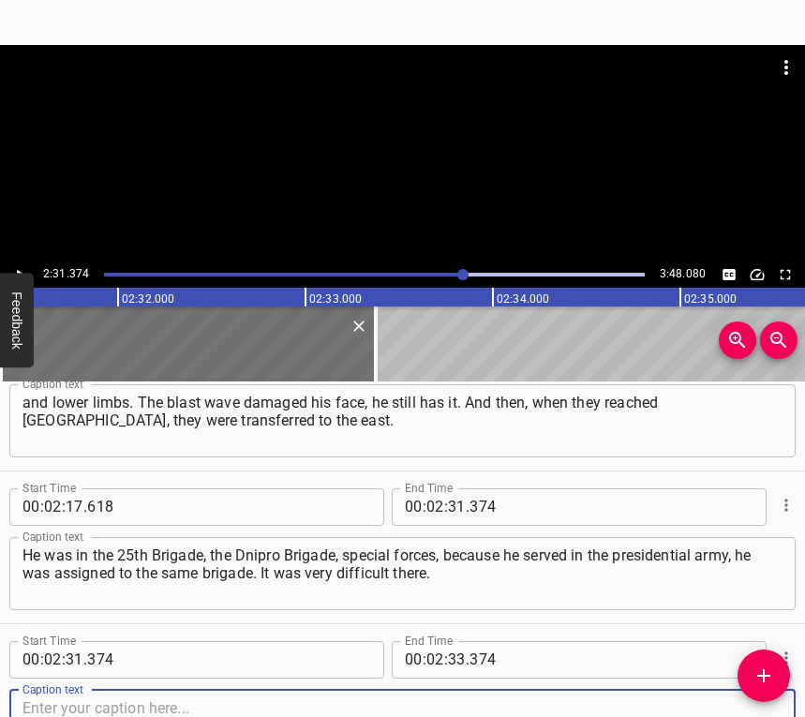
scroll to position [1737, 0]
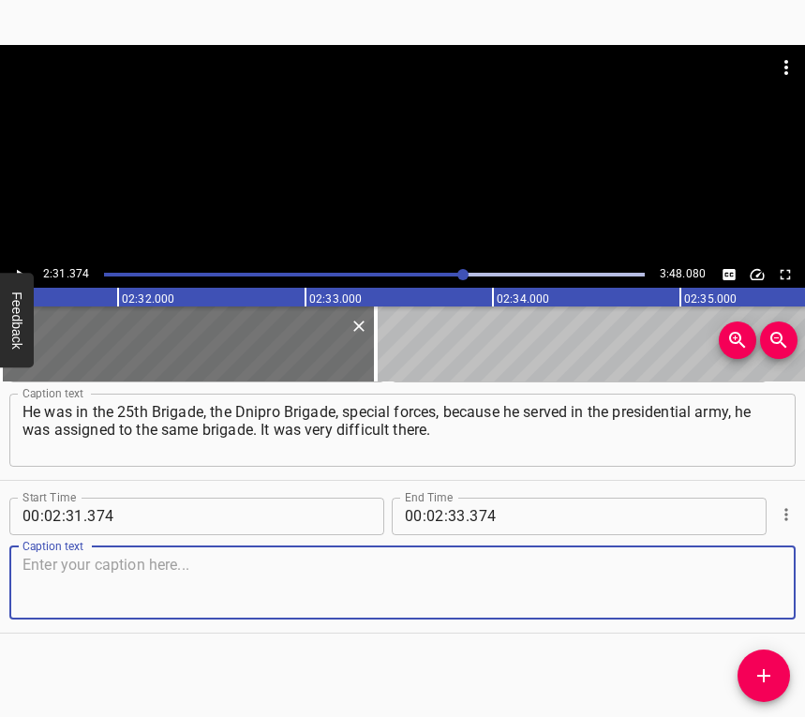
click at [761, 606] on textarea at bounding box center [402, 581] width 760 height 53
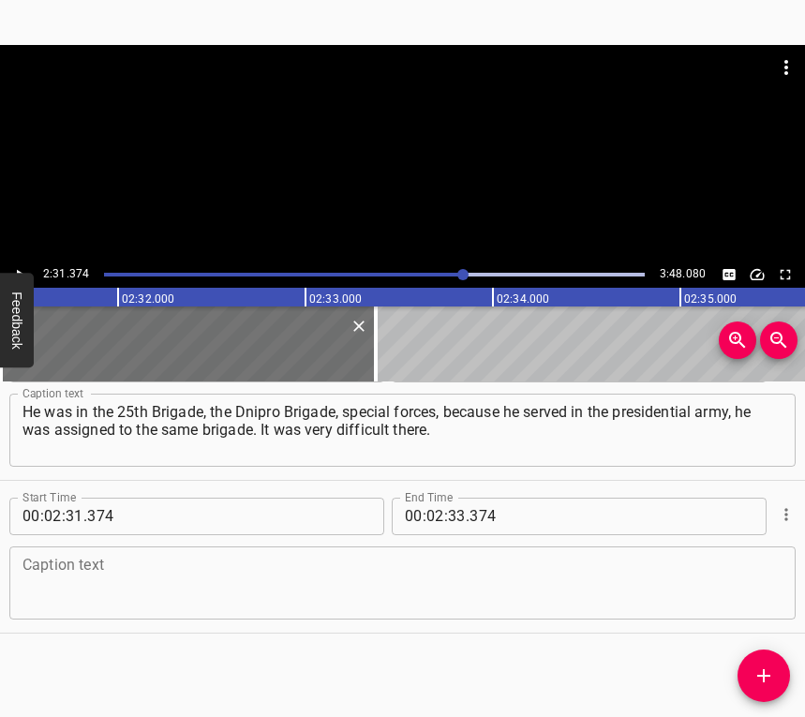
click at [126, 581] on textarea at bounding box center [402, 581] width 760 height 53
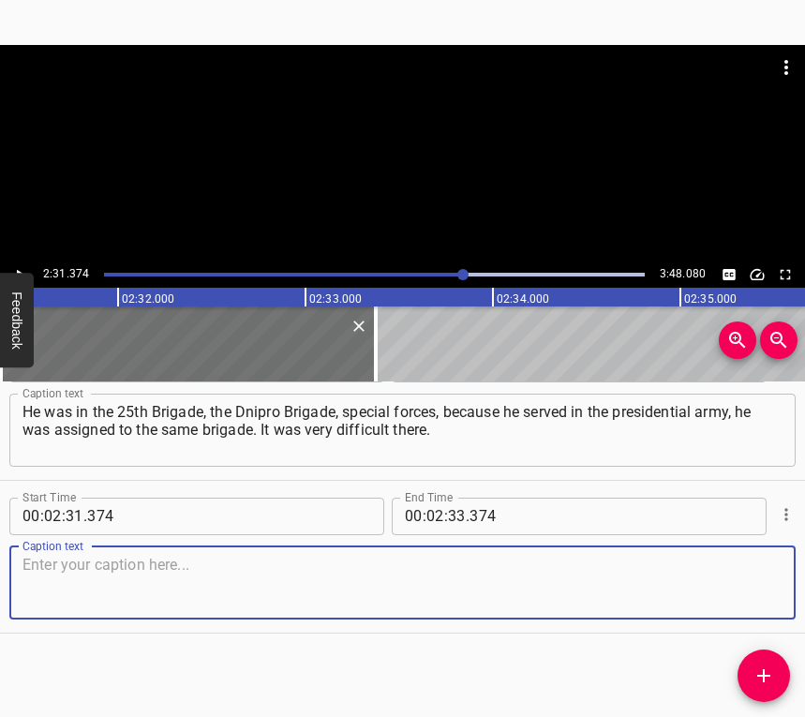
paste textarea "Every six months he gets a 10-day leave. We are waiting again, for five months …"
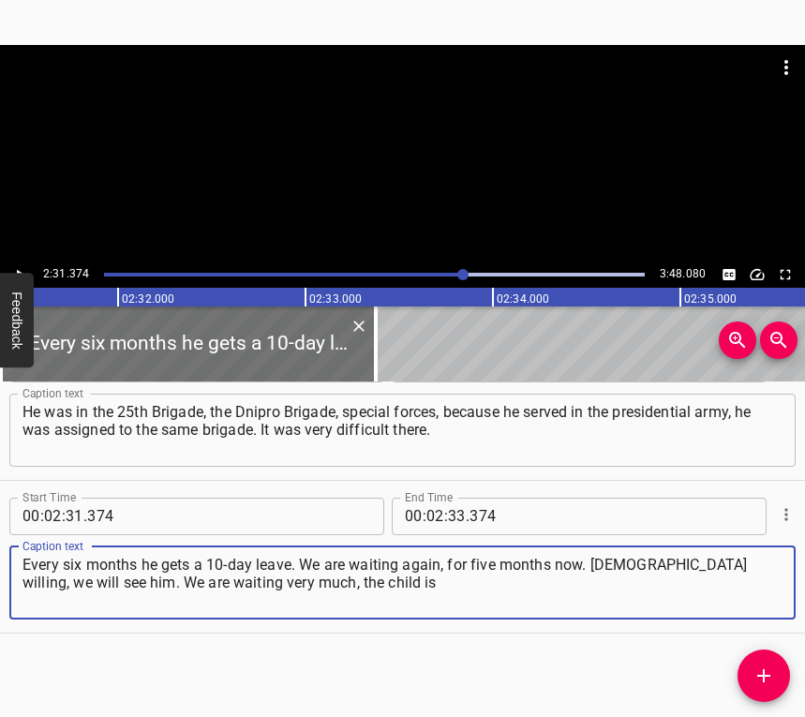
type textarea "Every six months he gets a 10-day leave. We are waiting again, for five months …"
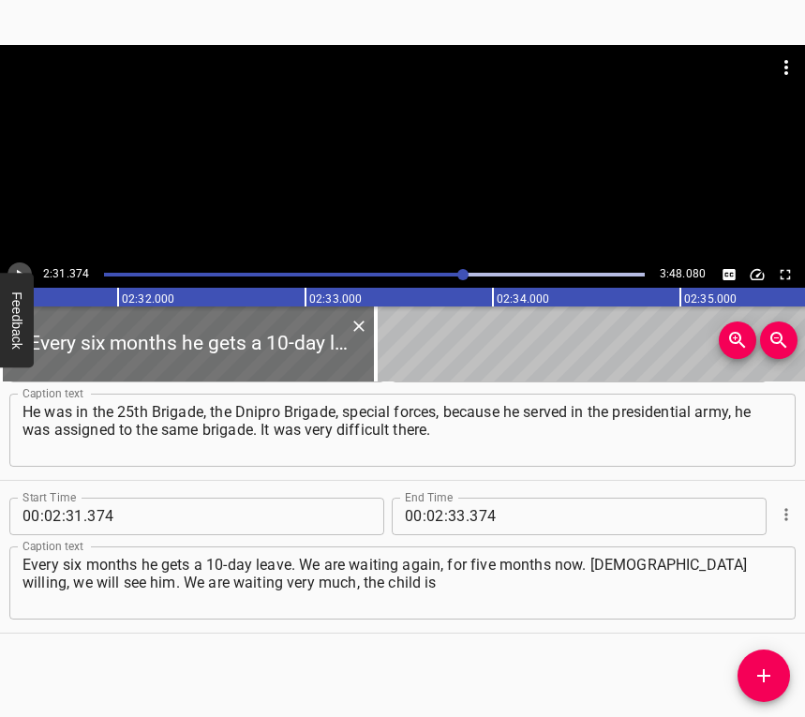
click at [14, 267] on icon "Play/Pause" at bounding box center [19, 274] width 17 height 17
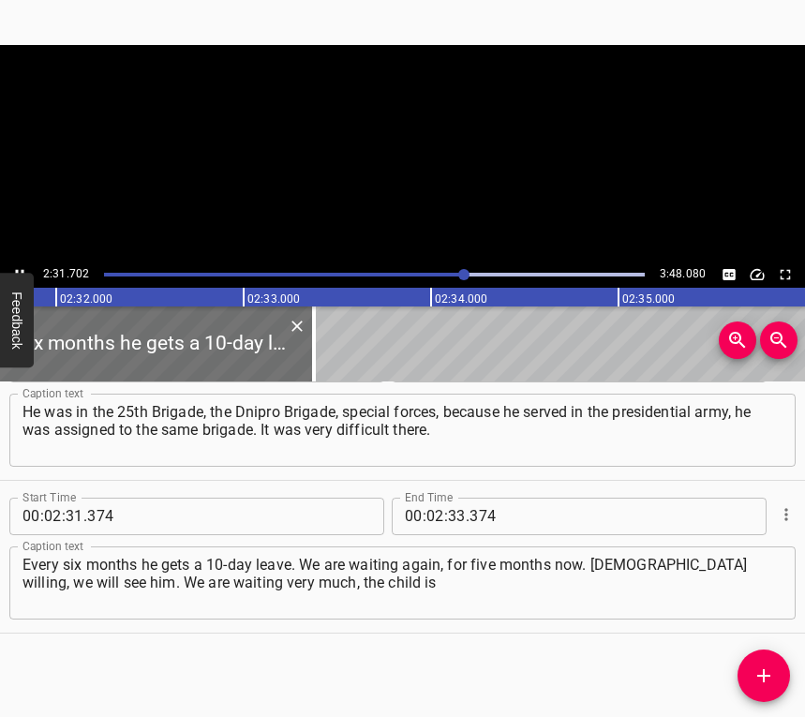
scroll to position [0, 28468]
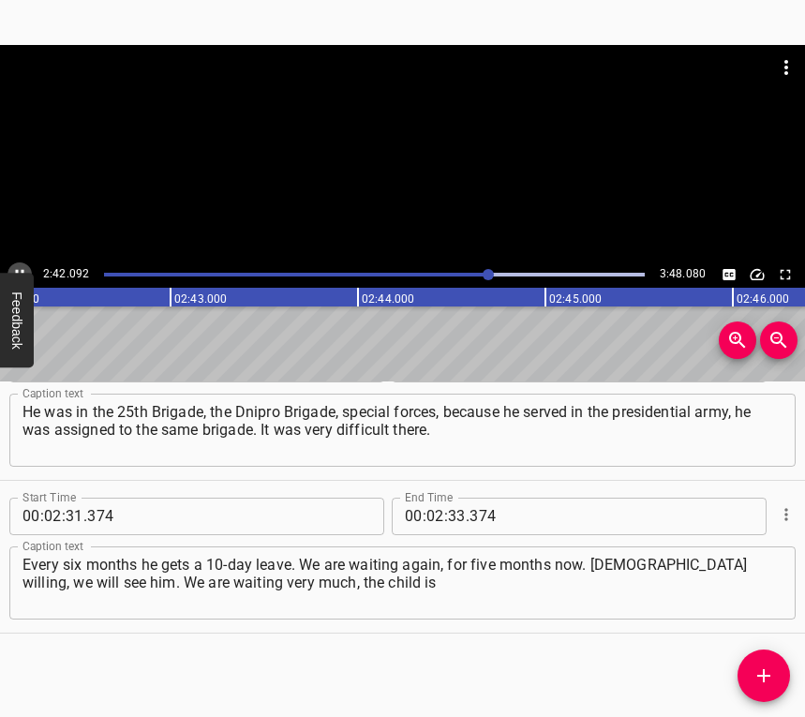
click at [17, 269] on icon "Play/Pause" at bounding box center [19, 274] width 17 height 17
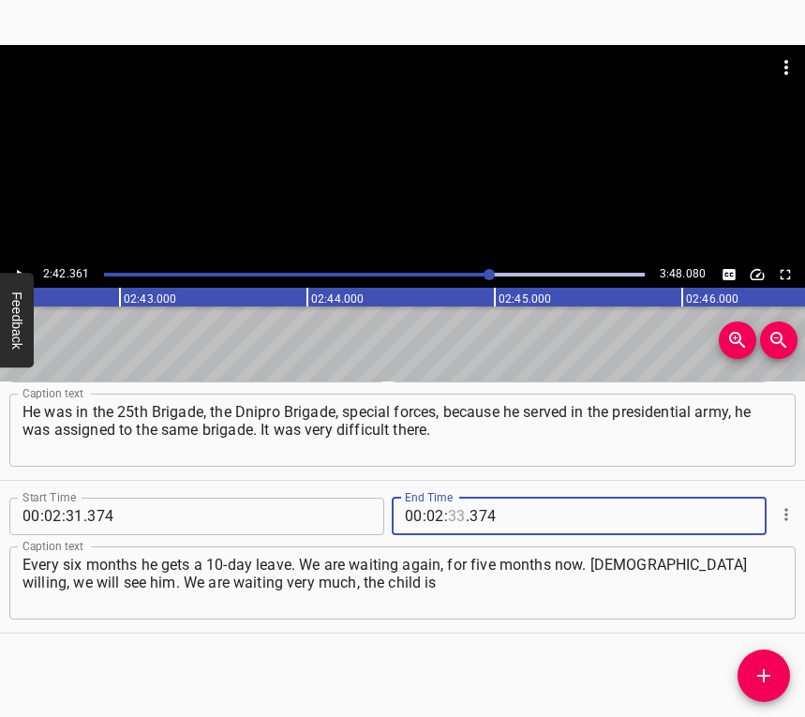
click at [452, 514] on input "number" at bounding box center [457, 515] width 18 height 37
type input "42"
type input "361"
click at [764, 665] on icon "Add Cue" at bounding box center [763, 675] width 22 height 22
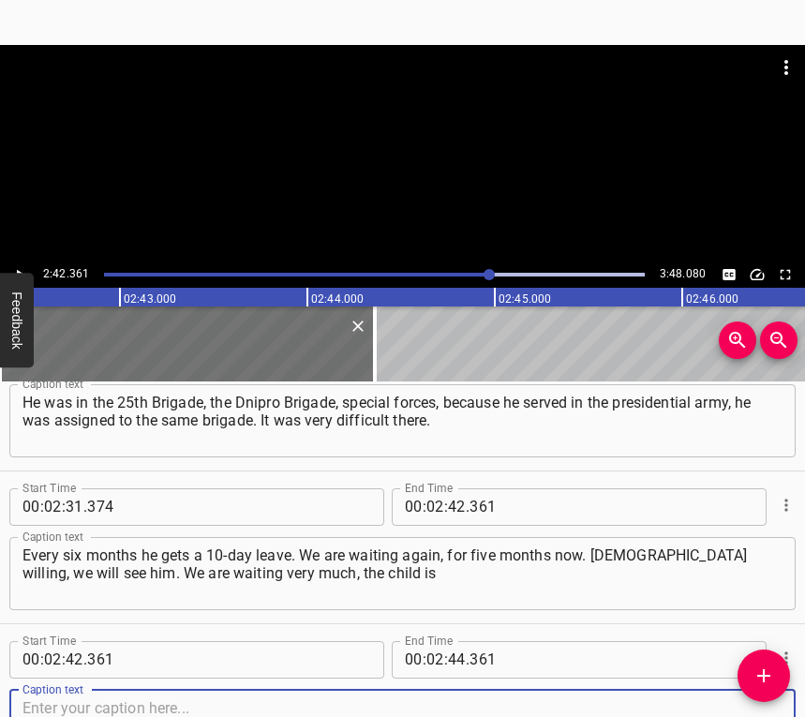
scroll to position [1889, 0]
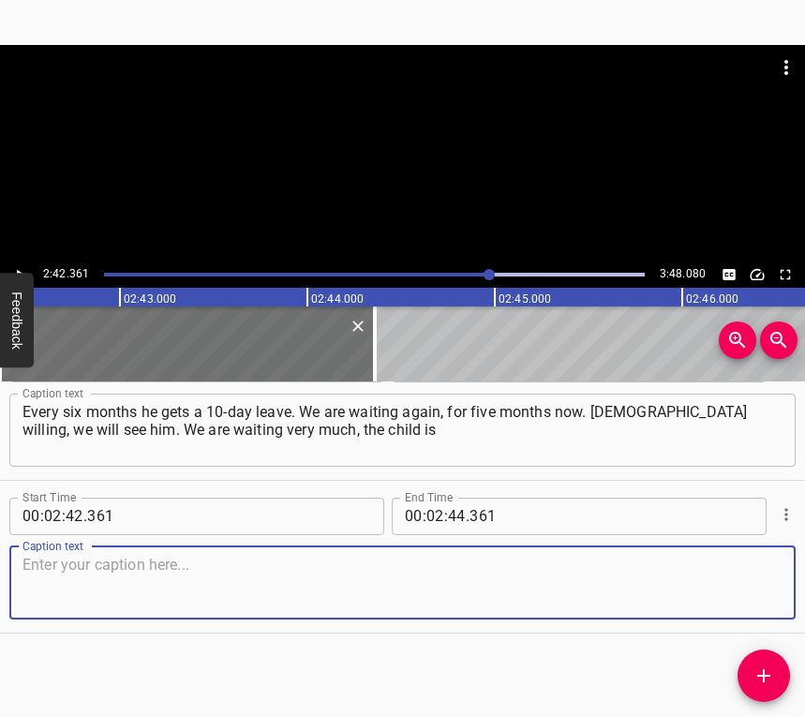
click at [758, 593] on textarea at bounding box center [402, 581] width 760 height 53
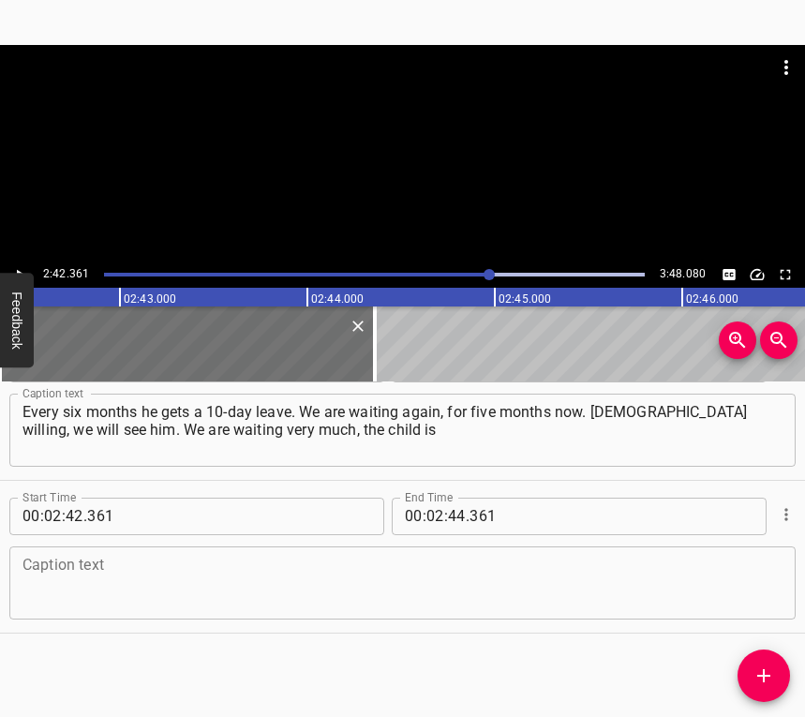
click at [81, 561] on div "Caption text" at bounding box center [402, 582] width 786 height 73
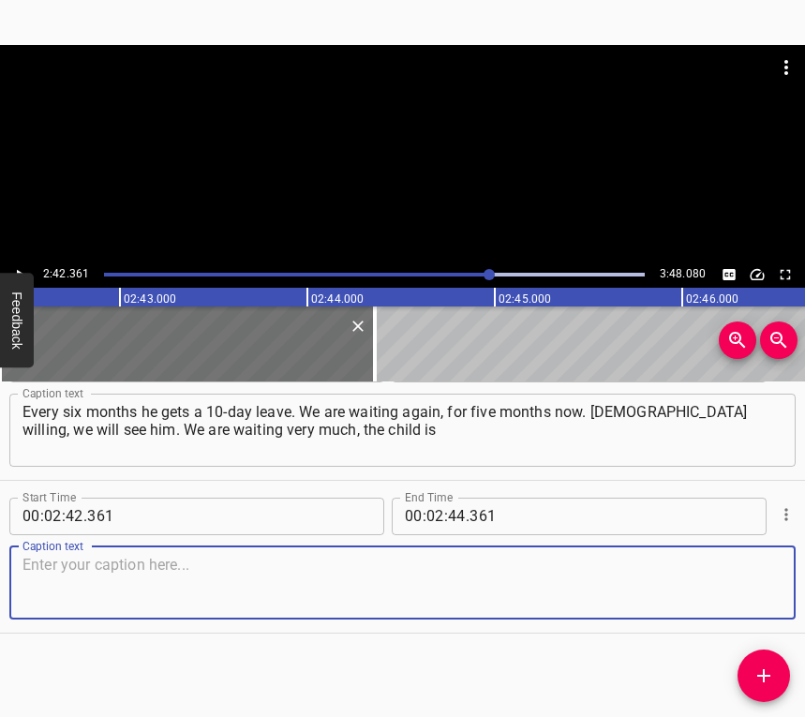
paste textarea "waiting very much. One more month and it looks like he’ll be on holiday. We see…"
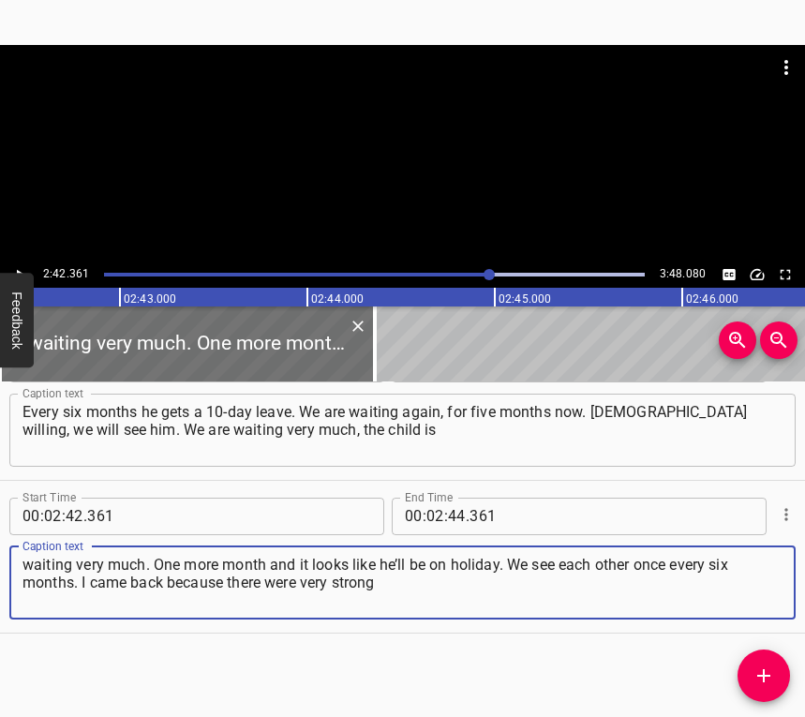
type textarea "waiting very much. One more month and it looks like he’ll be on holiday. We see…"
click at [20, 271] on icon "Play/Pause" at bounding box center [19, 274] width 17 height 17
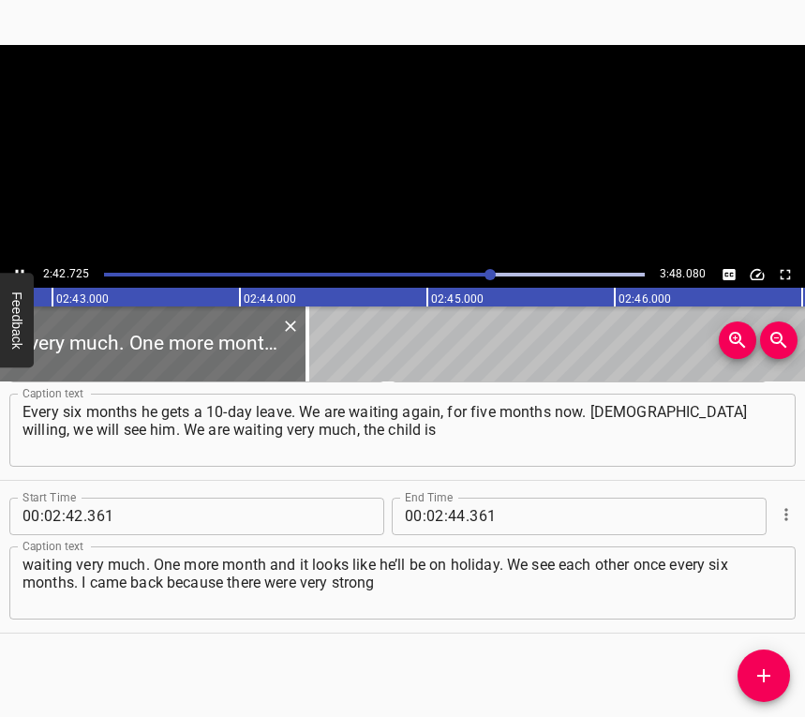
scroll to position [0, 30530]
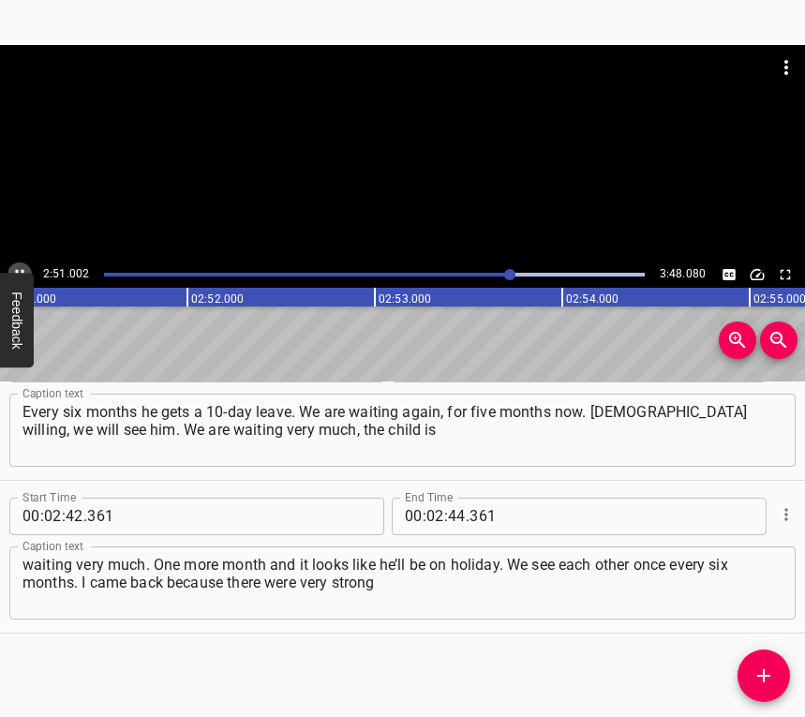
click at [20, 268] on icon "Play/Pause" at bounding box center [19, 274] width 17 height 17
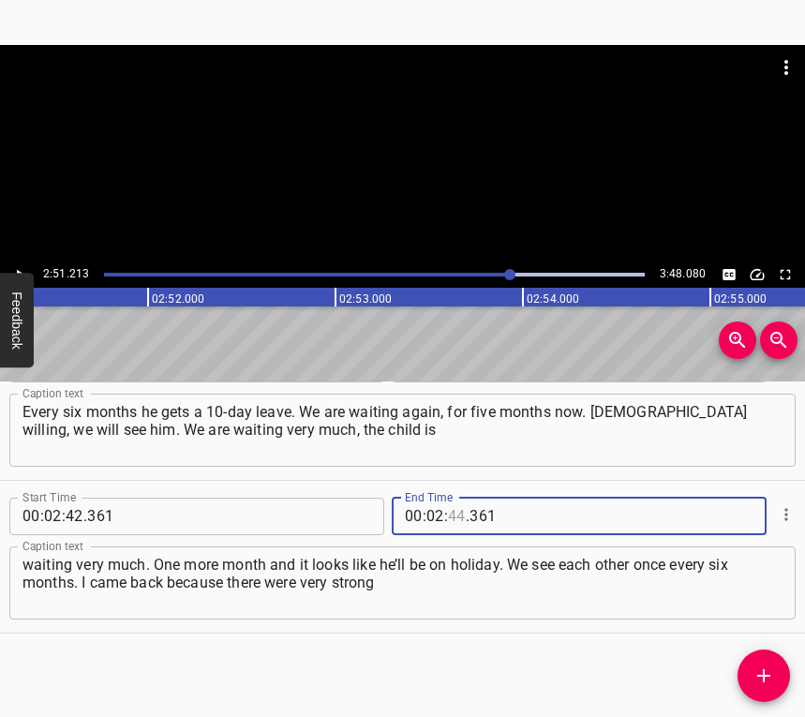
click at [448, 510] on input "number" at bounding box center [457, 515] width 18 height 37
type input "51"
type input "213"
click at [759, 681] on icon "Add Cue" at bounding box center [763, 675] width 22 height 22
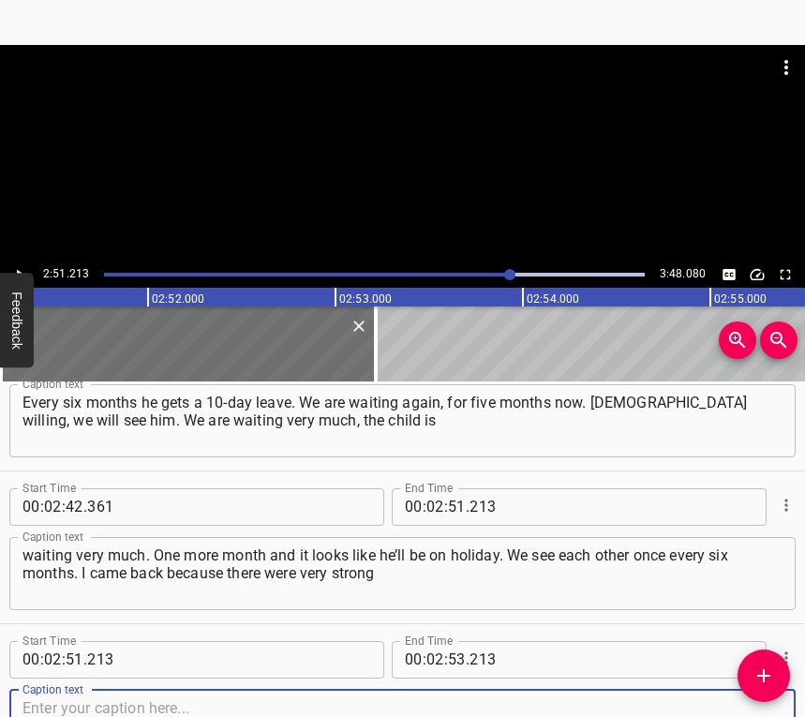
scroll to position [2042, 0]
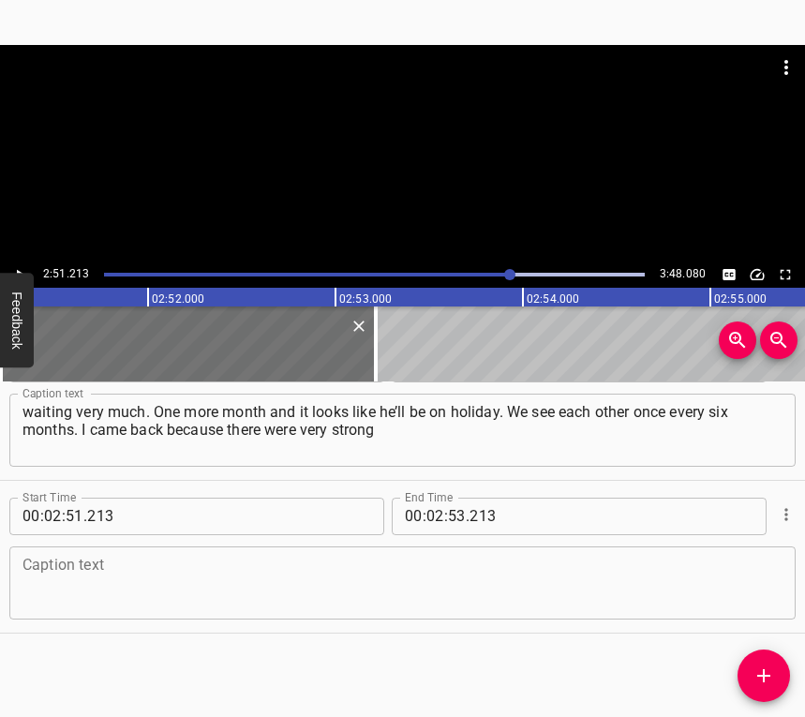
click at [734, 614] on div "Caption text" at bounding box center [402, 582] width 786 height 73
click at [165, 625] on div "Start Time 00 : 02 : 51 . 213 Start Time End Time 00 : 02 : 53 . 213 End Time C…" at bounding box center [402, 557] width 805 height 152
click at [170, 598] on textarea at bounding box center [402, 581] width 760 height 53
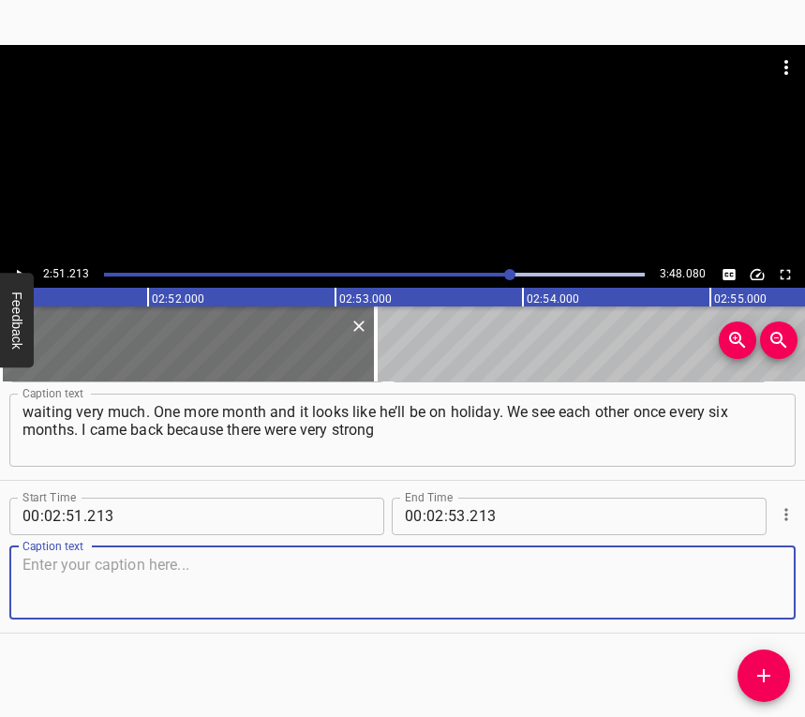
paste textarea "explosions in [GEOGRAPHIC_DATA], they started bombing the airport. We heard it.…"
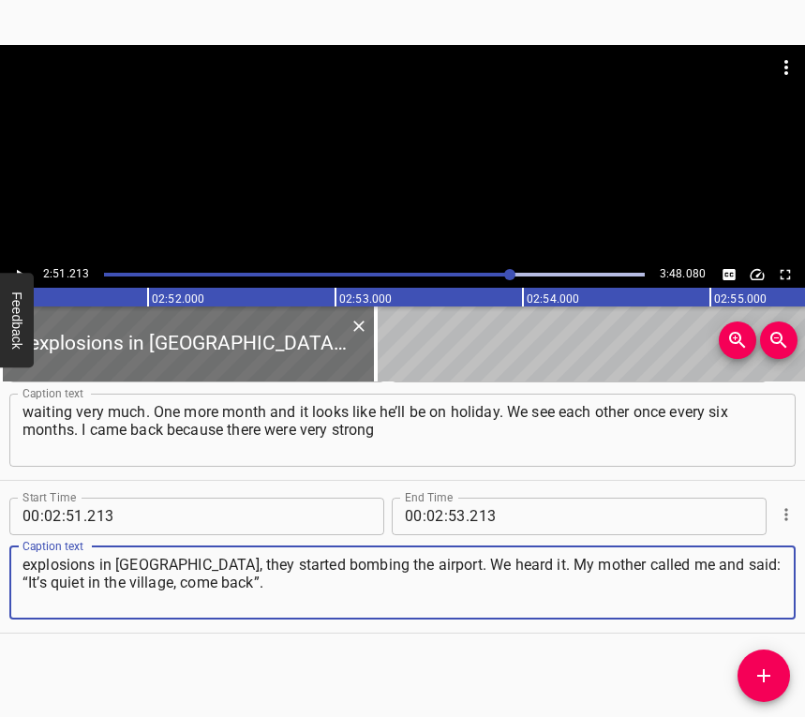
type textarea "explosions in [GEOGRAPHIC_DATA], they started bombing the airport. We heard it.…"
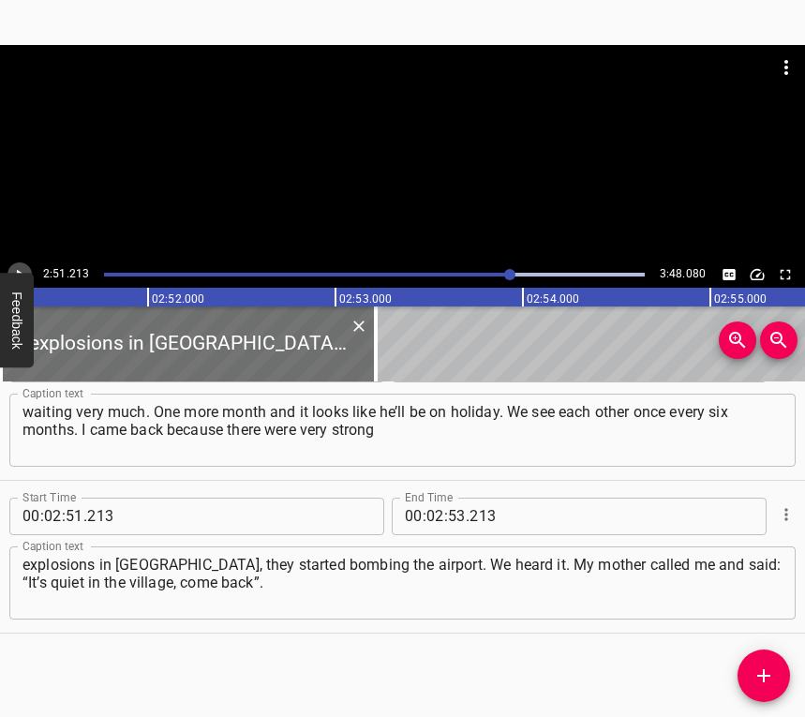
click at [22, 264] on button "Play/Pause" at bounding box center [19, 274] width 24 height 24
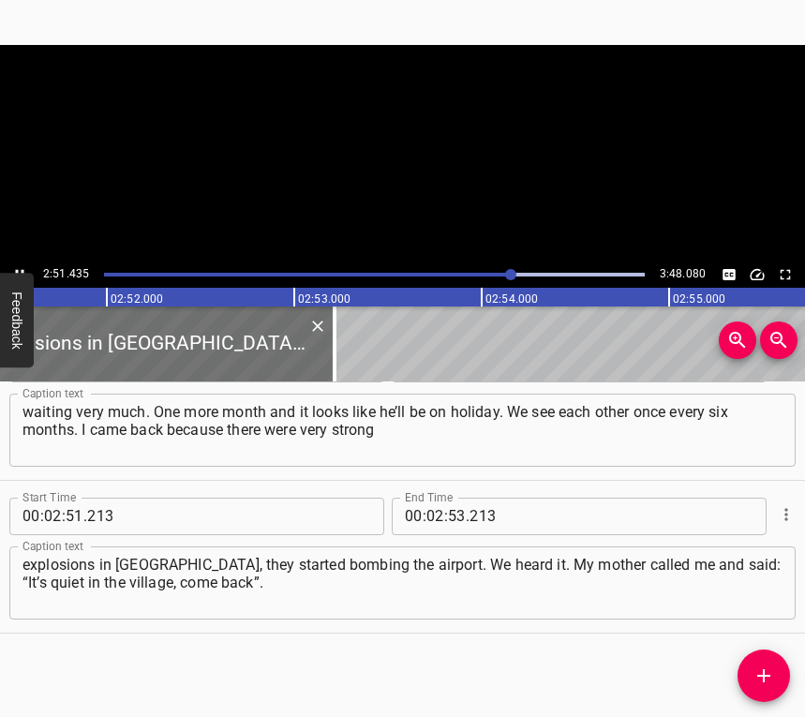
scroll to position [0, 32167]
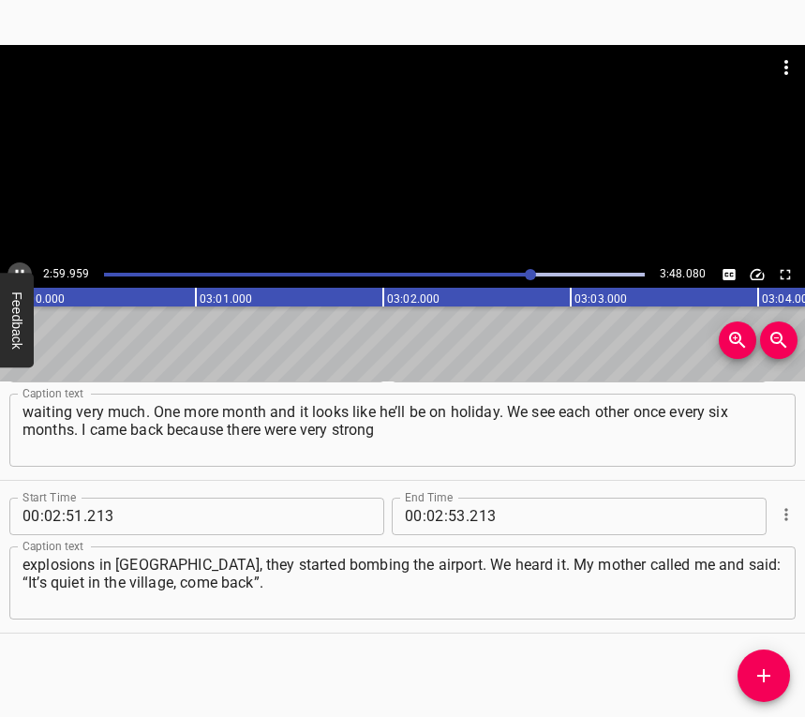
click at [19, 266] on icon "Play/Pause" at bounding box center [19, 274] width 17 height 17
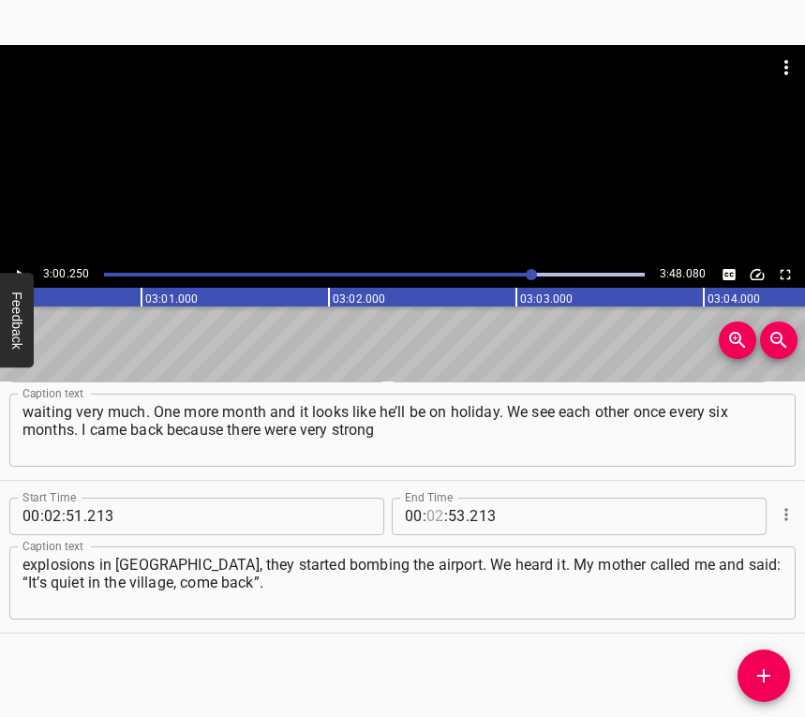
click at [429, 511] on input "number" at bounding box center [435, 515] width 18 height 37
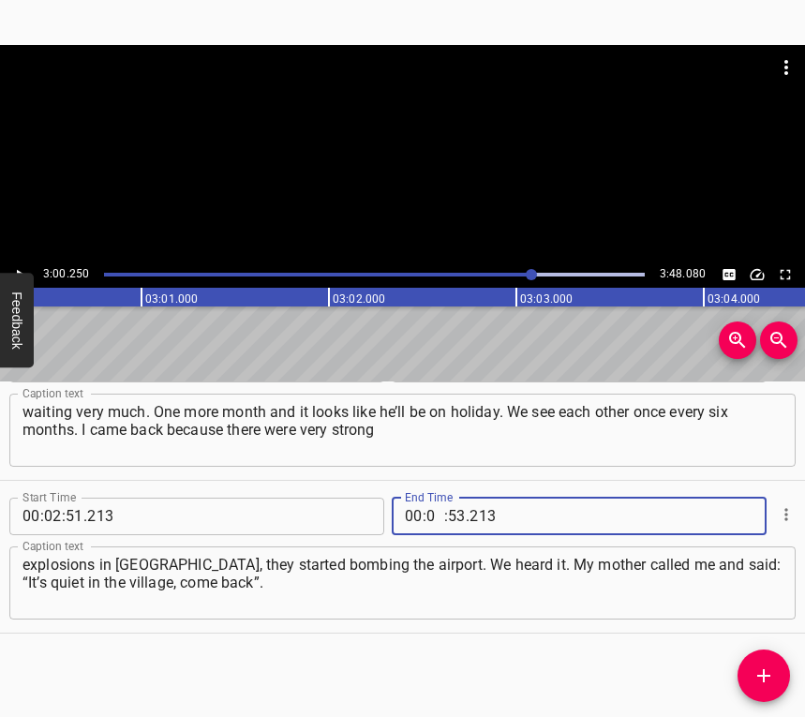
type input "03"
type input "00"
type input "250"
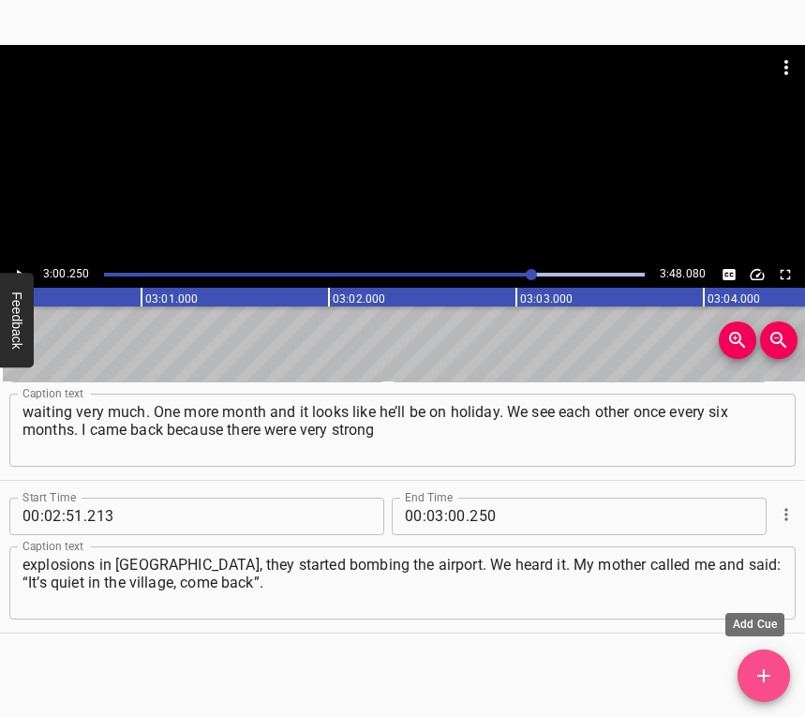
click at [775, 668] on span "Add Cue" at bounding box center [763, 675] width 52 height 22
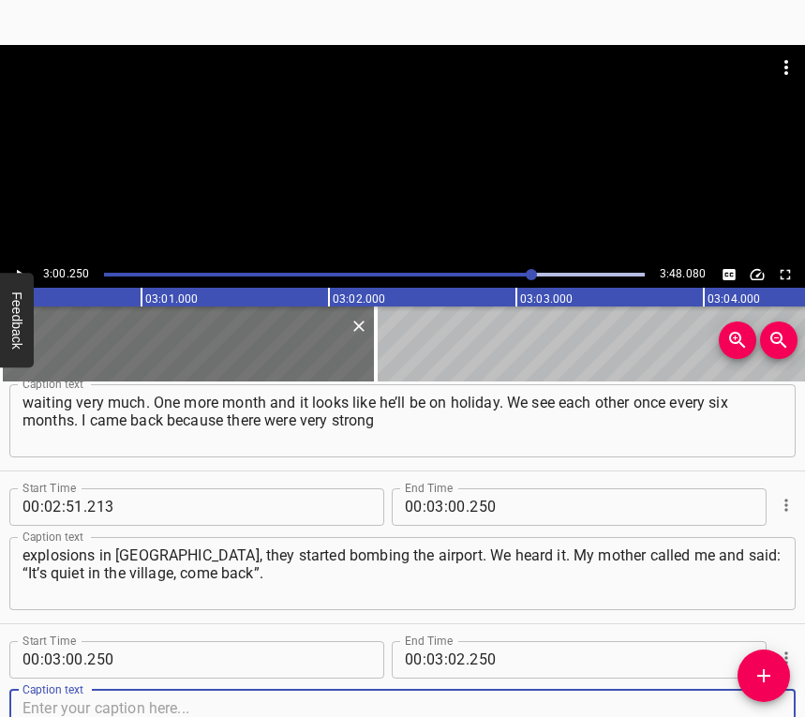
scroll to position [2195, 0]
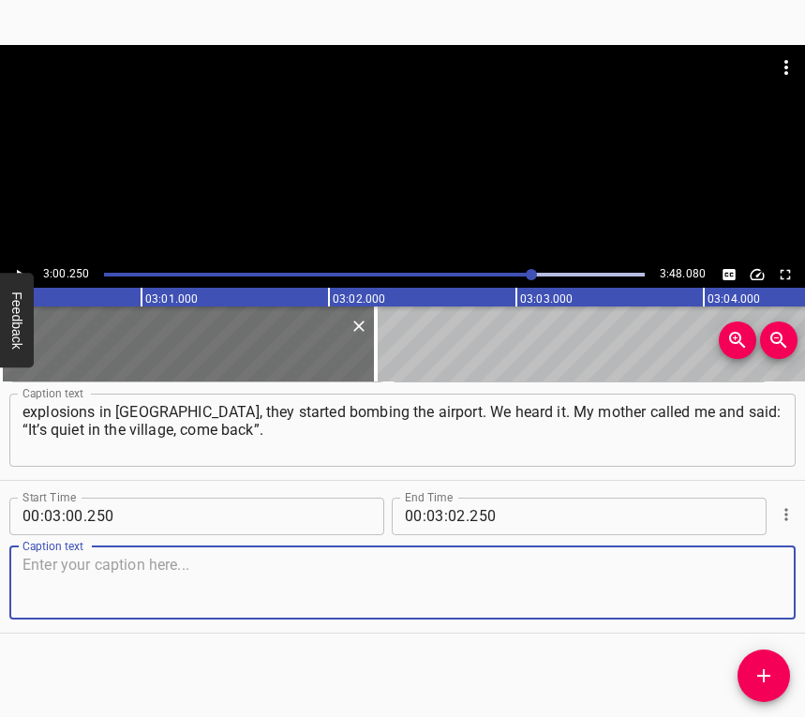
click at [753, 586] on textarea at bounding box center [402, 581] width 760 height 53
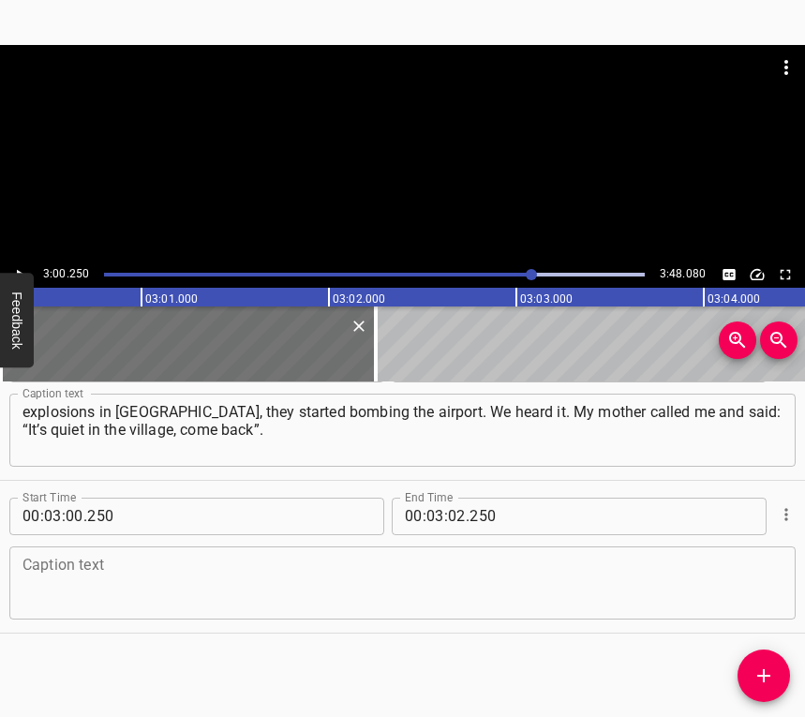
click at [145, 565] on textarea at bounding box center [402, 581] width 760 height 53
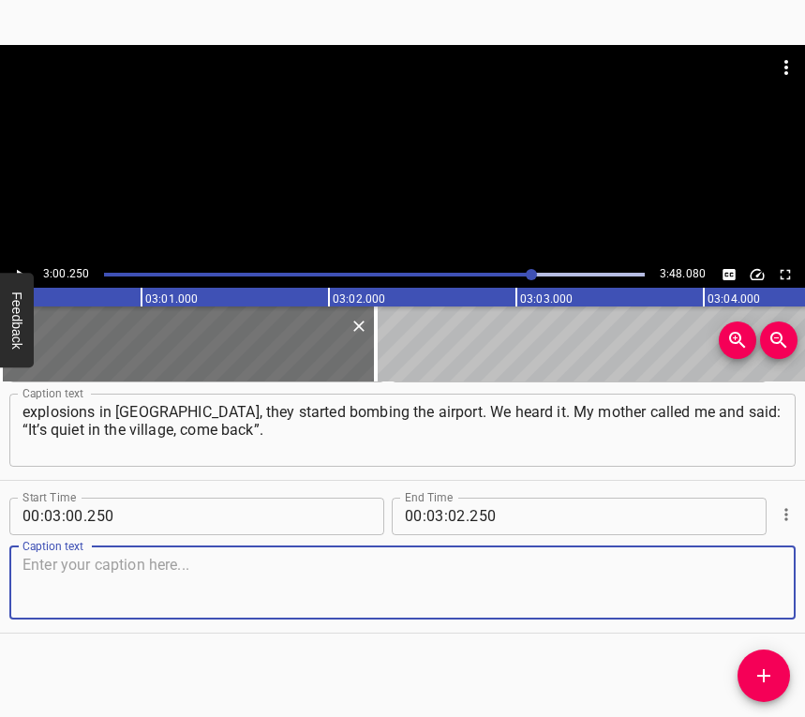
paste textarea "And the child was about to have a one-year birthday. It turned out that we came…"
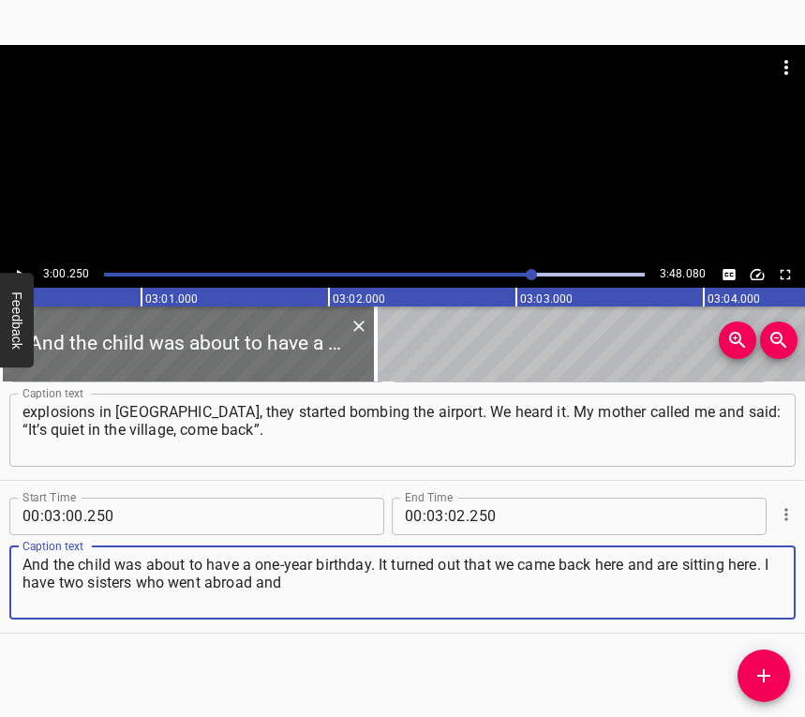
type textarea "And the child was about to have a one-year birthday. It turned out that we came…"
click at [11, 267] on icon "Play/Pause" at bounding box center [19, 274] width 17 height 17
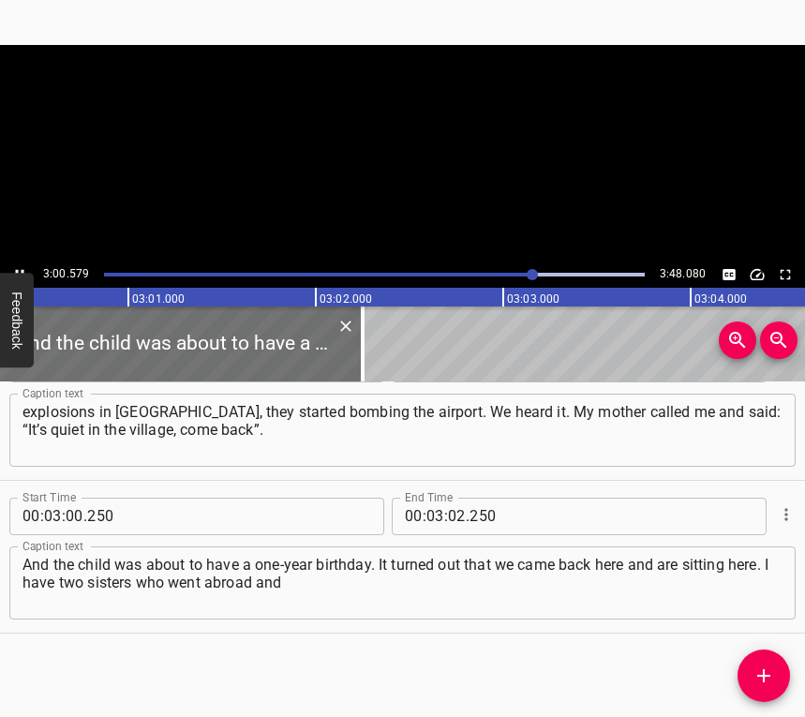
scroll to position [0, 33829]
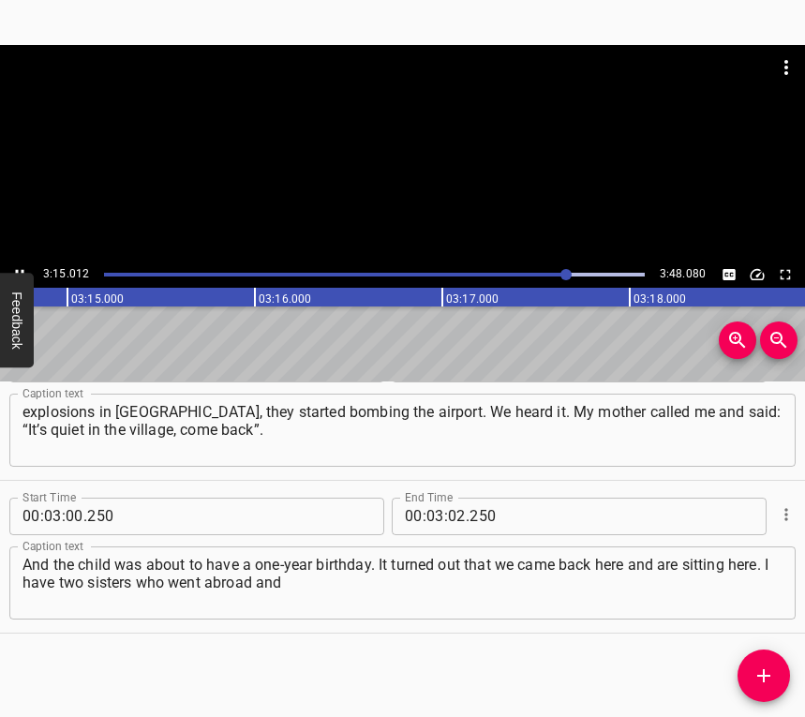
click at [21, 271] on icon "Play/Pause" at bounding box center [19, 274] width 17 height 17
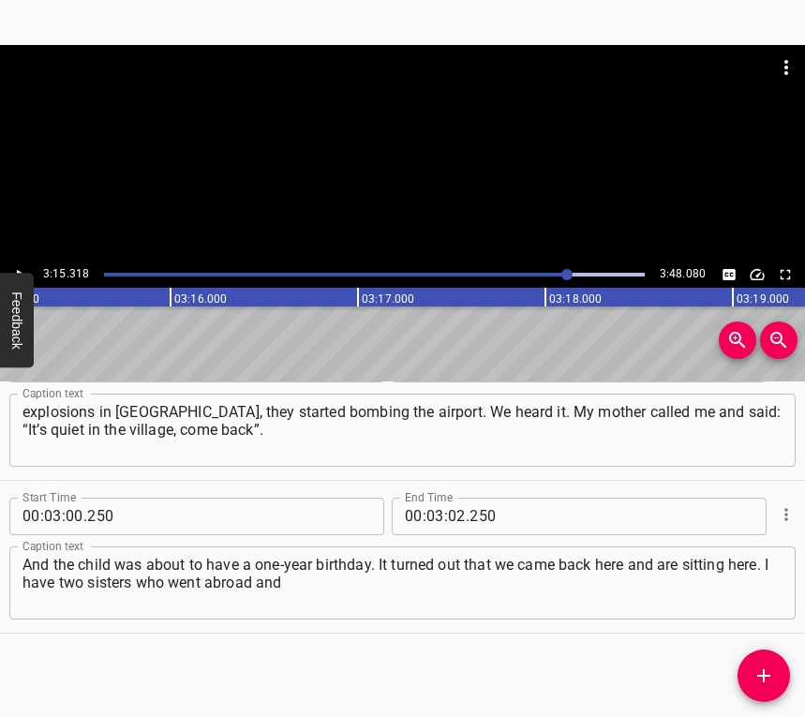
scroll to position [0, 36592]
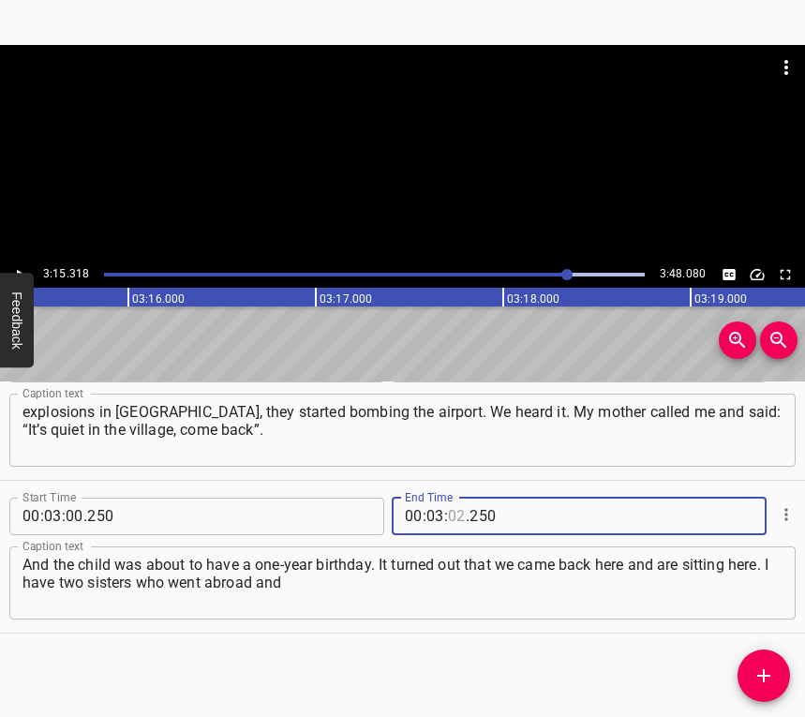
click at [454, 511] on input "number" at bounding box center [457, 515] width 18 height 37
type input "15"
type input "318"
click at [766, 675] on icon "Add Cue" at bounding box center [763, 675] width 13 height 13
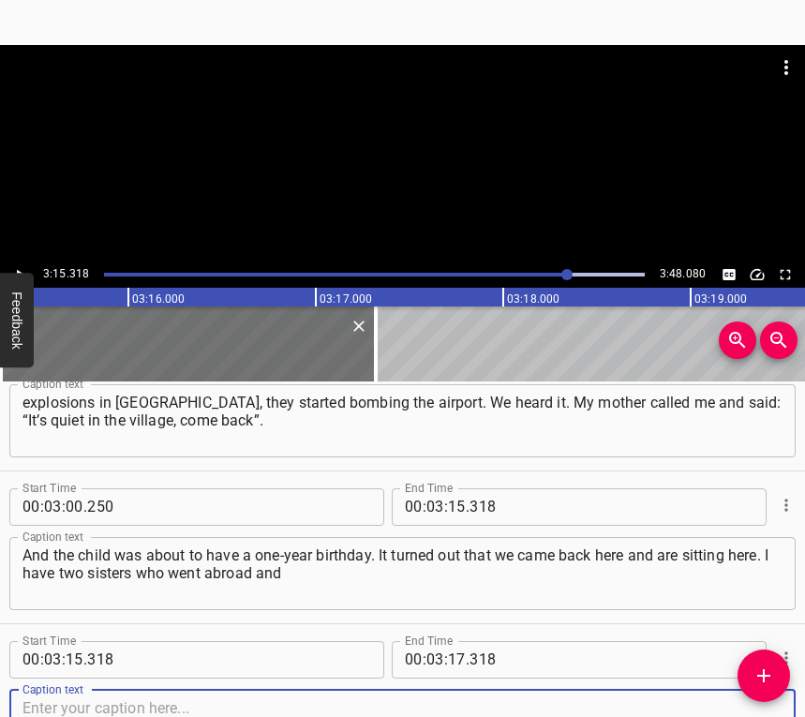
scroll to position [2347, 0]
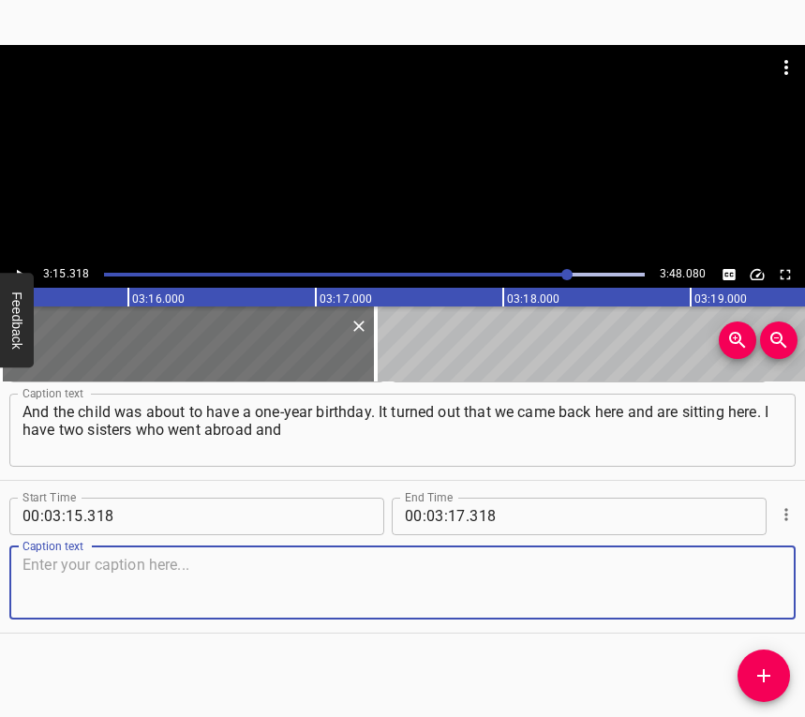
drag, startPoint x: 743, startPoint y: 584, endPoint x: 793, endPoint y: 570, distance: 52.5
click at [746, 581] on textarea at bounding box center [402, 581] width 760 height 53
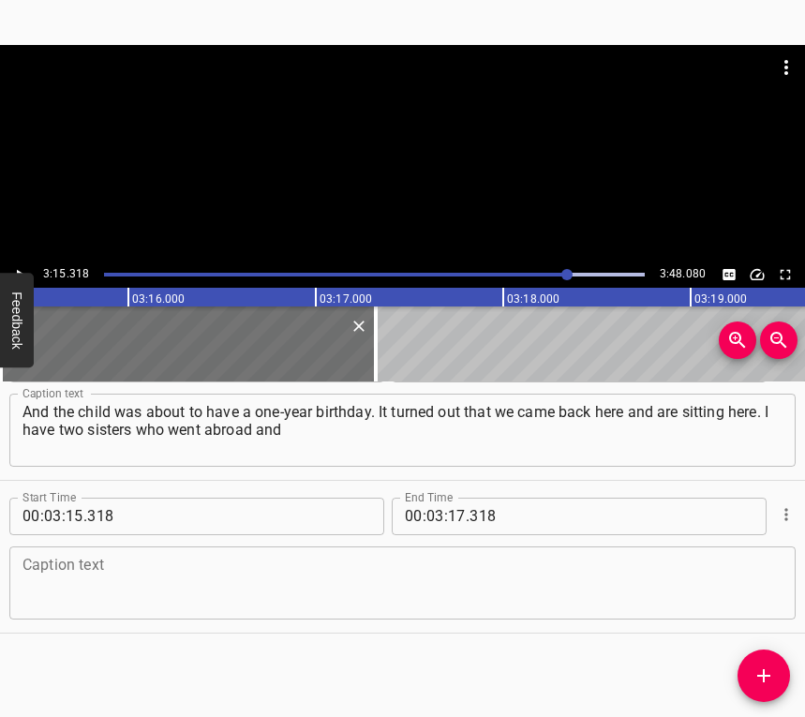
click at [347, 585] on textarea at bounding box center [402, 581] width 760 height 53
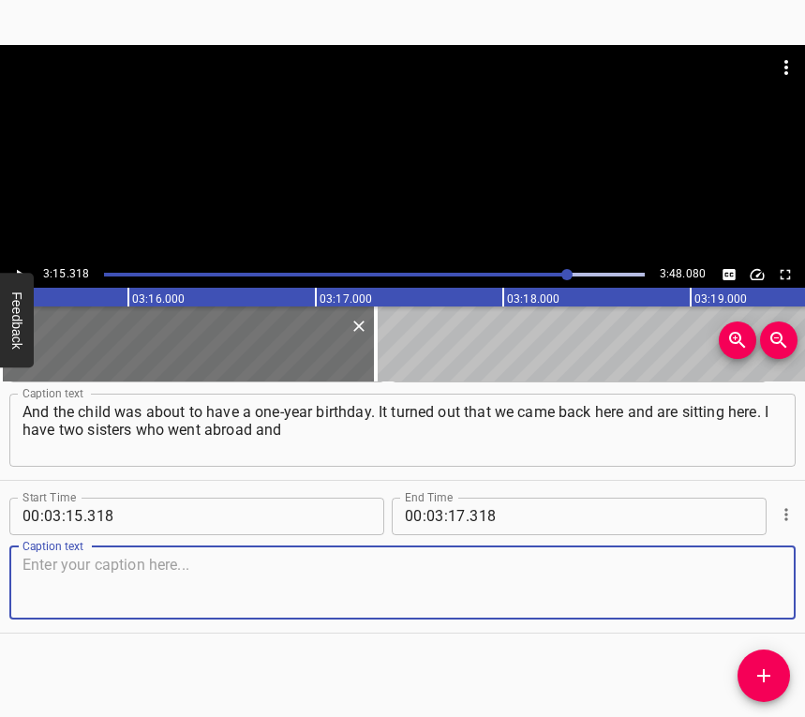
paste textarea "now live in [GEOGRAPHIC_DATA], but I couldn’t go, because when [PERSON_NAME] co…"
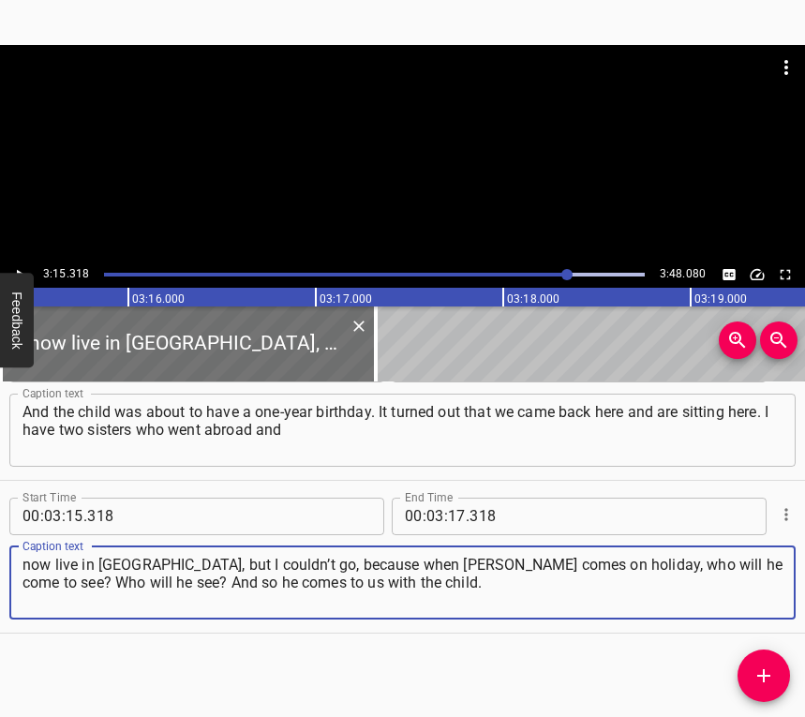
type textarea "now live in [GEOGRAPHIC_DATA], but I couldn’t go, because when [PERSON_NAME] co…"
click at [21, 264] on button "Play/Pause" at bounding box center [19, 274] width 24 height 24
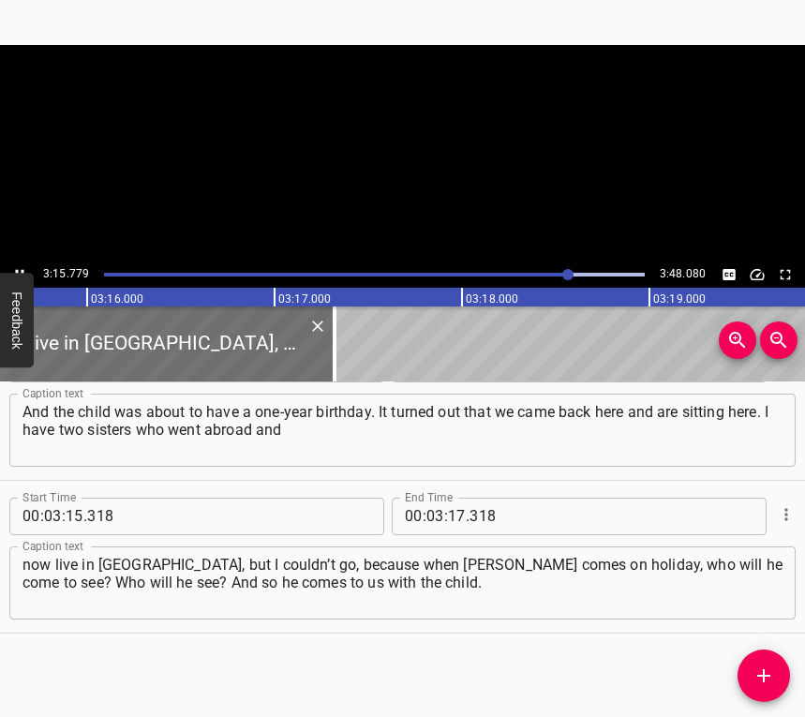
scroll to position [0, 36678]
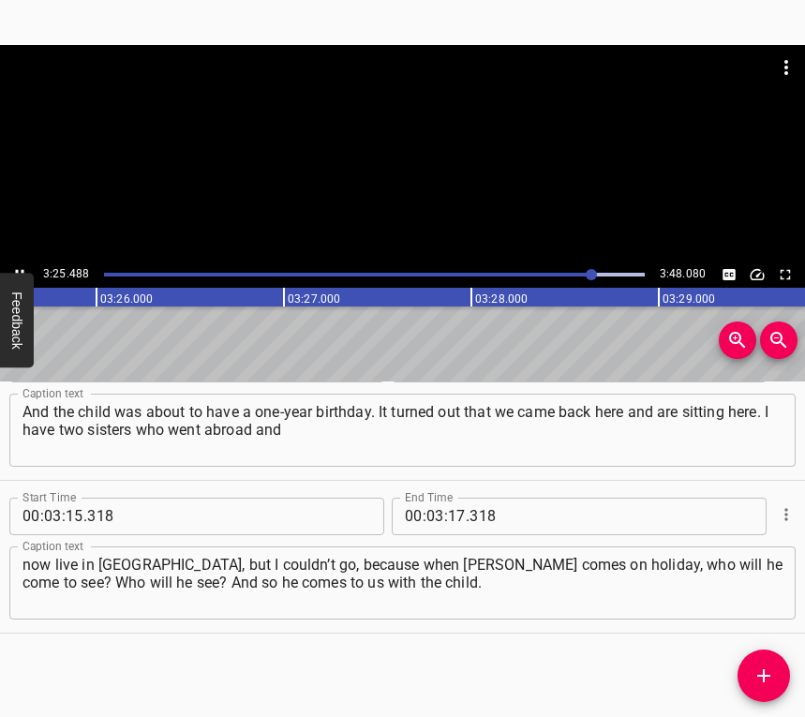
click at [12, 269] on icon "Play/Pause" at bounding box center [19, 274] width 17 height 17
click at [449, 503] on input "number" at bounding box center [457, 515] width 18 height 37
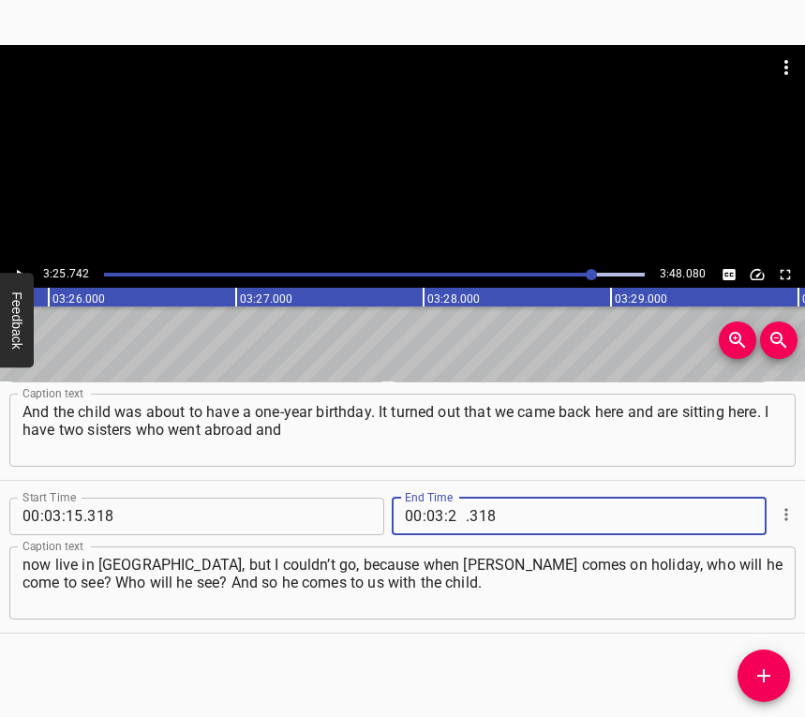
type input "25"
type input "742"
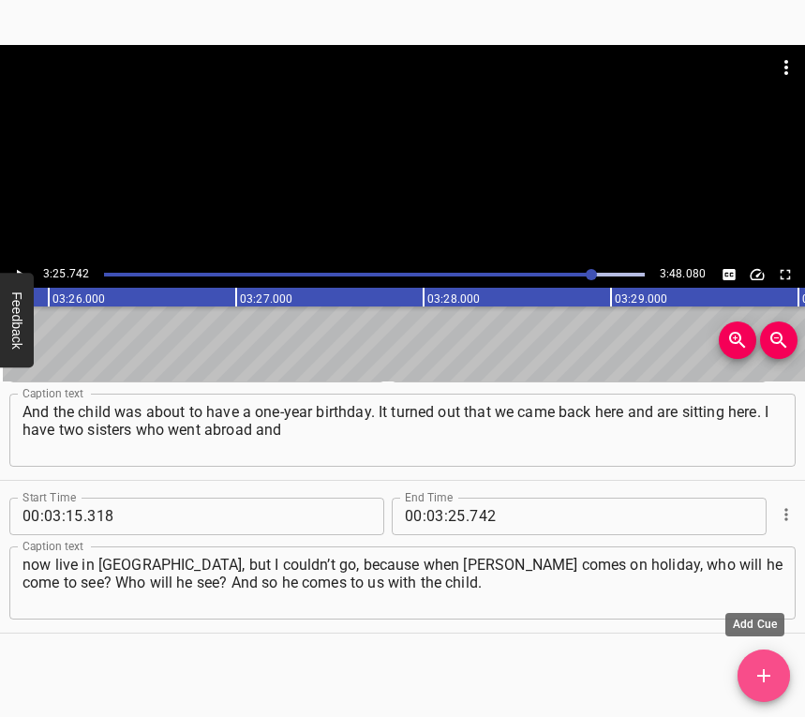
click at [756, 679] on icon "Add Cue" at bounding box center [763, 675] width 22 height 22
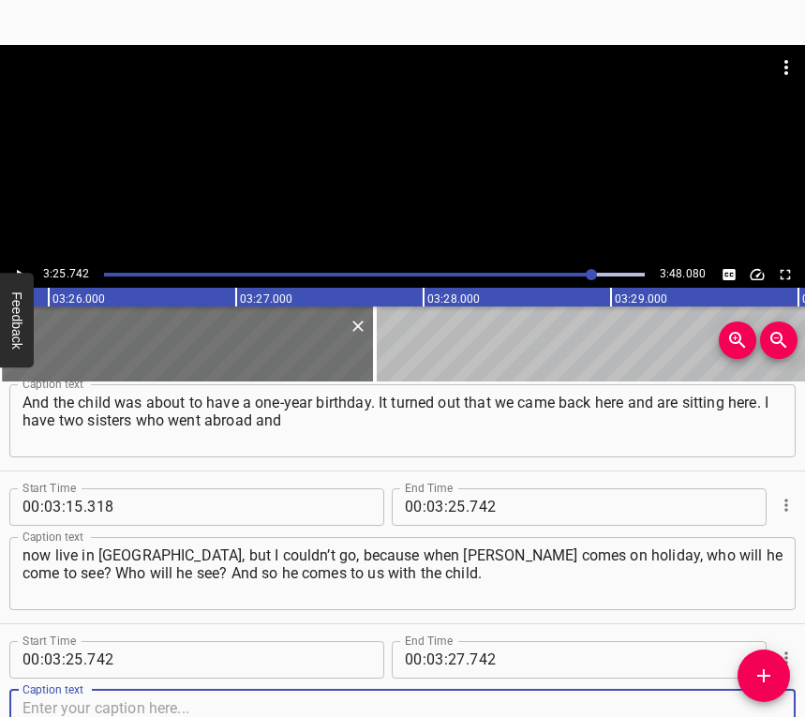
scroll to position [2500, 0]
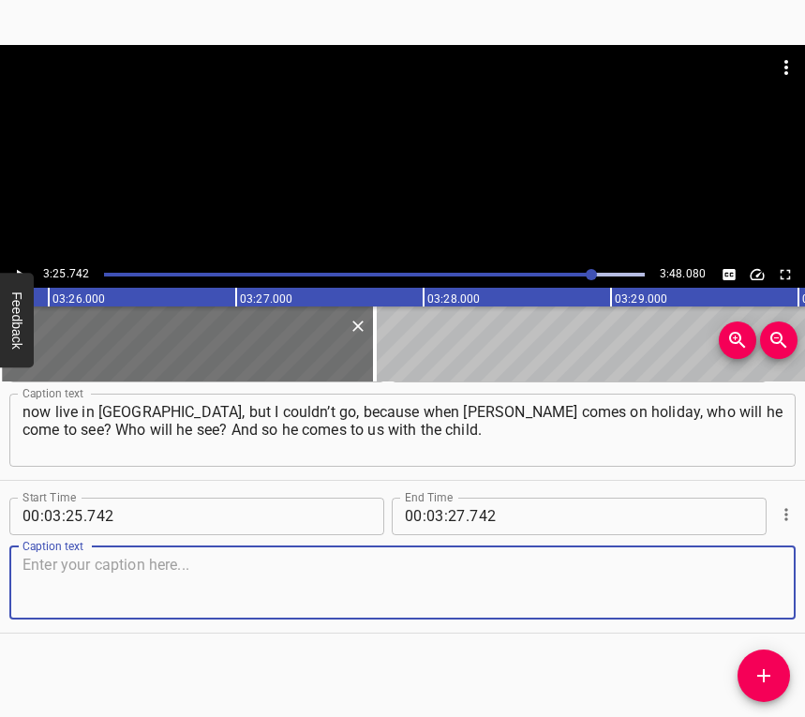
click at [760, 593] on textarea at bounding box center [402, 581] width 760 height 53
click at [96, 594] on textarea at bounding box center [402, 581] width 760 height 53
paste textarea "I thought to myself, maybe [DEMOGRAPHIC_DATA] will not hear me, but for the sak…"
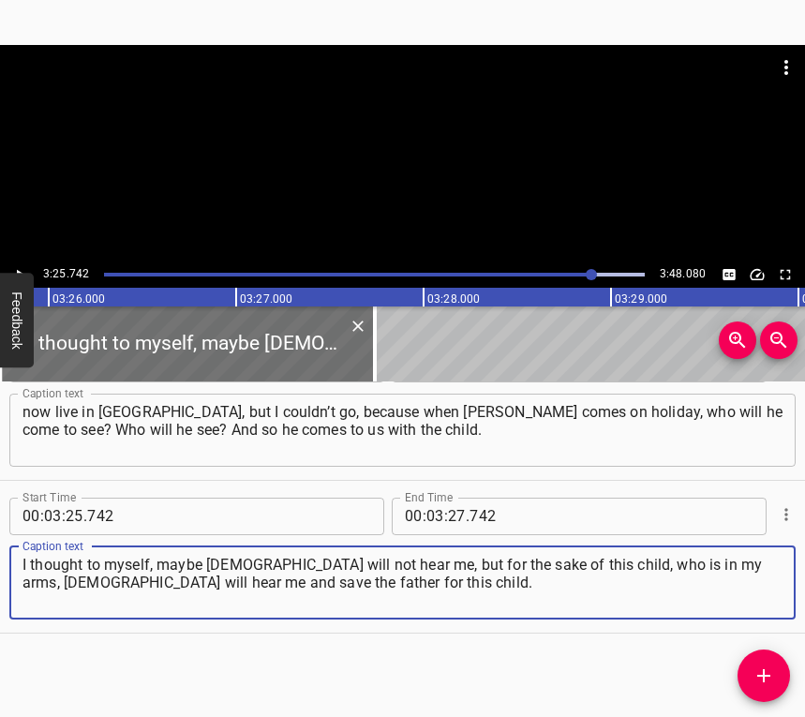
type textarea "I thought to myself, maybe [DEMOGRAPHIC_DATA] will not hear me, but for the sak…"
click at [448, 519] on input "number" at bounding box center [457, 515] width 18 height 37
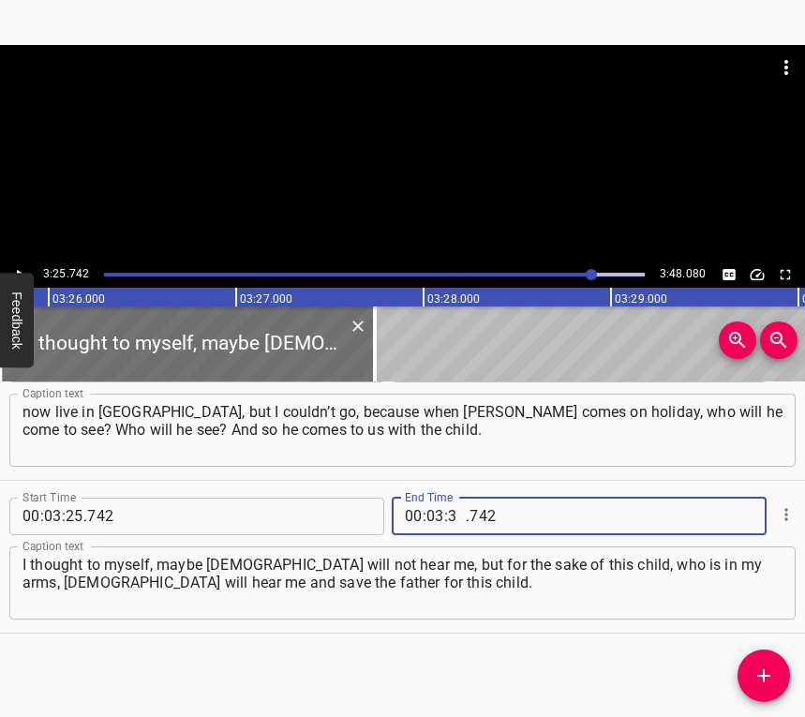
type input "38"
type input "080"
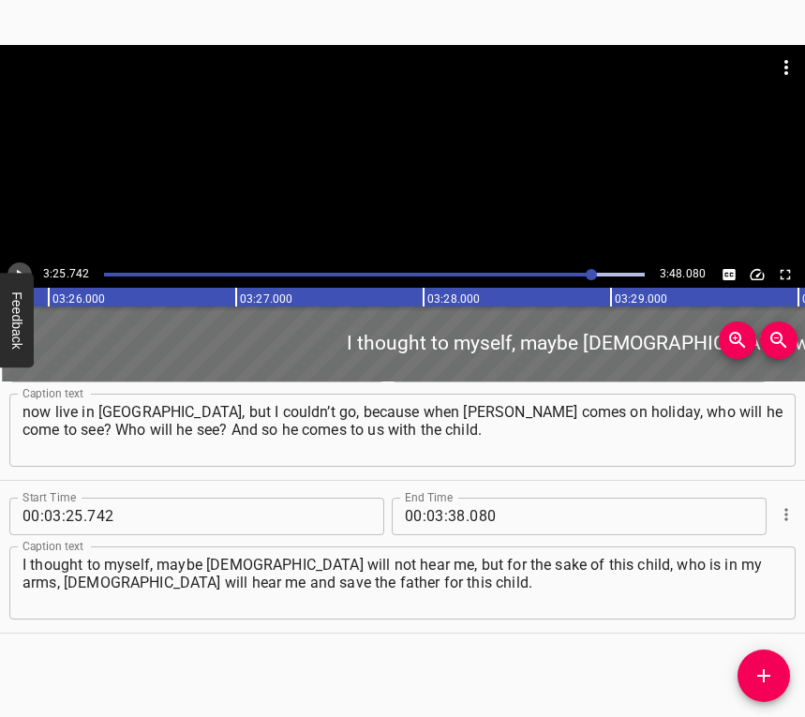
click at [15, 262] on button "Play/Pause" at bounding box center [19, 274] width 24 height 24
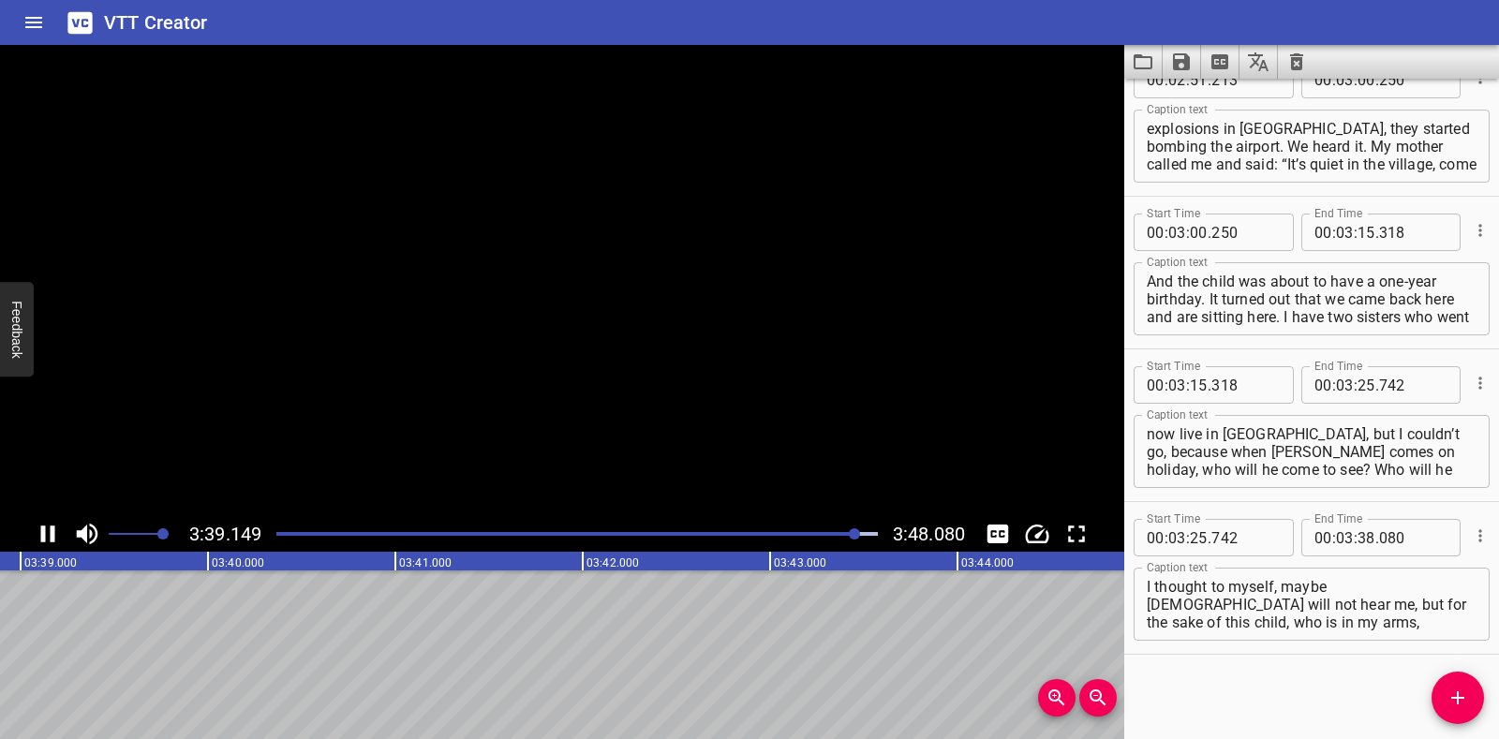
scroll to position [0, 41056]
click at [1177, 63] on icon "Save captions to file" at bounding box center [1181, 61] width 17 height 17
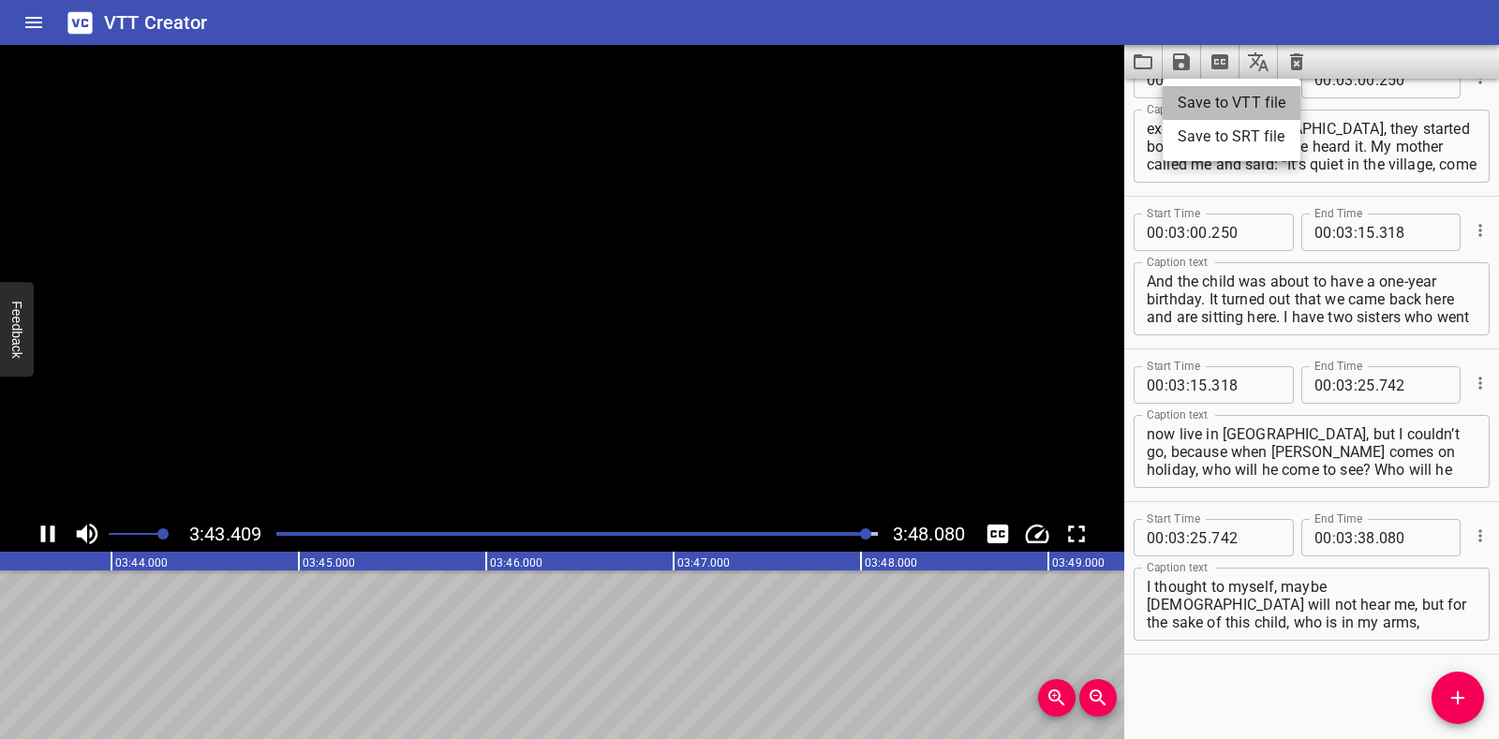
click at [1201, 99] on li "Save to VTT file" at bounding box center [1231, 103] width 138 height 34
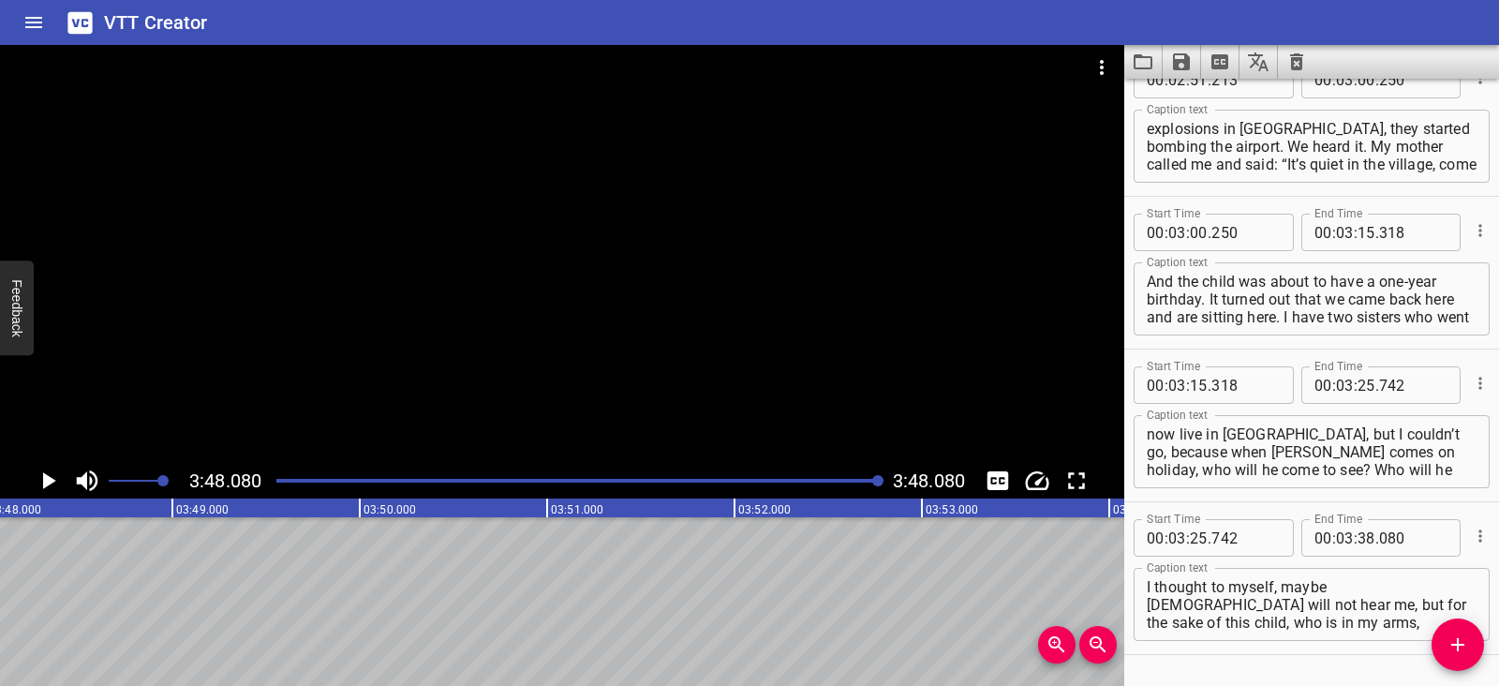
scroll to position [2229, 0]
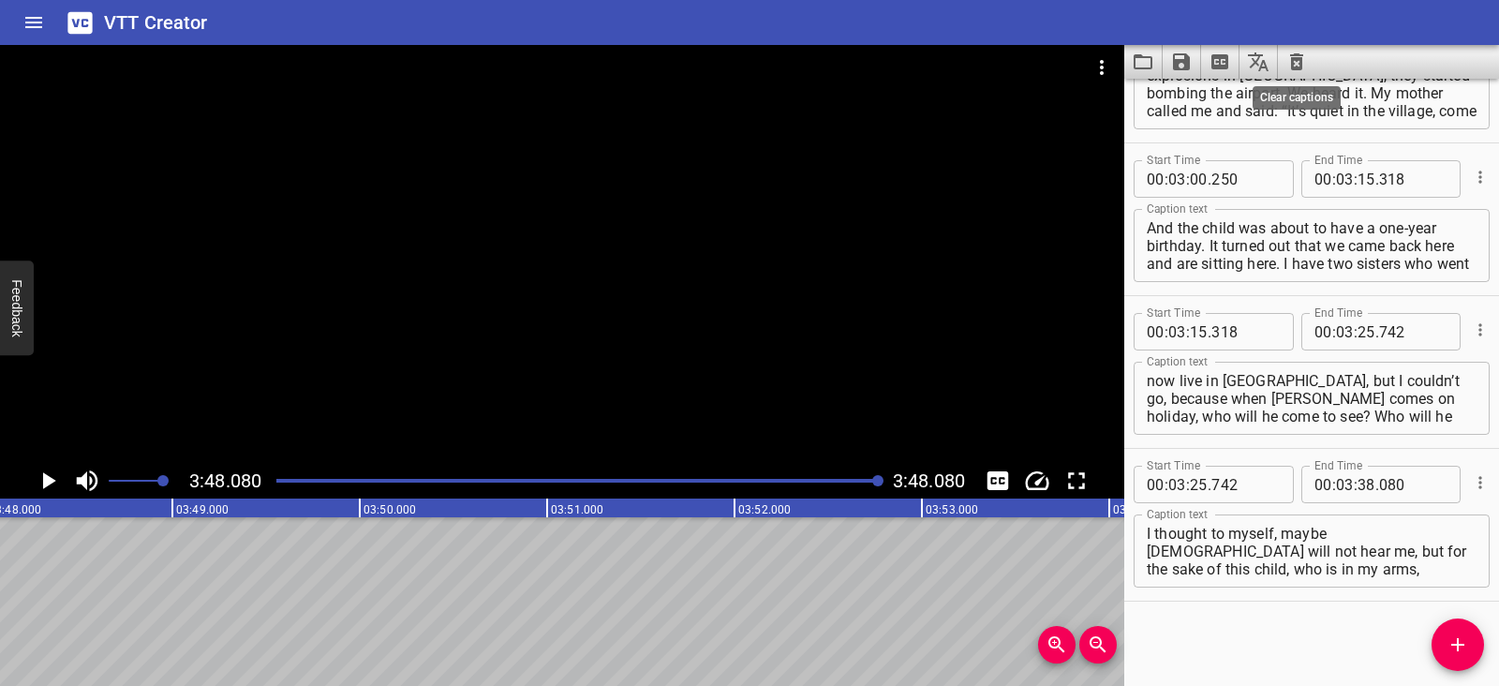
click at [1295, 64] on icon "Clear captions" at bounding box center [1296, 61] width 13 height 17
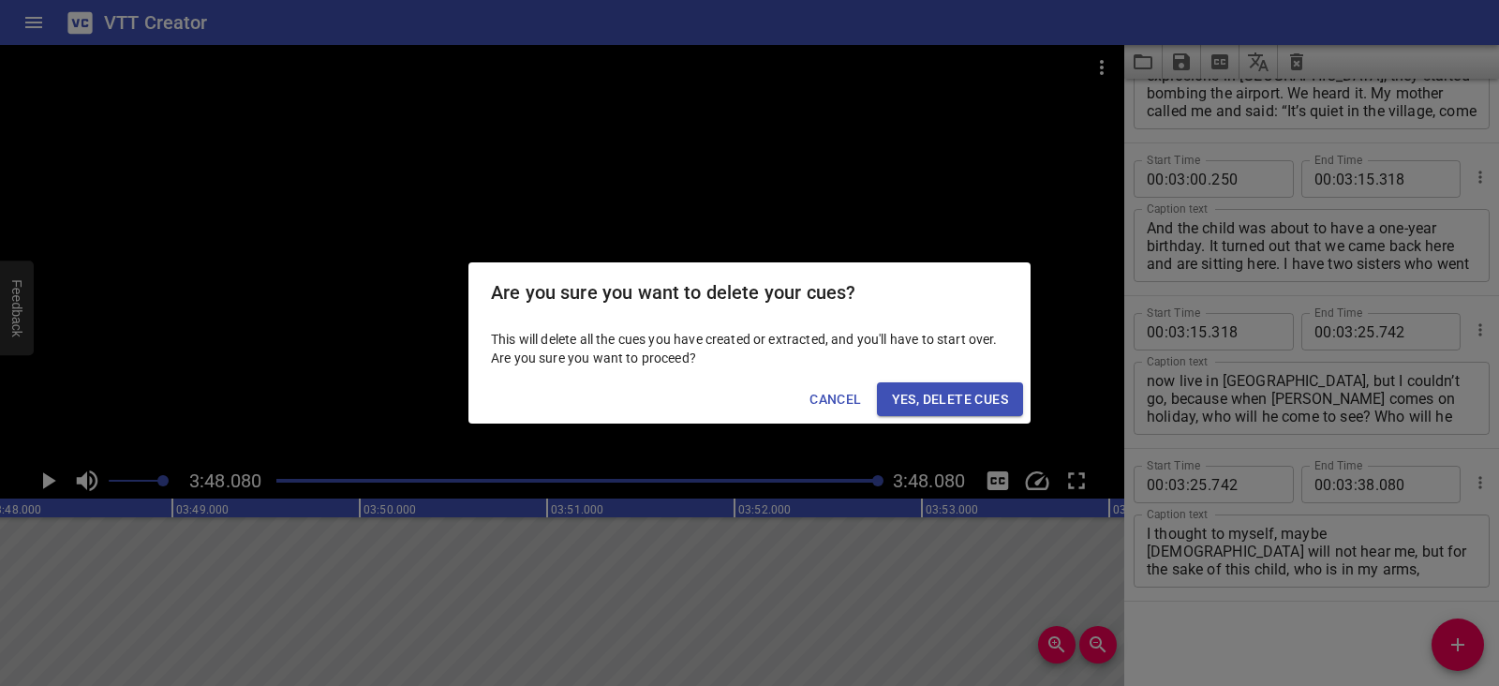
click at [953, 395] on span "Yes, Delete Cues" at bounding box center [950, 399] width 116 height 23
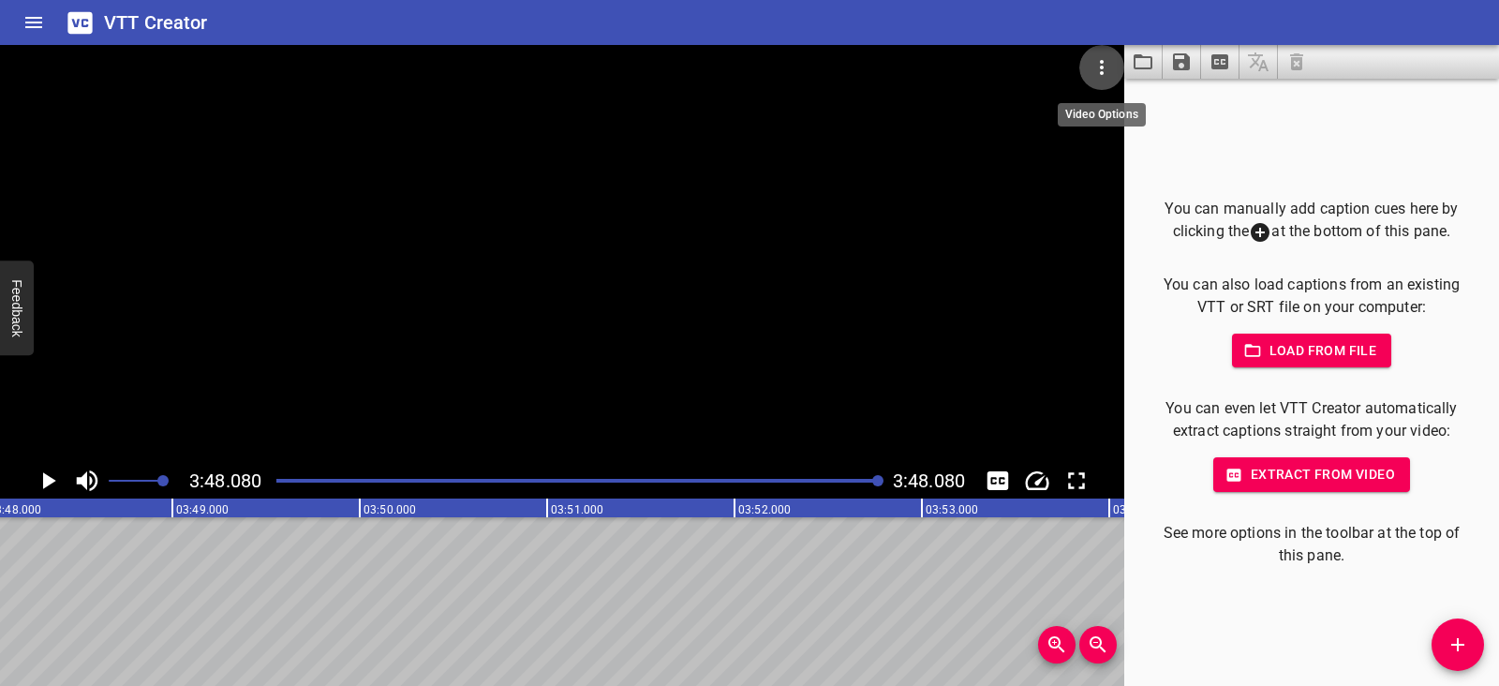
click at [1098, 56] on icon "Video Options" at bounding box center [1101, 67] width 22 height 22
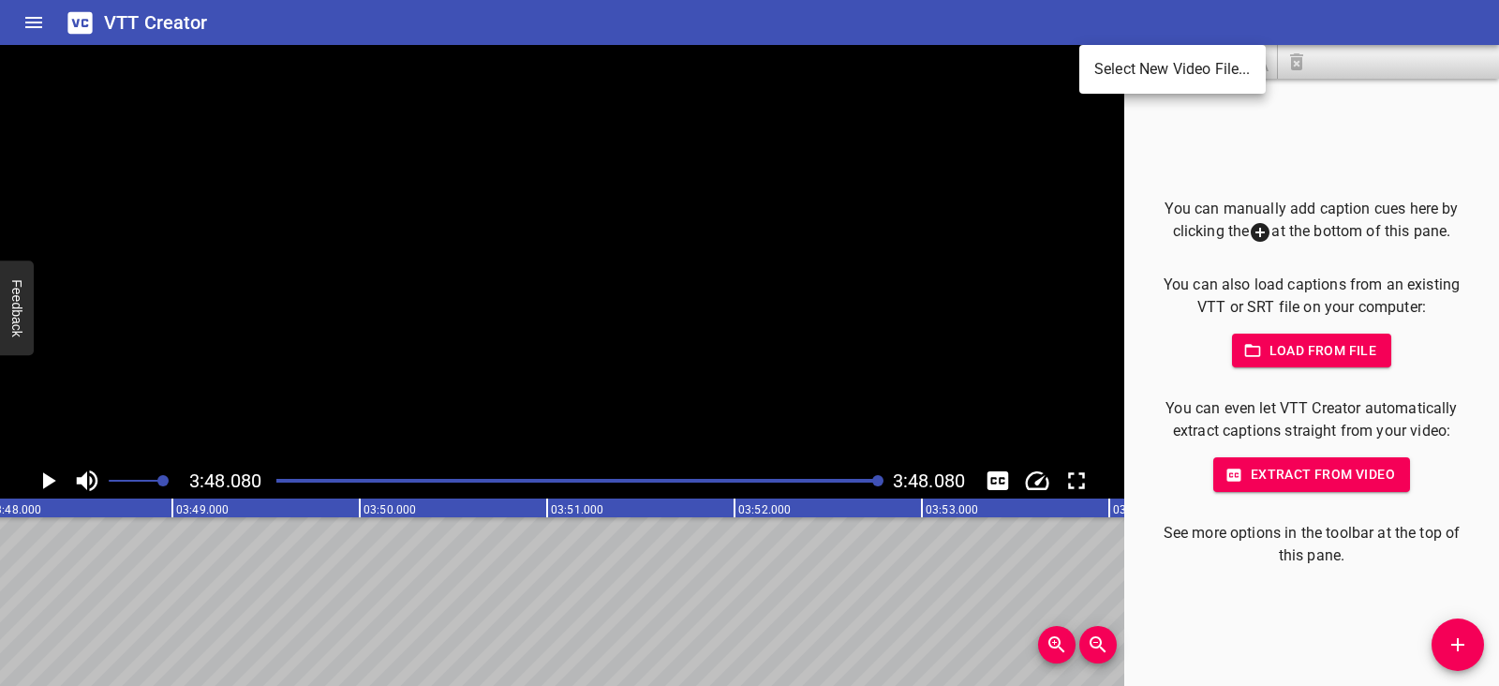
click at [1102, 60] on li "Select New Video File..." at bounding box center [1172, 69] width 186 height 34
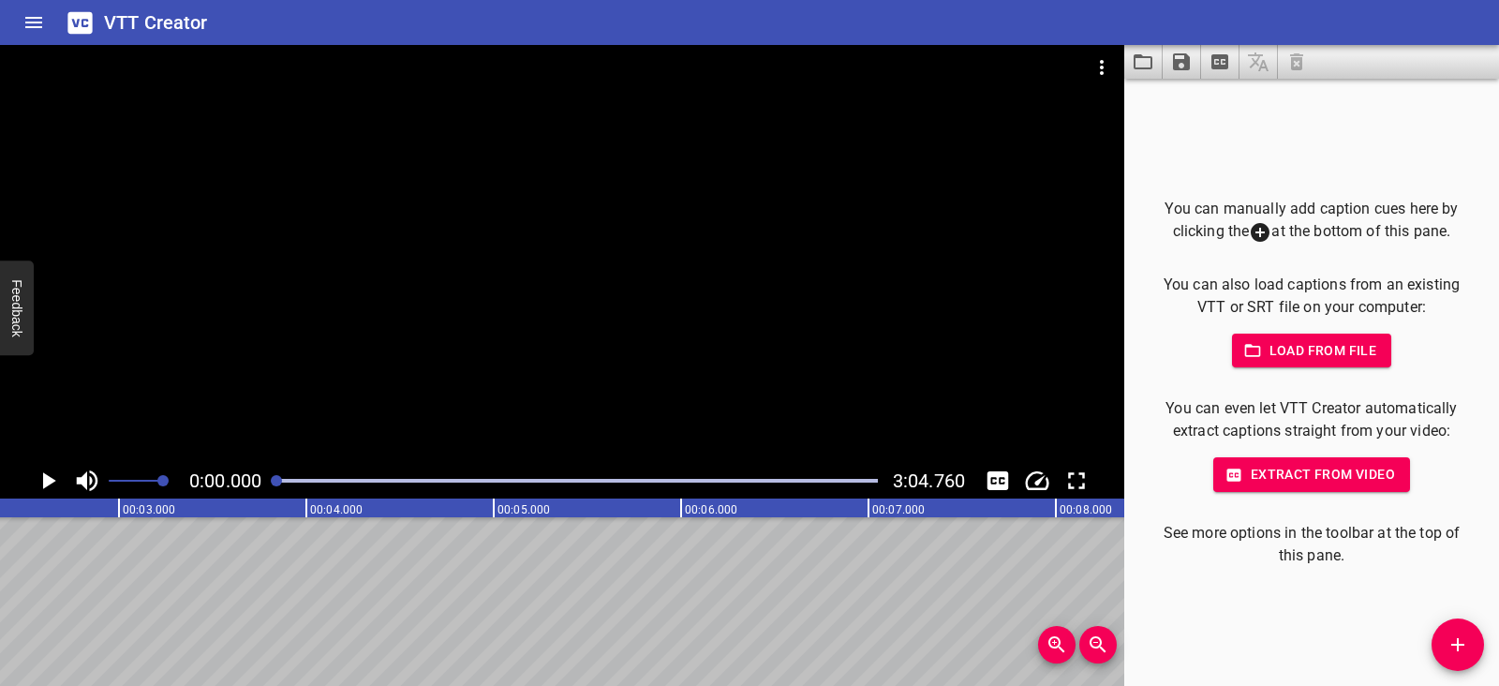
scroll to position [0, 0]
click at [58, 474] on icon "Play/Pause" at bounding box center [48, 480] width 28 height 28
click at [51, 474] on icon "Play/Pause" at bounding box center [48, 480] width 14 height 17
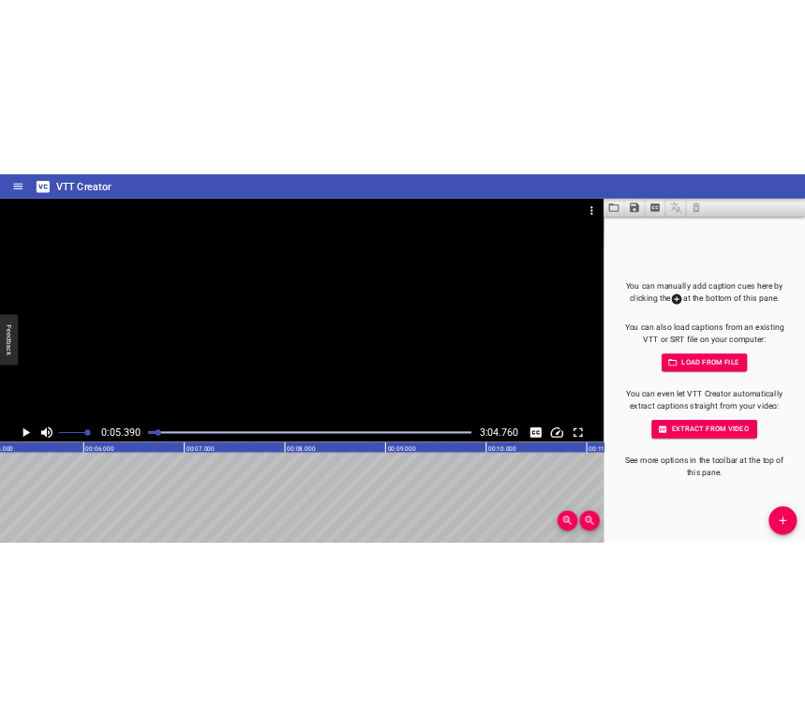
scroll to position [0, 1009]
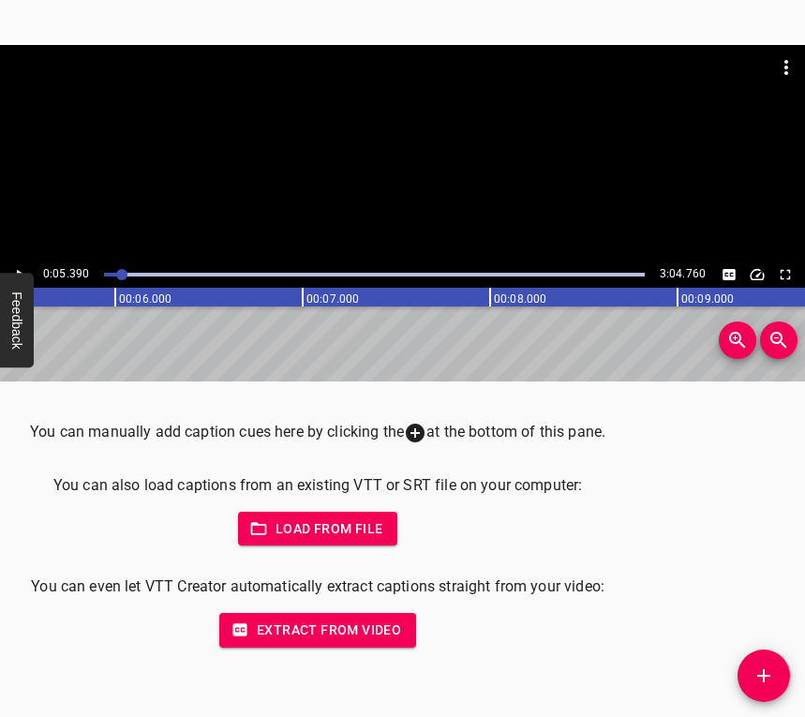
click at [773, 670] on icon "Add Cue" at bounding box center [763, 675] width 22 height 22
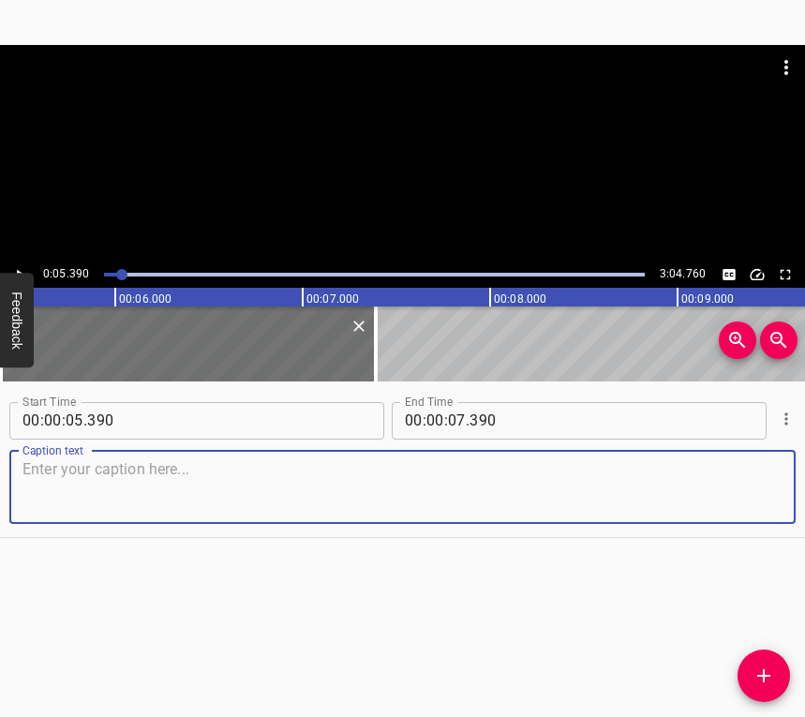
click at [106, 466] on textarea at bounding box center [402, 486] width 760 height 53
paste textarea "My ex-husband started calling me, asking me: “How did you not realise that the …"
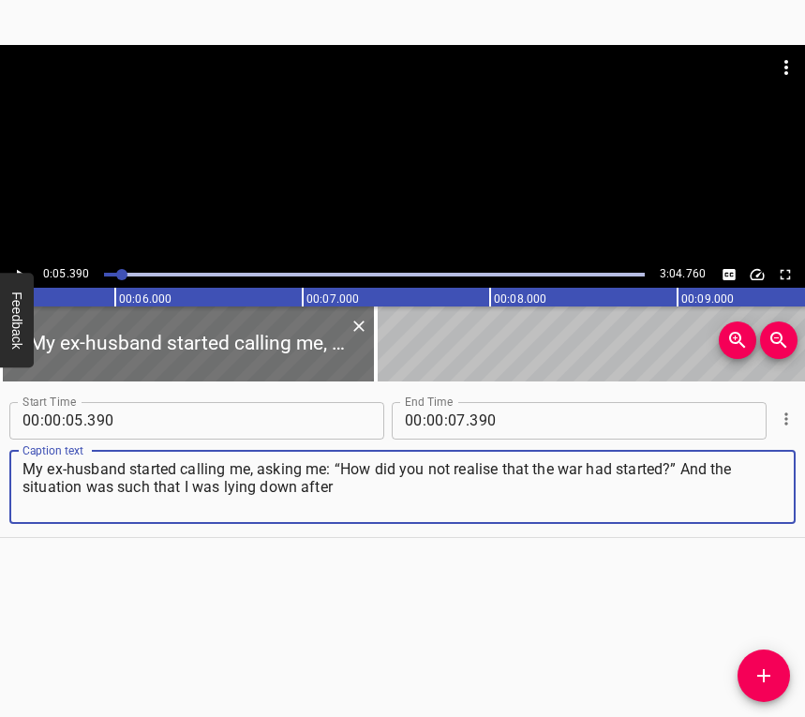
type textarea "My ex-husband started calling me, asking me: “How did you not realise that the …"
click at [11, 270] on icon "Play/Pause" at bounding box center [19, 274] width 17 height 17
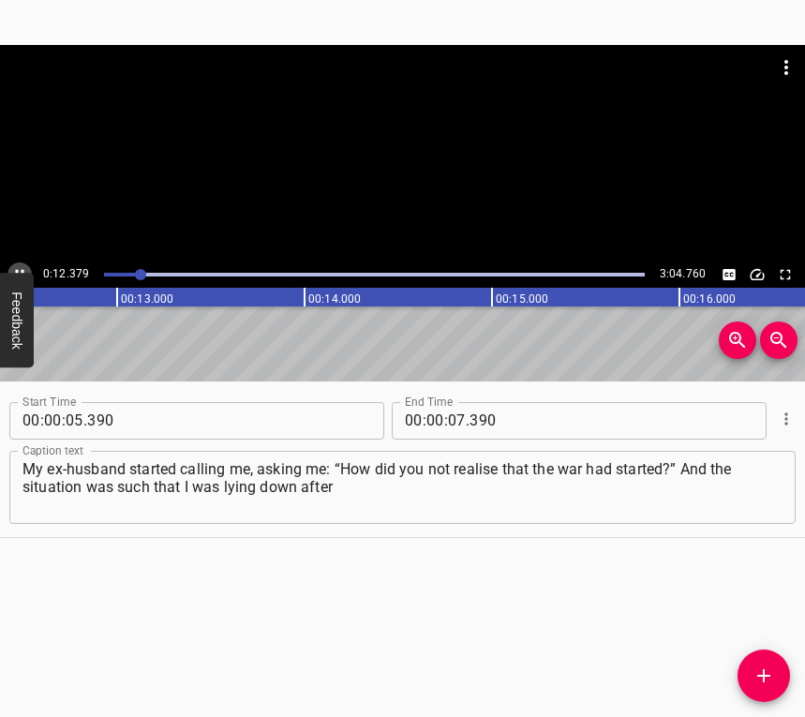
click at [12, 272] on icon "Play/Pause" at bounding box center [19, 274] width 17 height 17
click at [450, 416] on input "number" at bounding box center [457, 420] width 18 height 37
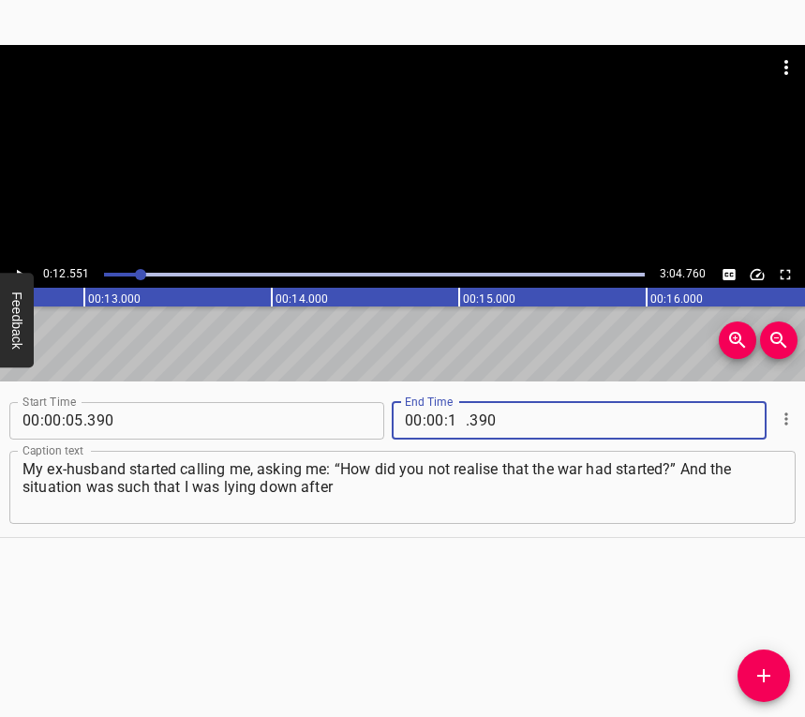
type input "12"
type input "551"
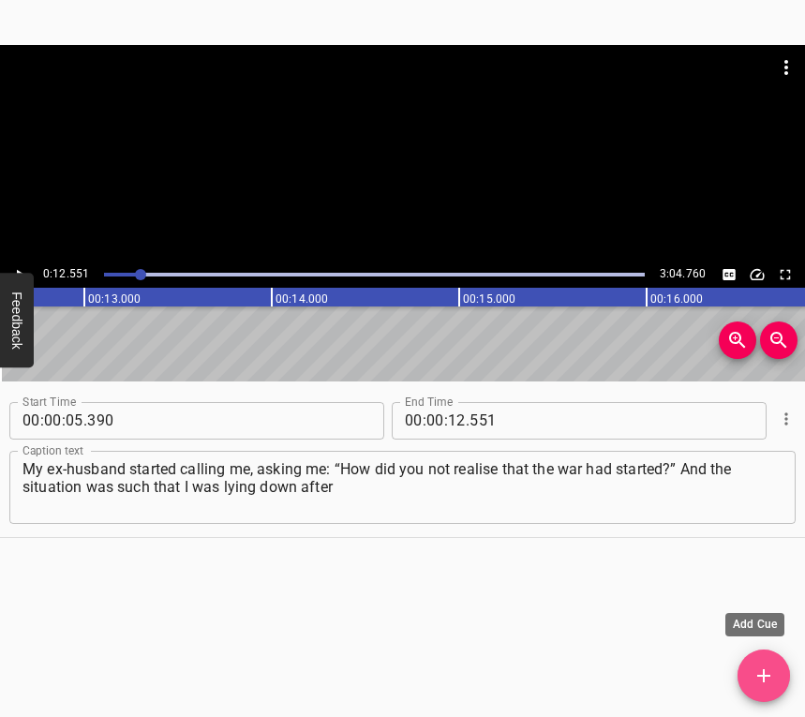
click at [763, 674] on icon "Add Cue" at bounding box center [763, 675] width 13 height 13
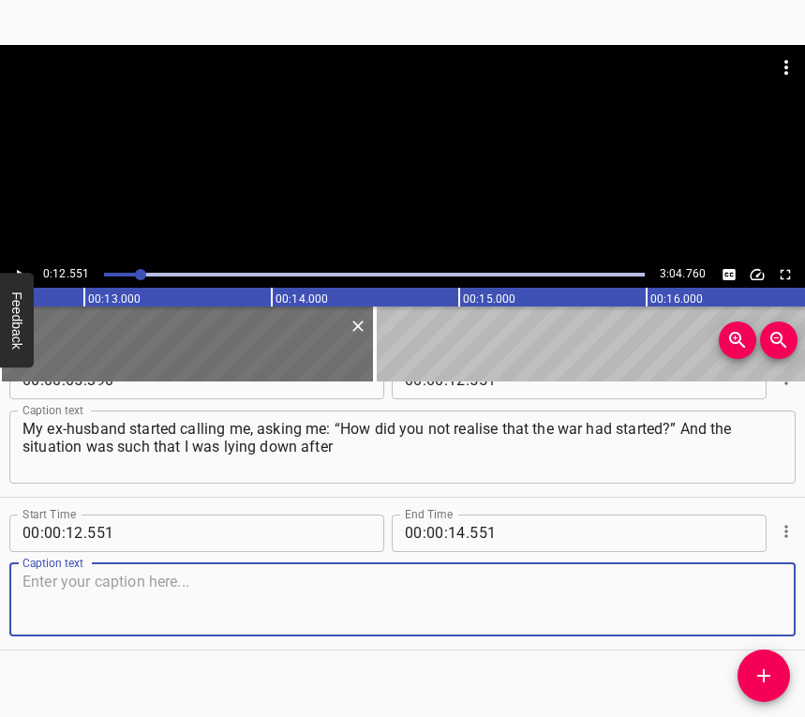
scroll to position [57, 0]
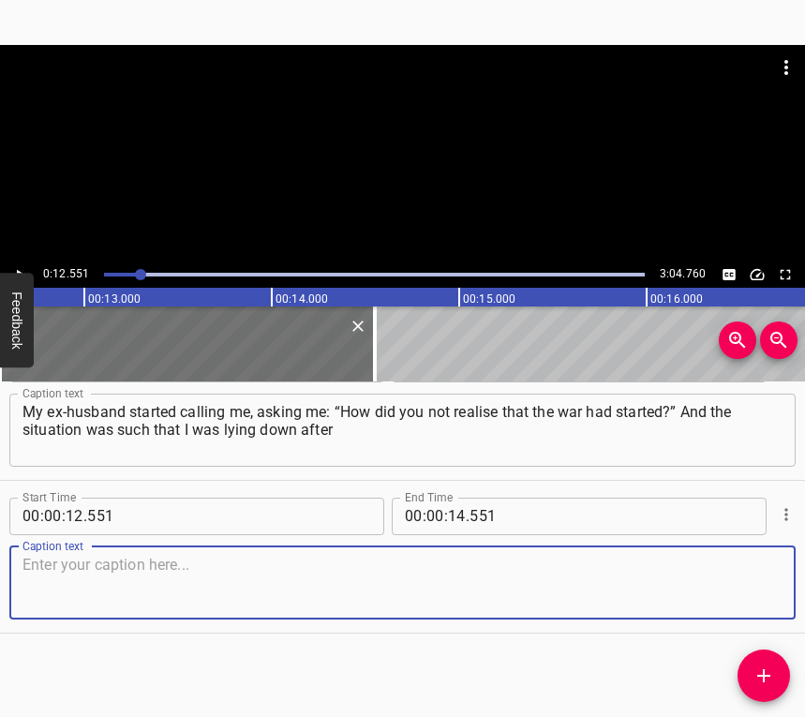
drag, startPoint x: 743, startPoint y: 598, endPoint x: 803, endPoint y: 575, distance: 64.0
click at [752, 593] on textarea at bounding box center [402, 581] width 760 height 53
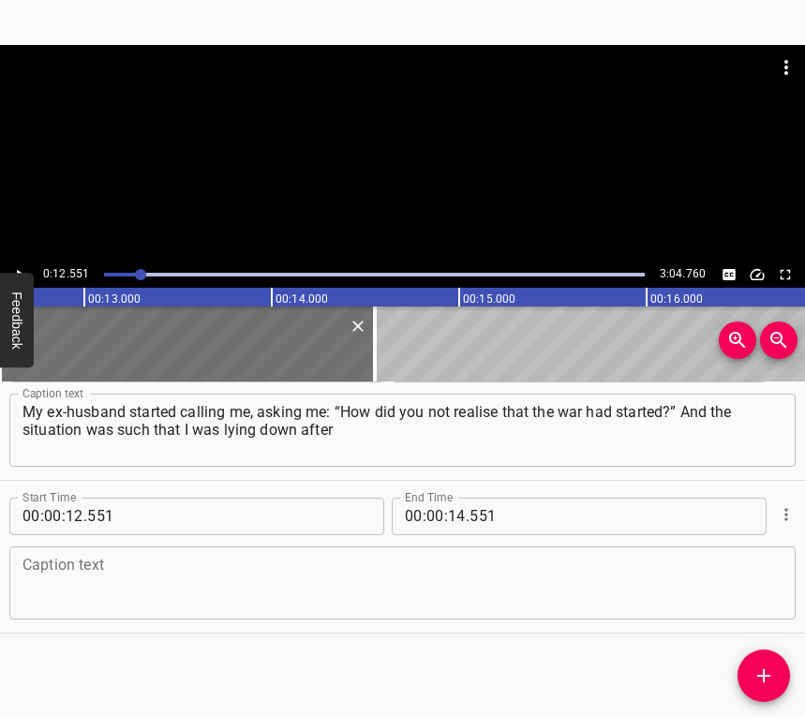
click at [89, 584] on textarea at bounding box center [402, 581] width 760 height 53
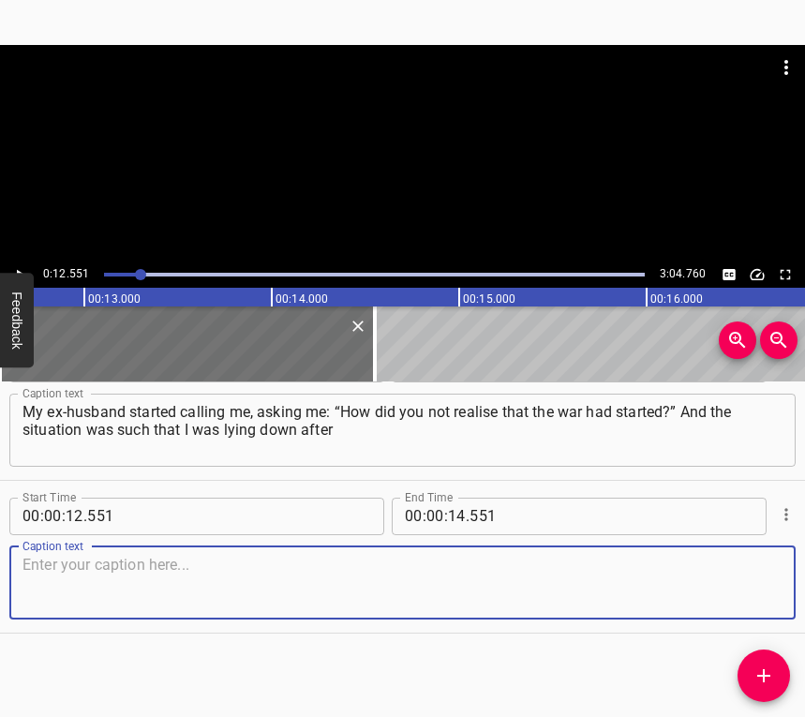
paste textarea "an operation, so the war started quite unexpectedly for us. We thought, as [PER…"
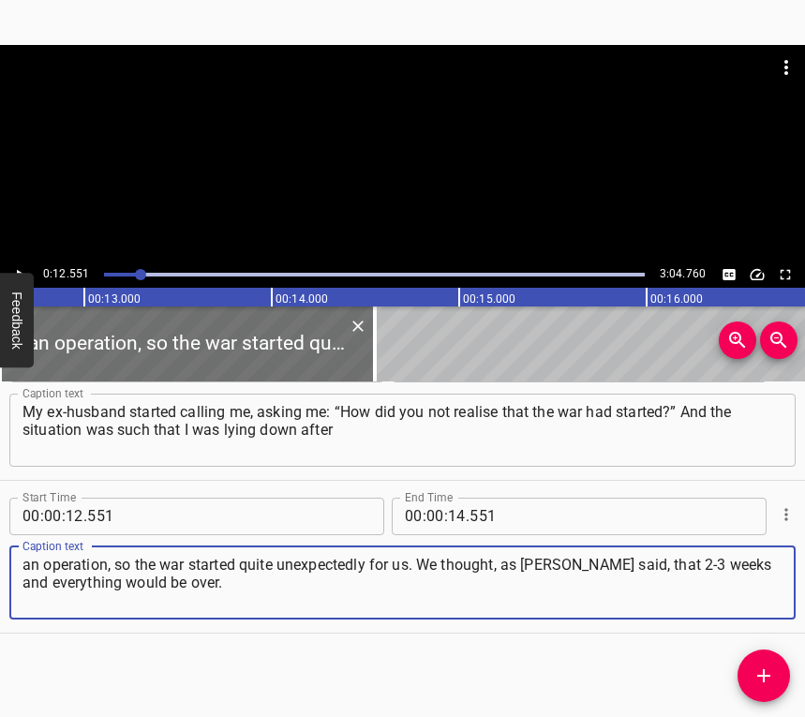
type textarea "an operation, so the war started quite unexpectedly for us. We thought, as [PER…"
click at [20, 264] on button "Play/Pause" at bounding box center [19, 274] width 24 height 24
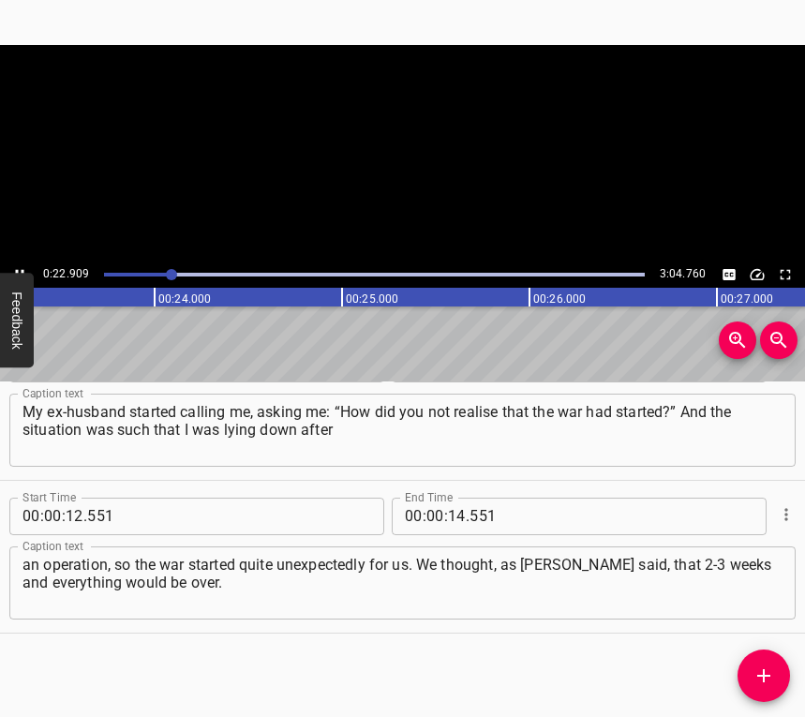
click at [20, 264] on button "Play/Pause" at bounding box center [19, 274] width 24 height 24
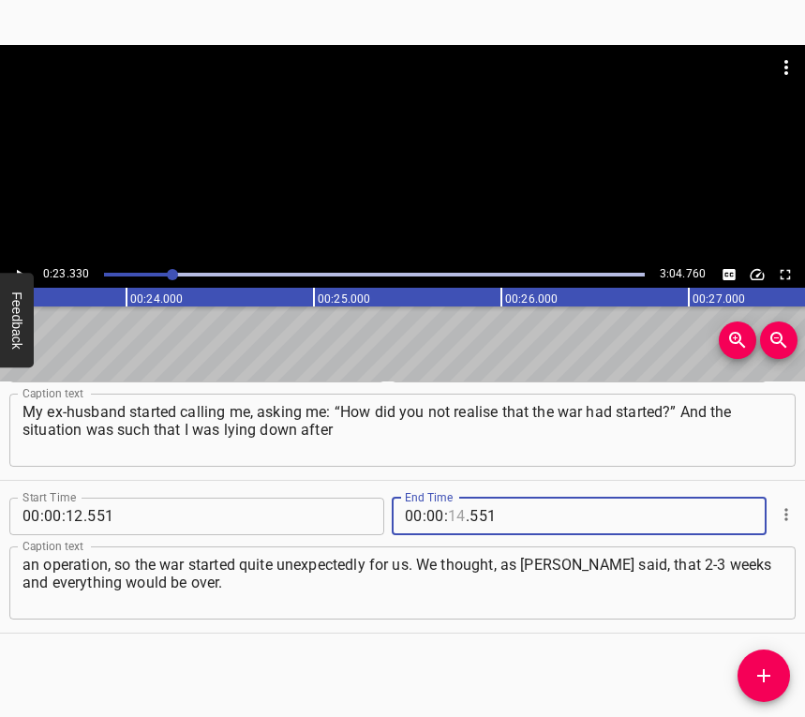
click at [453, 512] on input "number" at bounding box center [457, 515] width 18 height 37
type input "23"
type input "330"
click at [770, 677] on icon "Add Cue" at bounding box center [763, 675] width 22 height 22
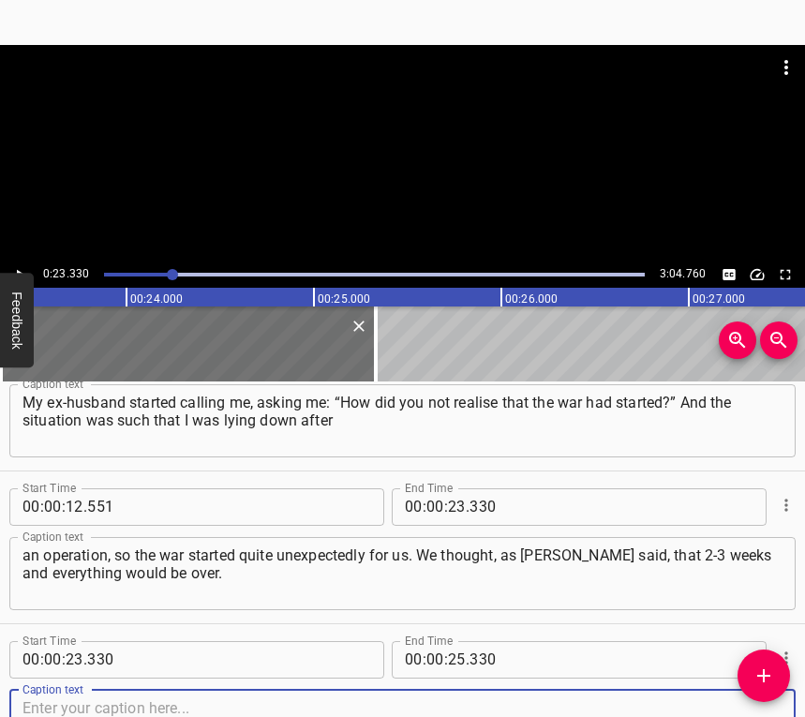
scroll to position [210, 0]
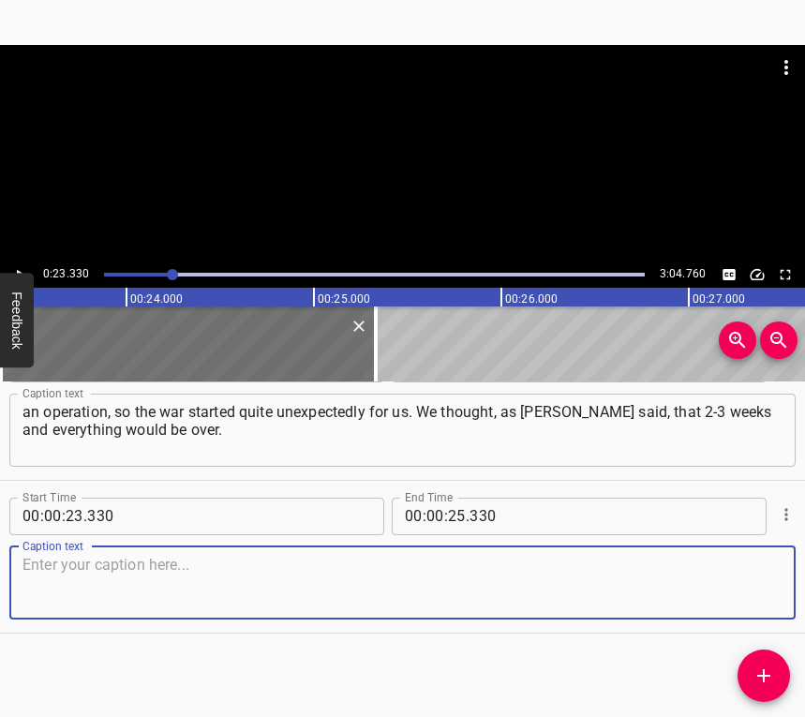
drag, startPoint x: 753, startPoint y: 587, endPoint x: 799, endPoint y: 567, distance: 50.3
click at [757, 585] on textarea at bounding box center [402, 581] width 760 height 53
click at [97, 585] on textarea at bounding box center [402, 581] width 760 height 53
paste textarea "We went to the shop and started to buy food. We took small chickens, day-old ch…"
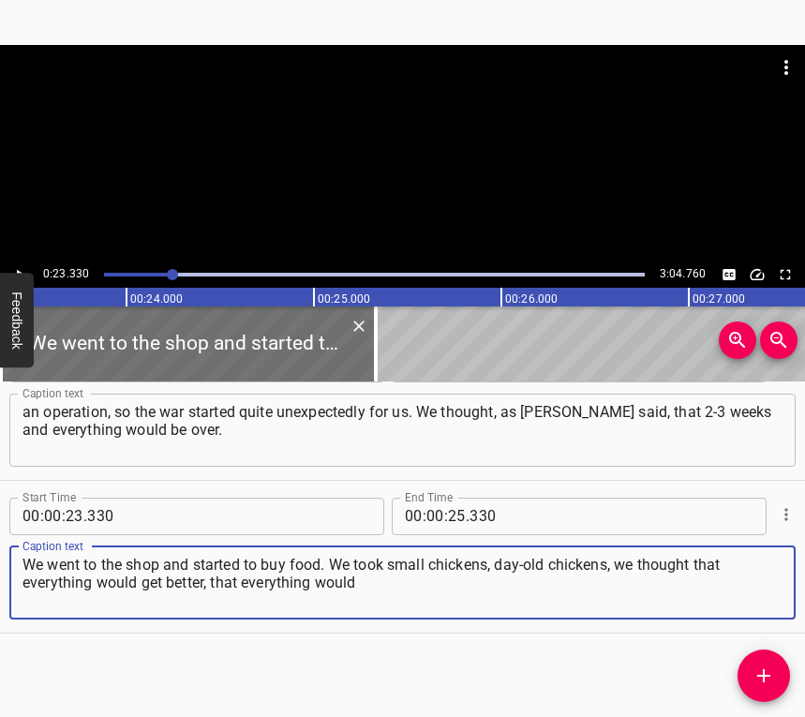
type textarea "We went to the shop and started to buy food. We took small chickens, day-old ch…"
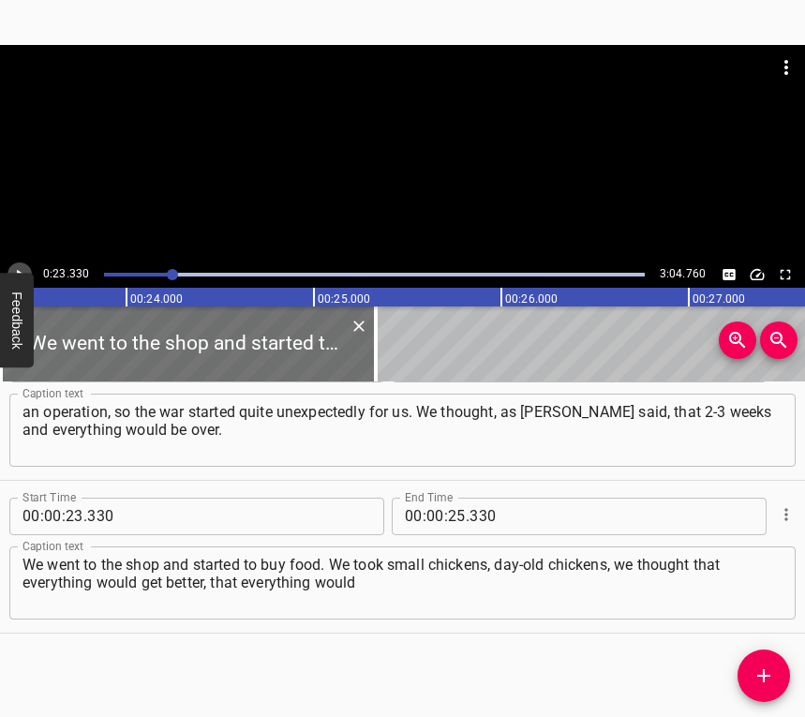
click at [12, 267] on icon "Play/Pause" at bounding box center [19, 274] width 17 height 17
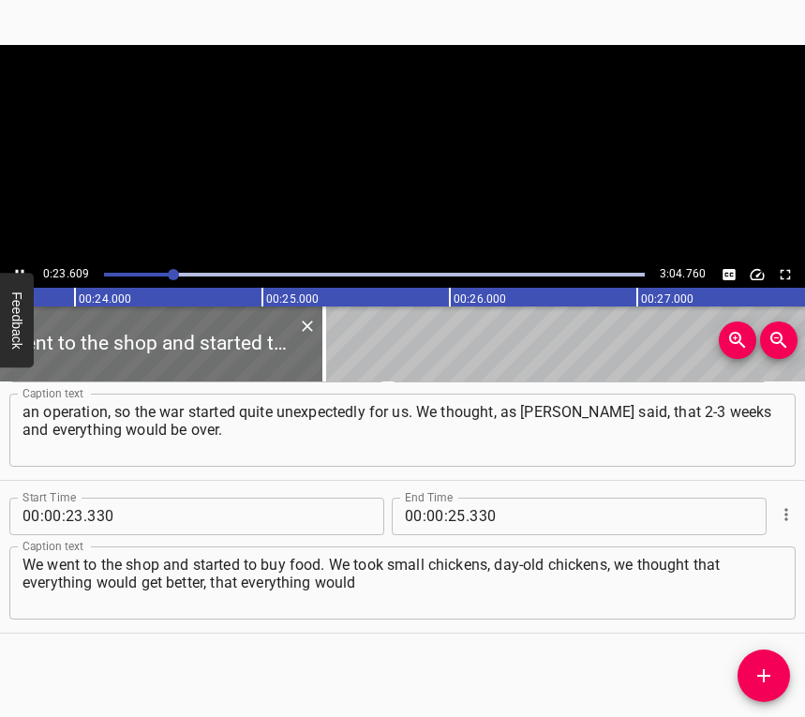
scroll to position [0, 4471]
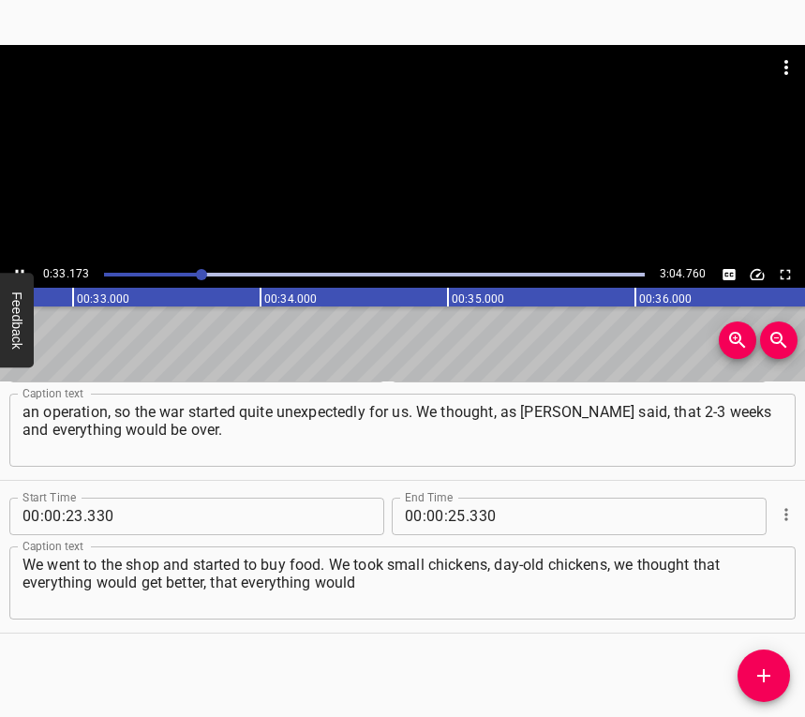
click at [14, 266] on icon "Play/Pause" at bounding box center [19, 274] width 17 height 17
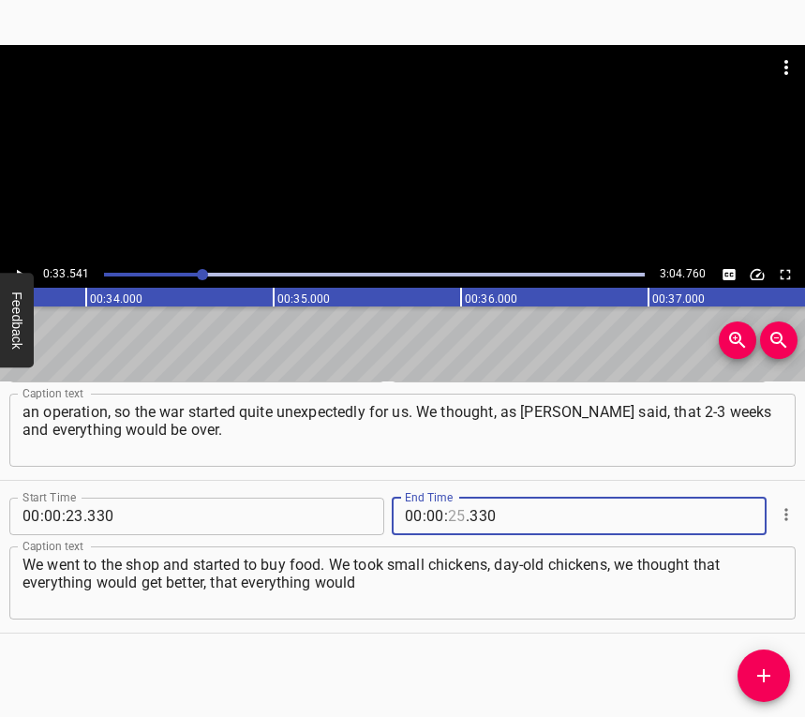
click at [452, 516] on input "number" at bounding box center [457, 515] width 18 height 37
type input "33"
type input "541"
click at [765, 674] on icon "Add Cue" at bounding box center [763, 675] width 13 height 13
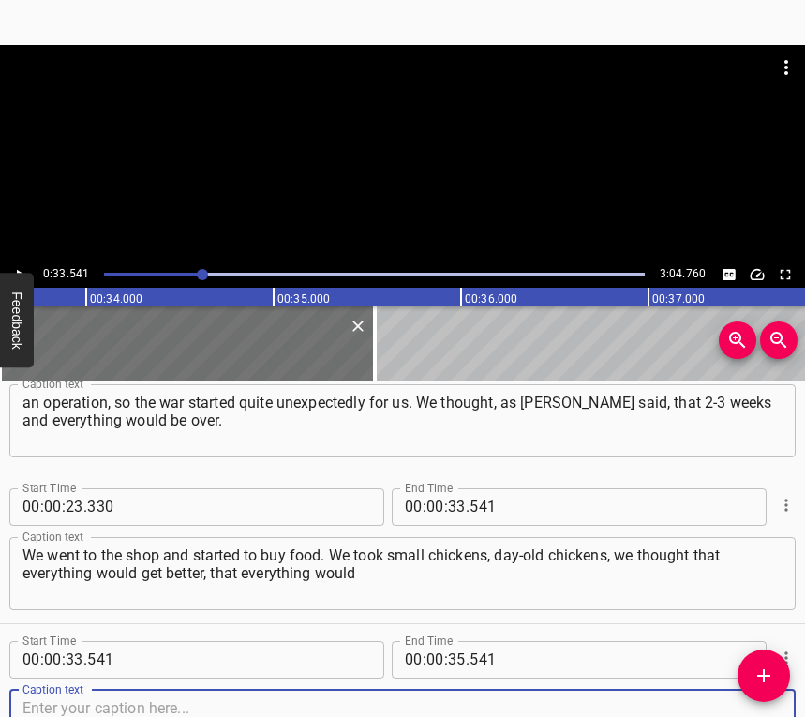
scroll to position [363, 0]
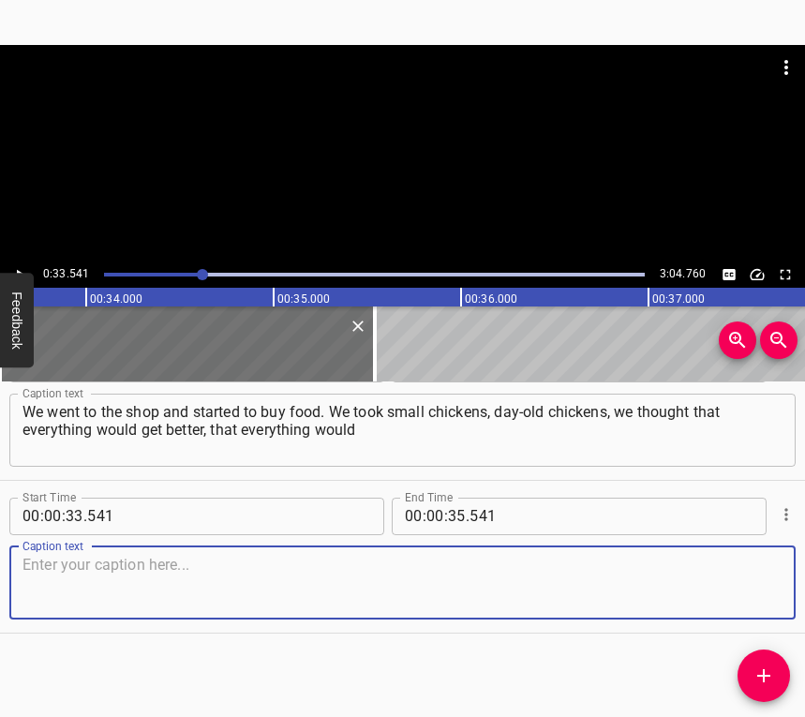
click at [761, 594] on textarea at bounding box center [402, 581] width 760 height 53
click at [110, 588] on textarea at bounding box center [402, 581] width 760 height 53
paste textarea "be over quickly. In April they started bombing. My friend had three children at…"
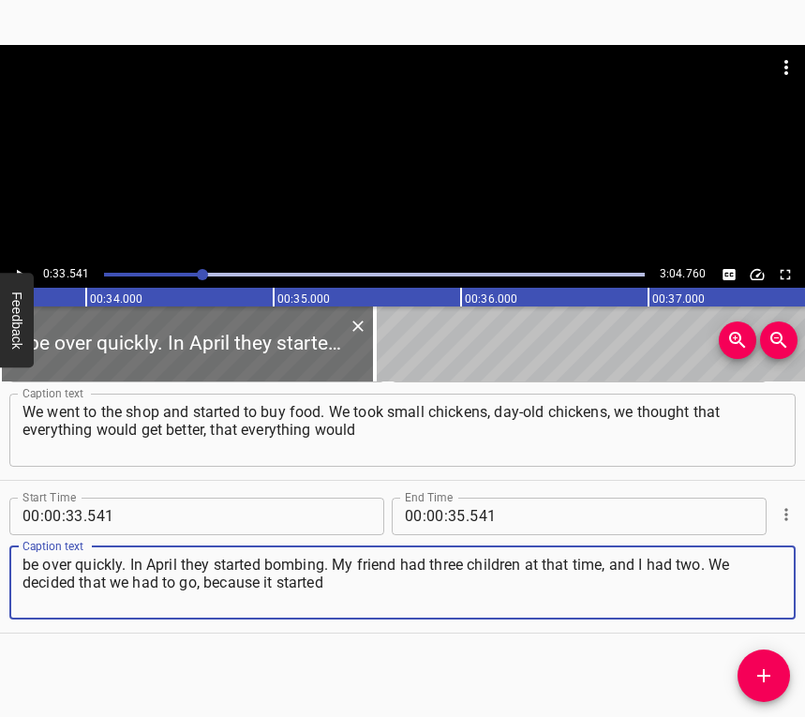
type textarea "be over quickly. In April they started bombing. My friend had three children at…"
